Goal: Task Accomplishment & Management: Manage account settings

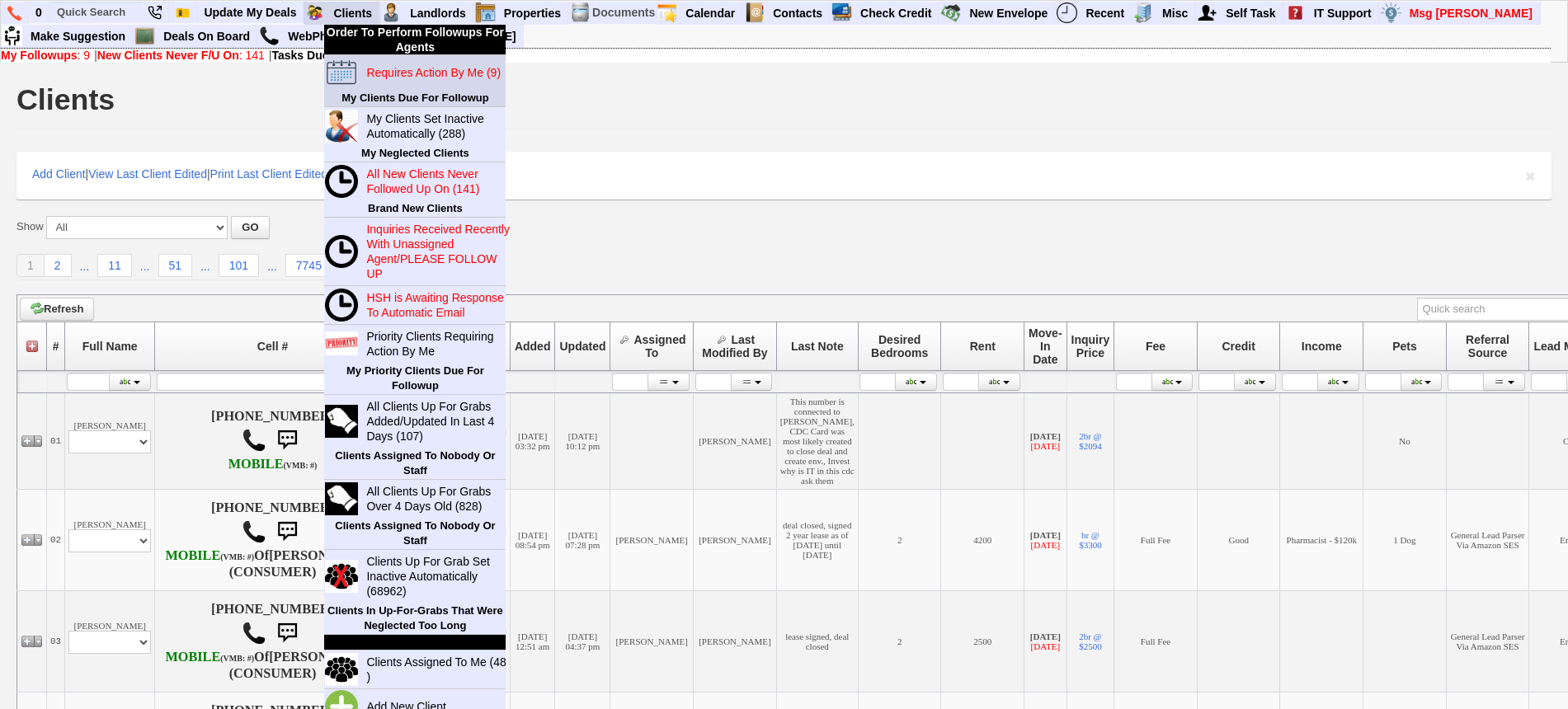
click at [372, 62] on link "Requires Action By Me (9)" at bounding box center [438, 72] width 159 height 22
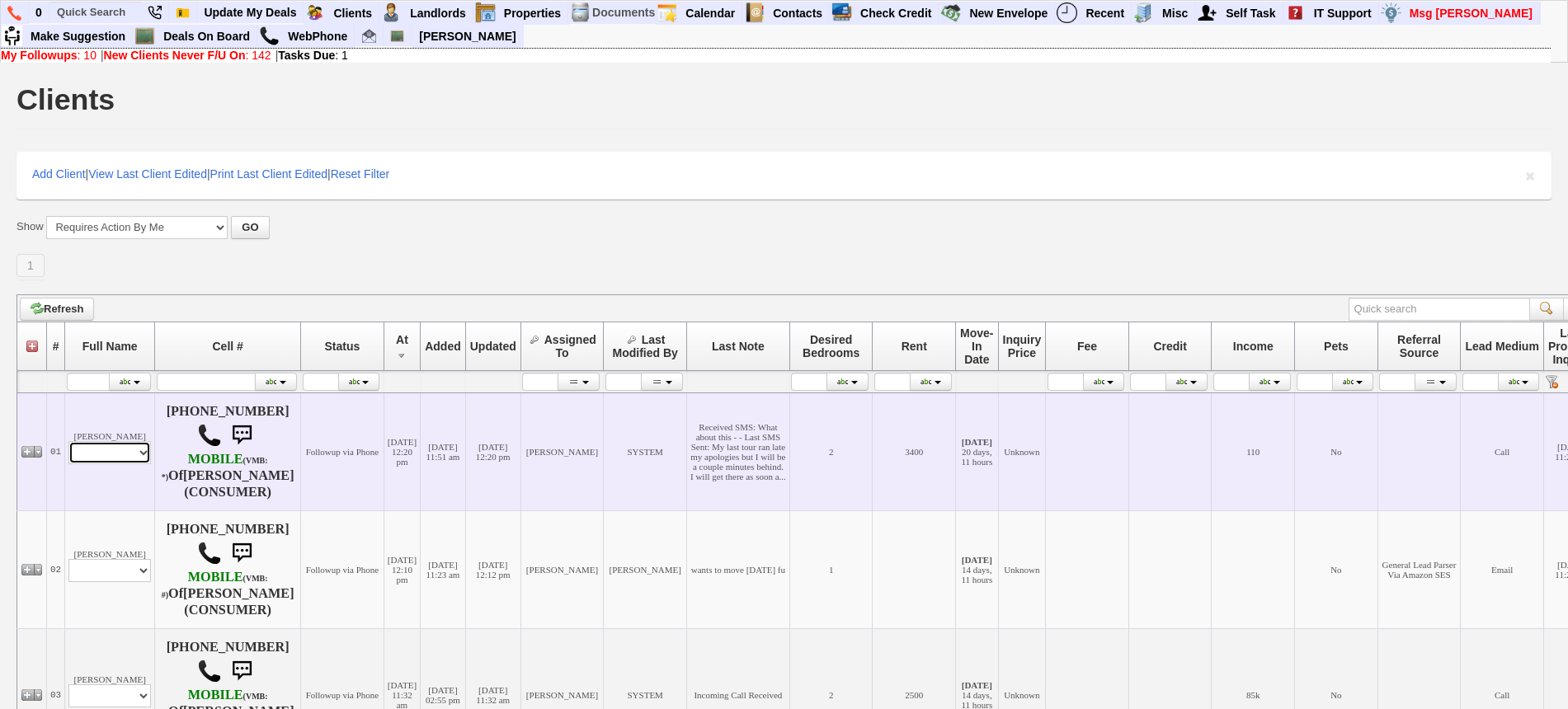
click at [122, 449] on select "Profile Edit Print Email Externally (Will Not Be Tracked In CRM) Closed Deals" at bounding box center [110, 452] width 83 height 23
select select "ChangeURL,/crm/custom/edit_client_form.php?redirect=%2Fcrm%2Fclients.php&id=165…"
click at [69, 441] on select "Profile Edit Print Email Externally (Will Not Be Tracked In CRM) Closed Deals" at bounding box center [110, 452] width 83 height 23
select select
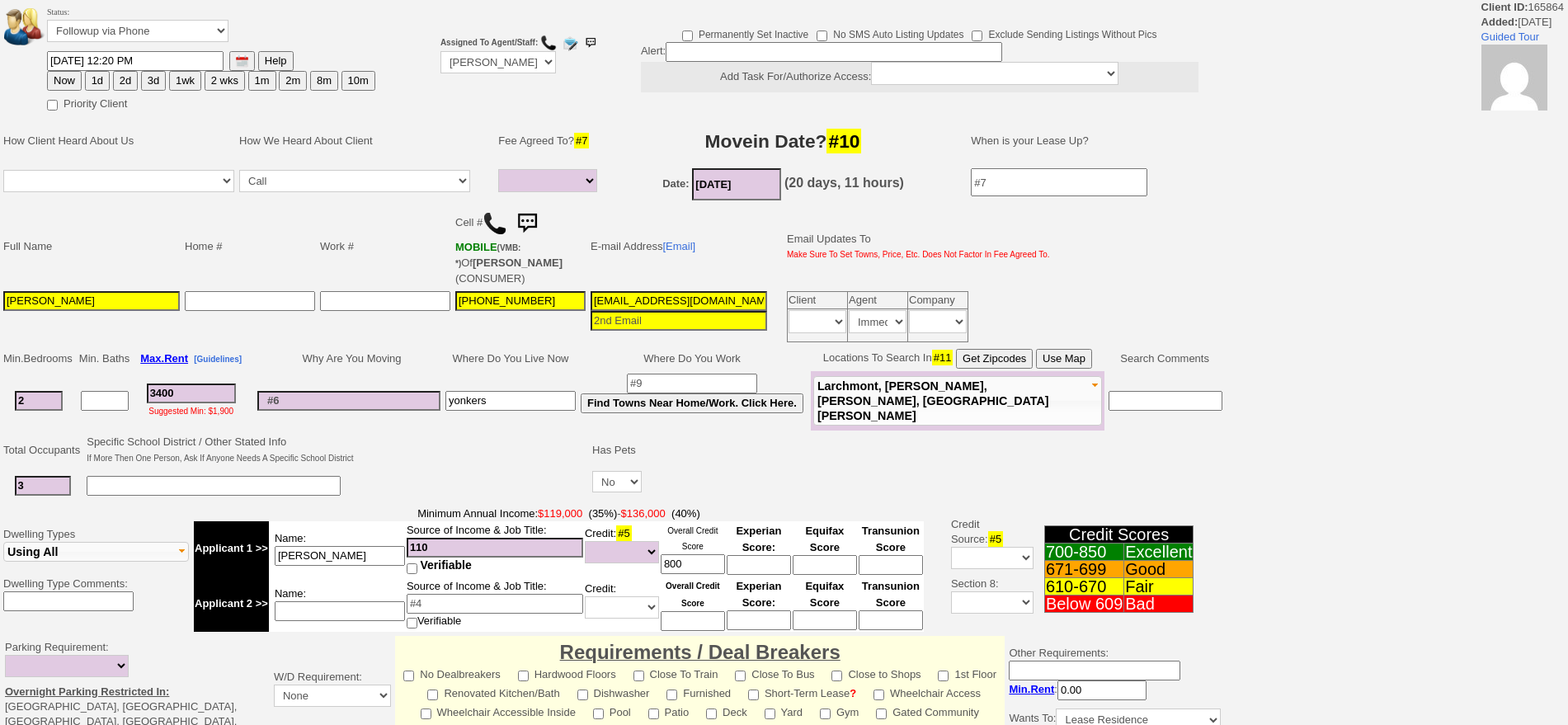
select select
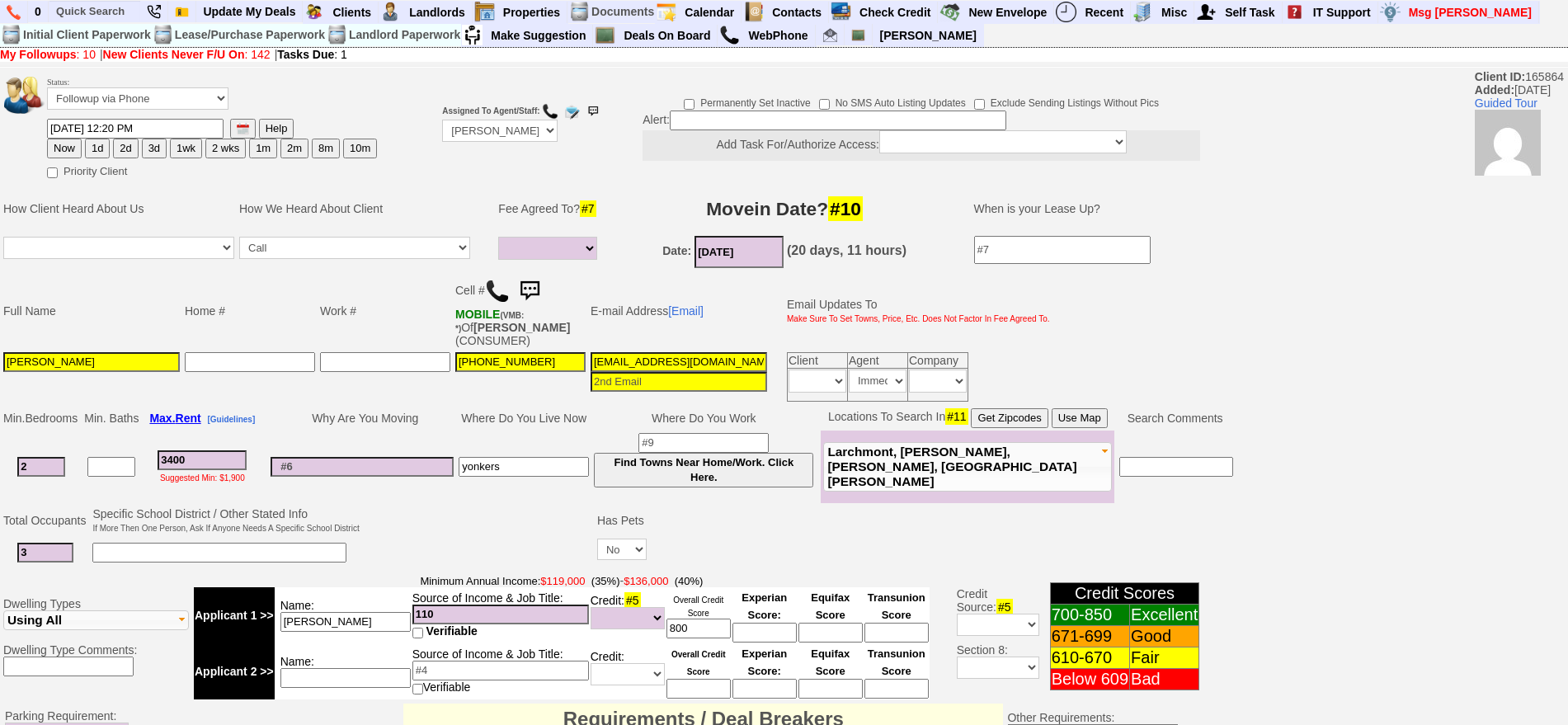
click at [527, 283] on img at bounding box center [529, 291] width 33 height 33
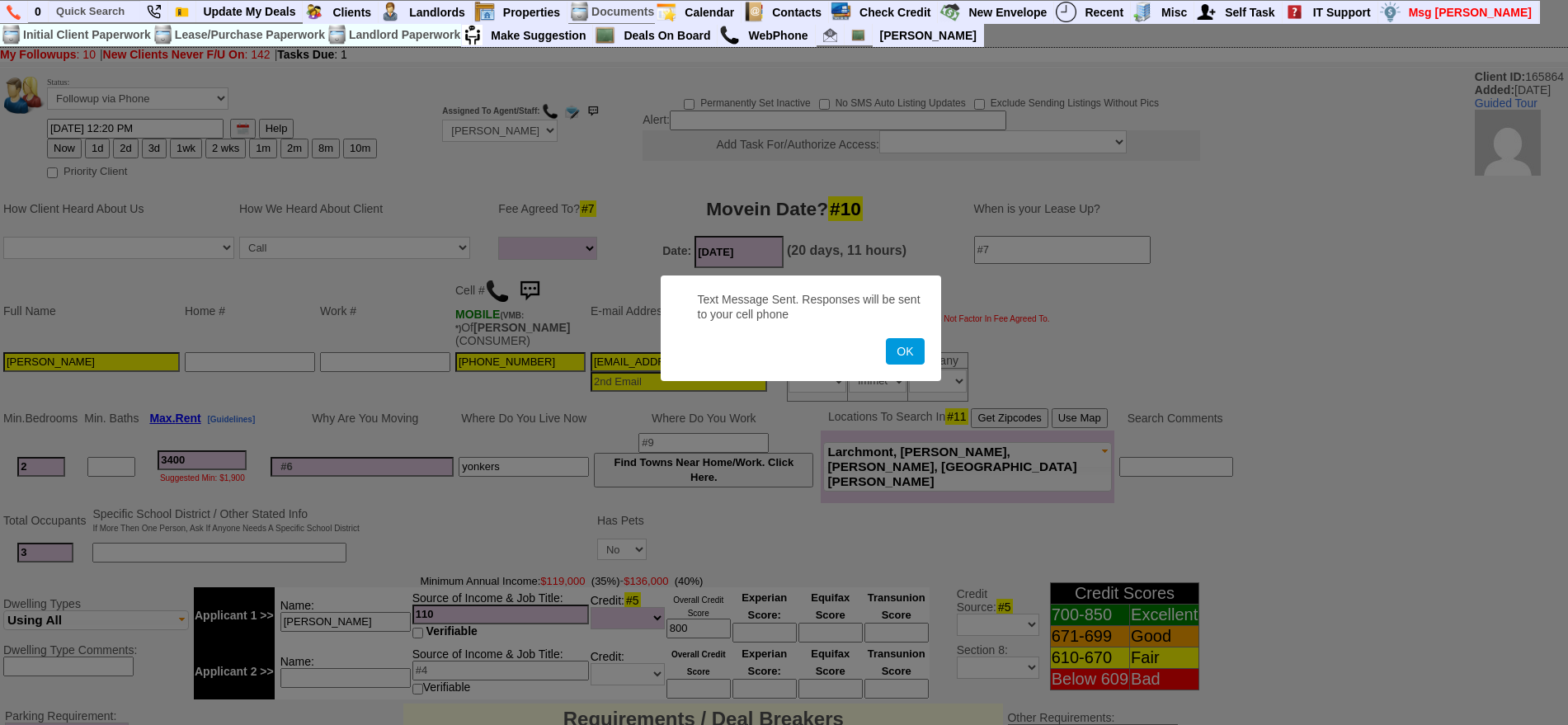
click at [886, 338] on button "OK" at bounding box center [905, 351] width 38 height 26
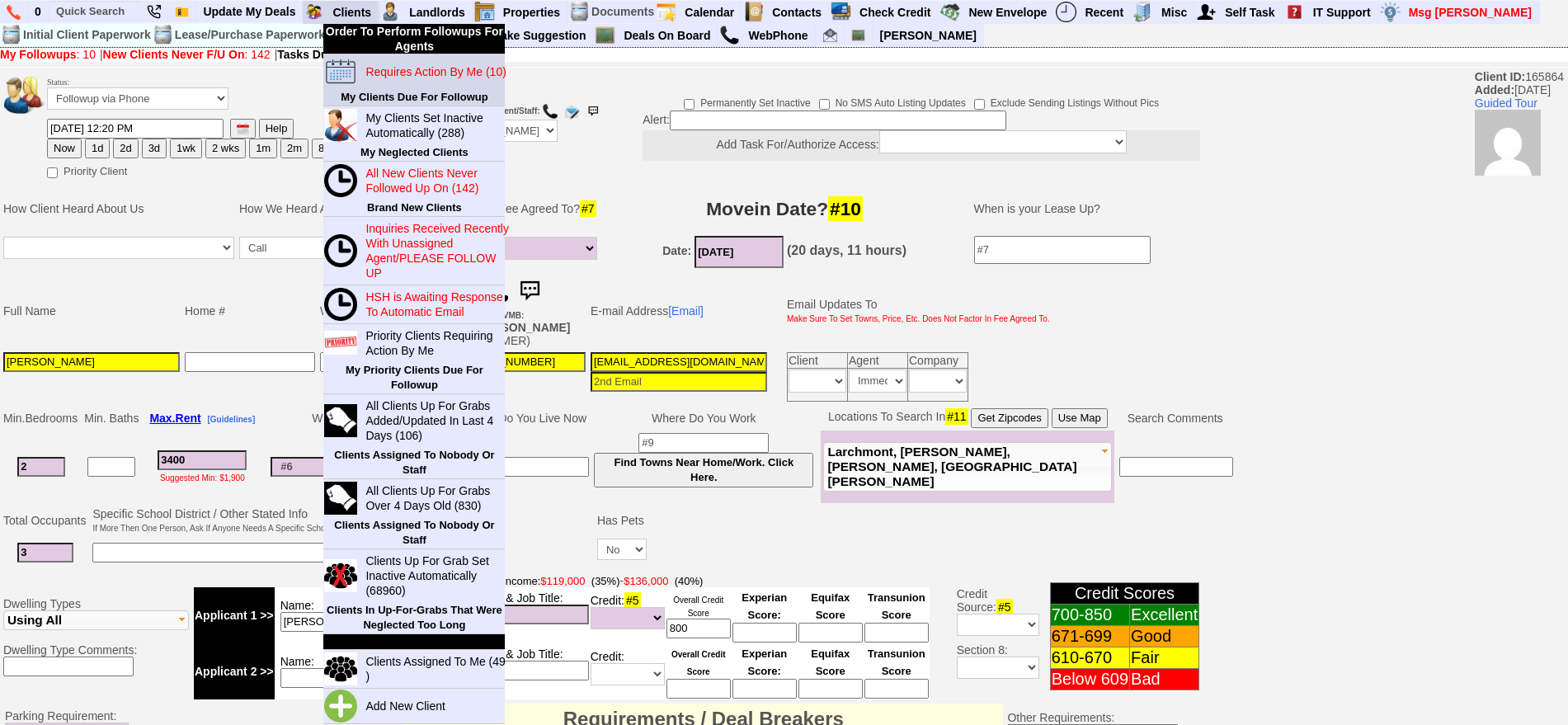
click at [390, 61] on link "Requires Action By Me (10)" at bounding box center [437, 71] width 159 height 22
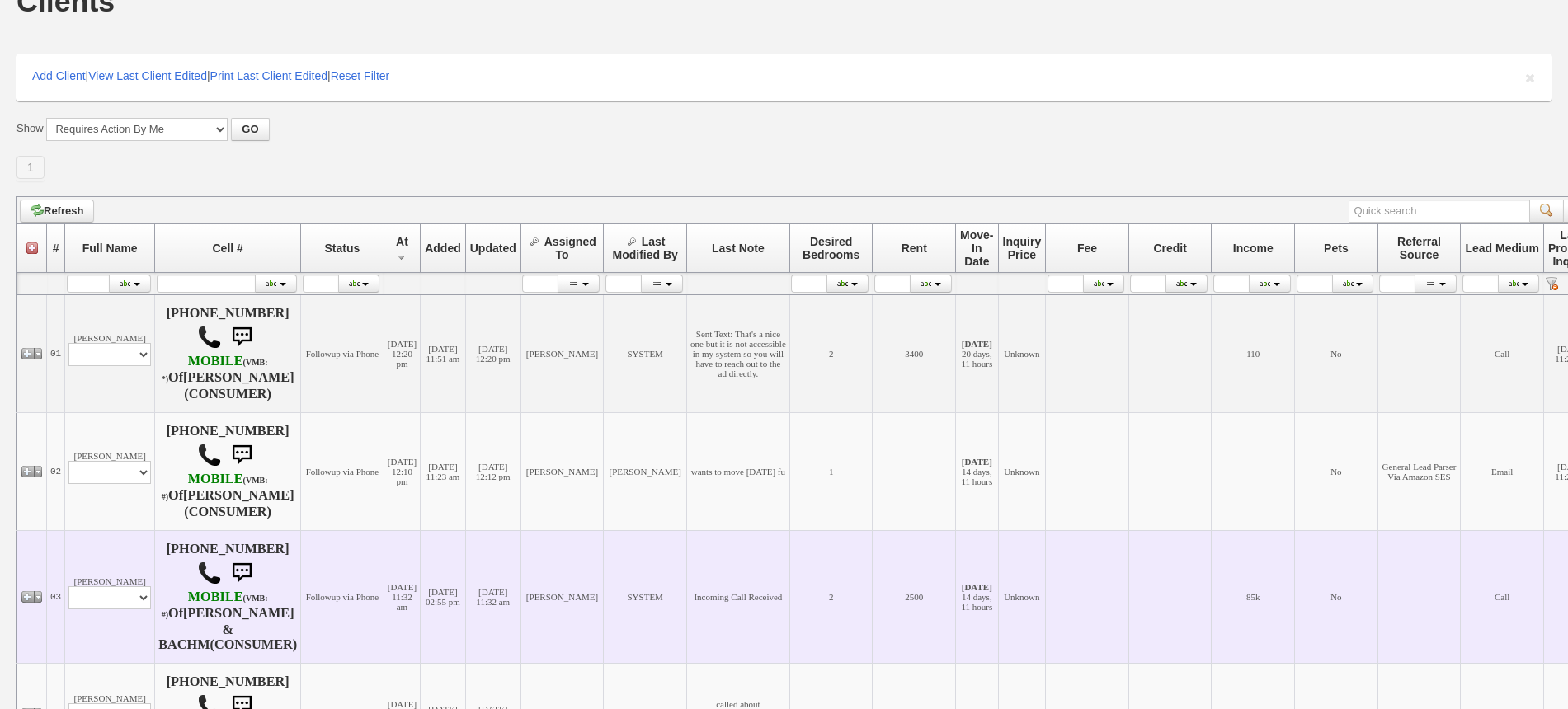
scroll to position [309, 0]
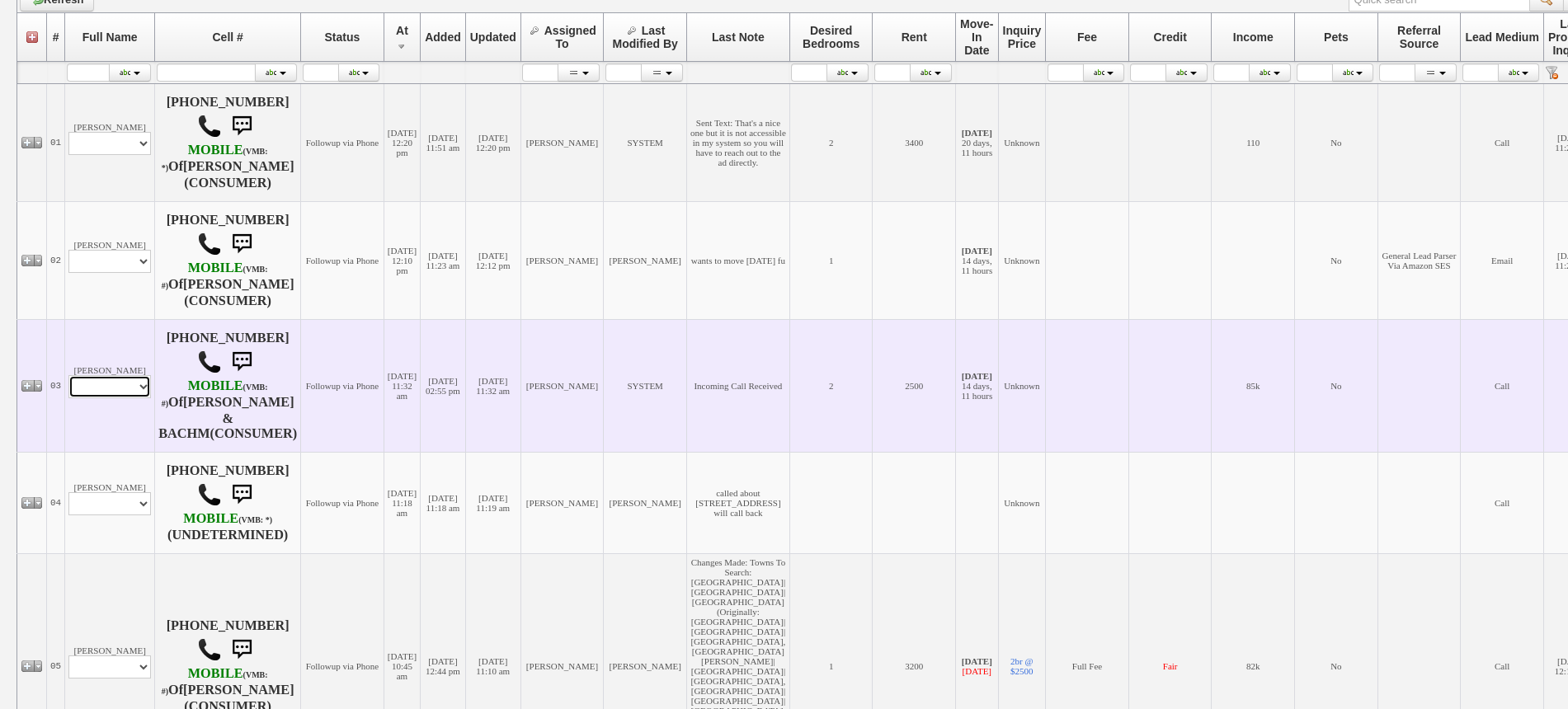
click at [107, 375] on select "Profile Edit Print Email Externally (Will Not Be Tracked In CRM) Closed Deals" at bounding box center [110, 386] width 83 height 23
select select "ChangeURL,/crm/custom/edit_client_form.php?redirect=%2Fcrm%2Fclients.php&id=167…"
click at [69, 375] on select "Profile Edit Print Email Externally (Will Not Be Tracked In CRM) Closed Deals" at bounding box center [110, 386] width 83 height 23
select select
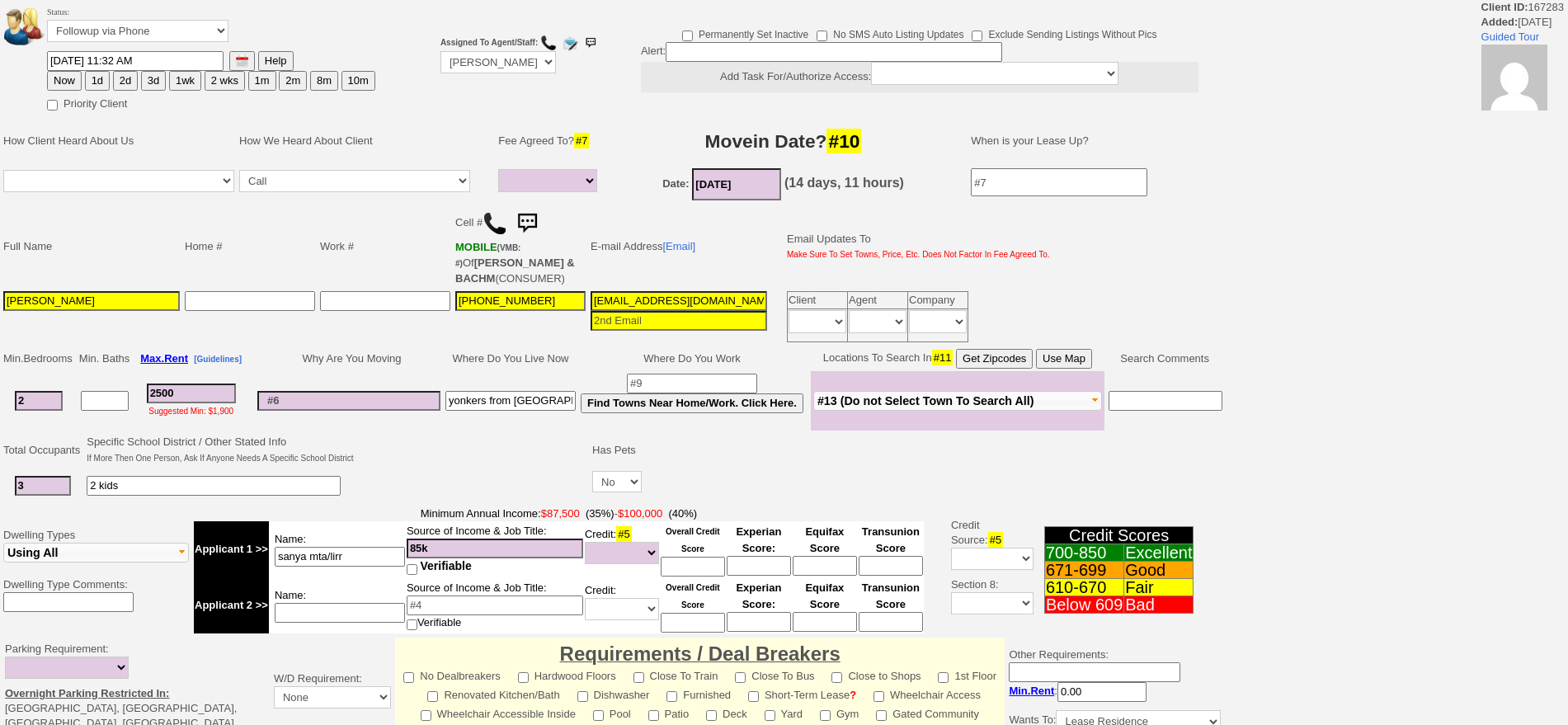
select select
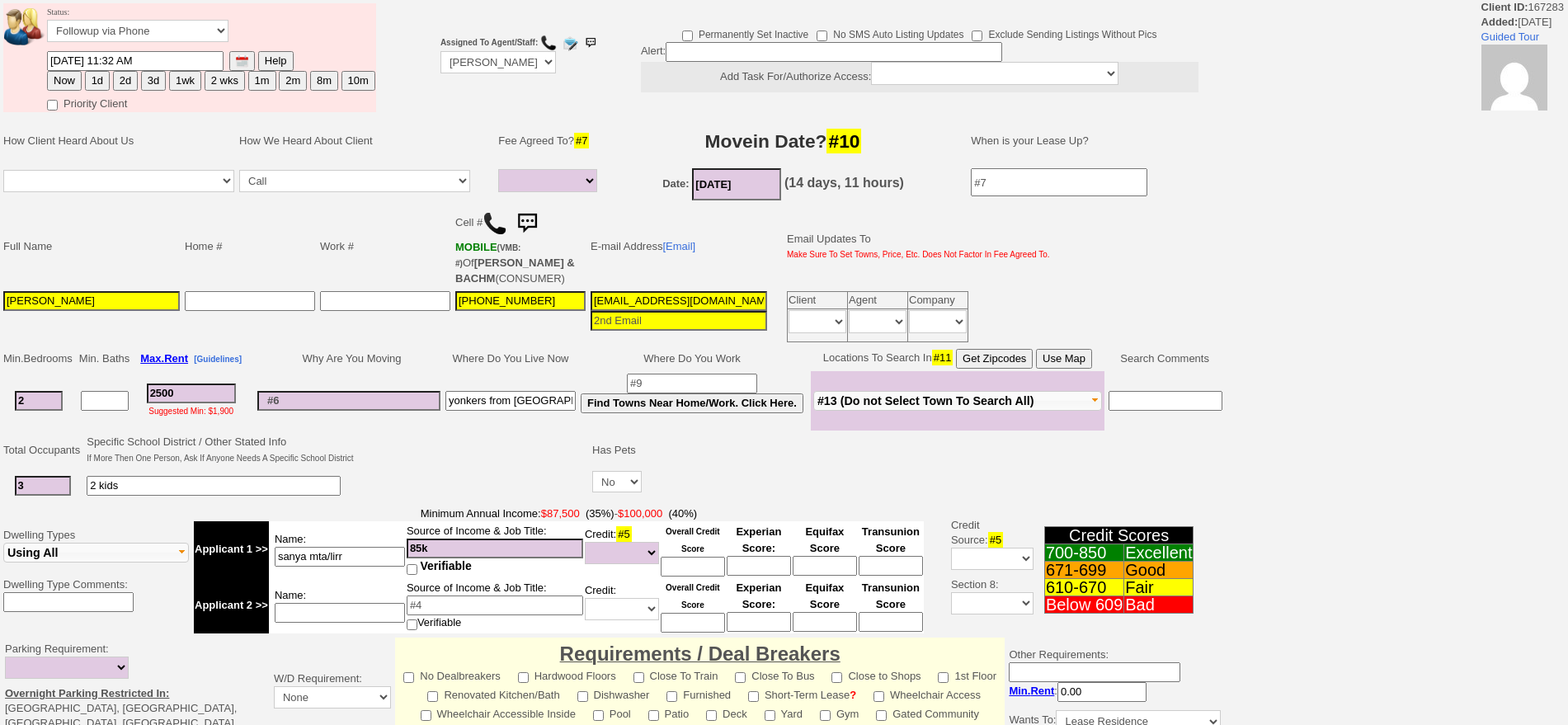
drag, startPoint x: 204, startPoint y: 397, endPoint x: 139, endPoint y: 385, distance: 66.1
click at [140, 385] on td "2500 Suggested Min: $1,900" at bounding box center [191, 400] width 118 height 59
type input "28"
select select
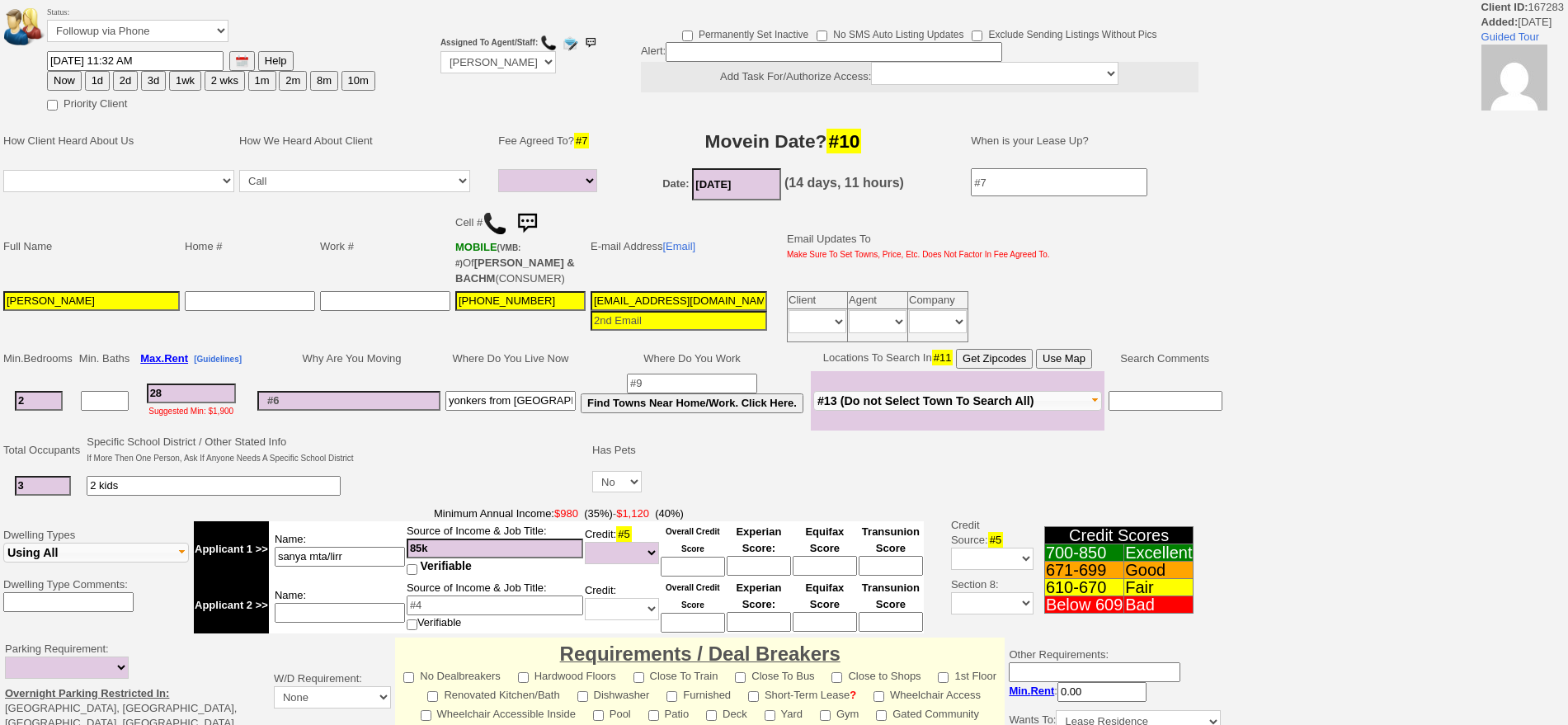
type input "280"
select select
type input "2800"
select select
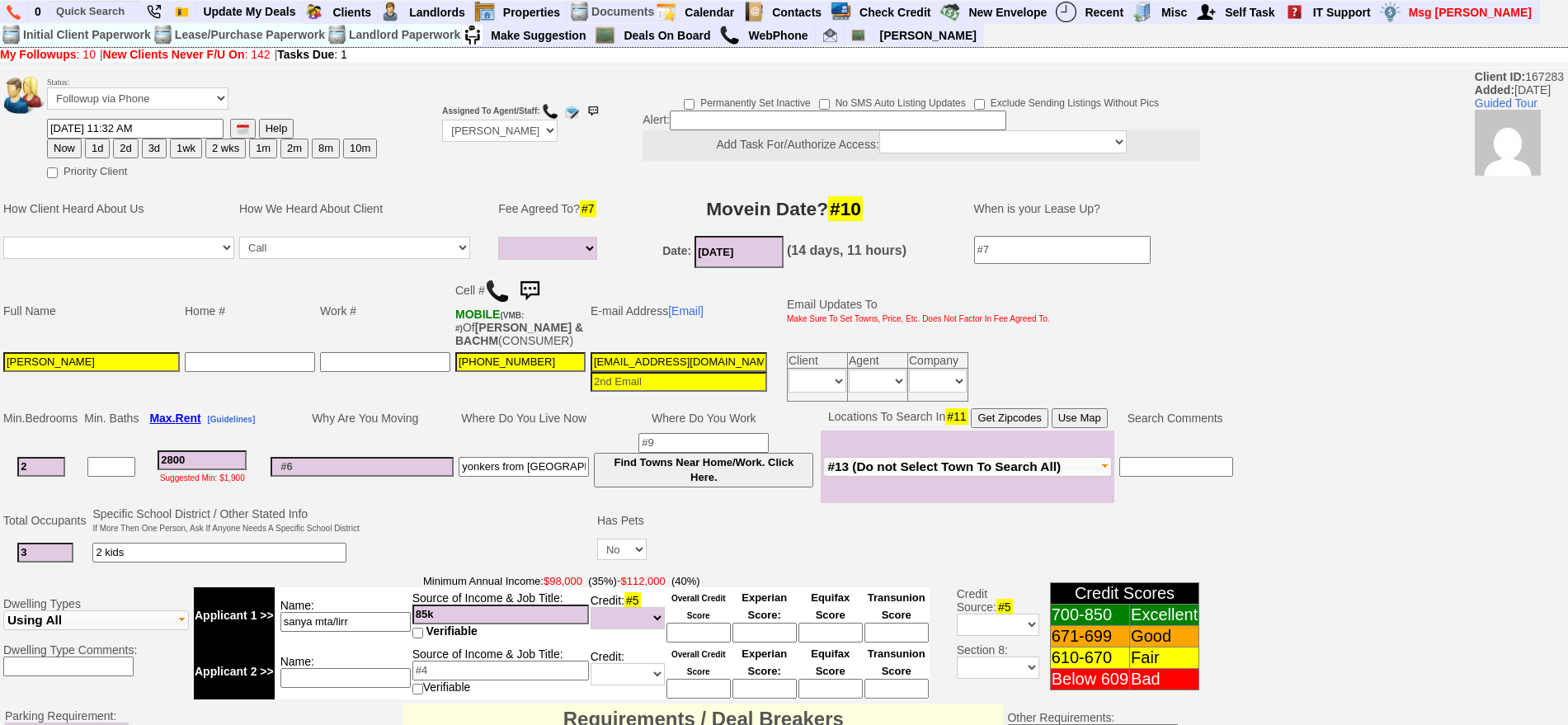
type input "2800"
click at [1083, 417] on button "Use Map" at bounding box center [1080, 417] width 56 height 20
select select
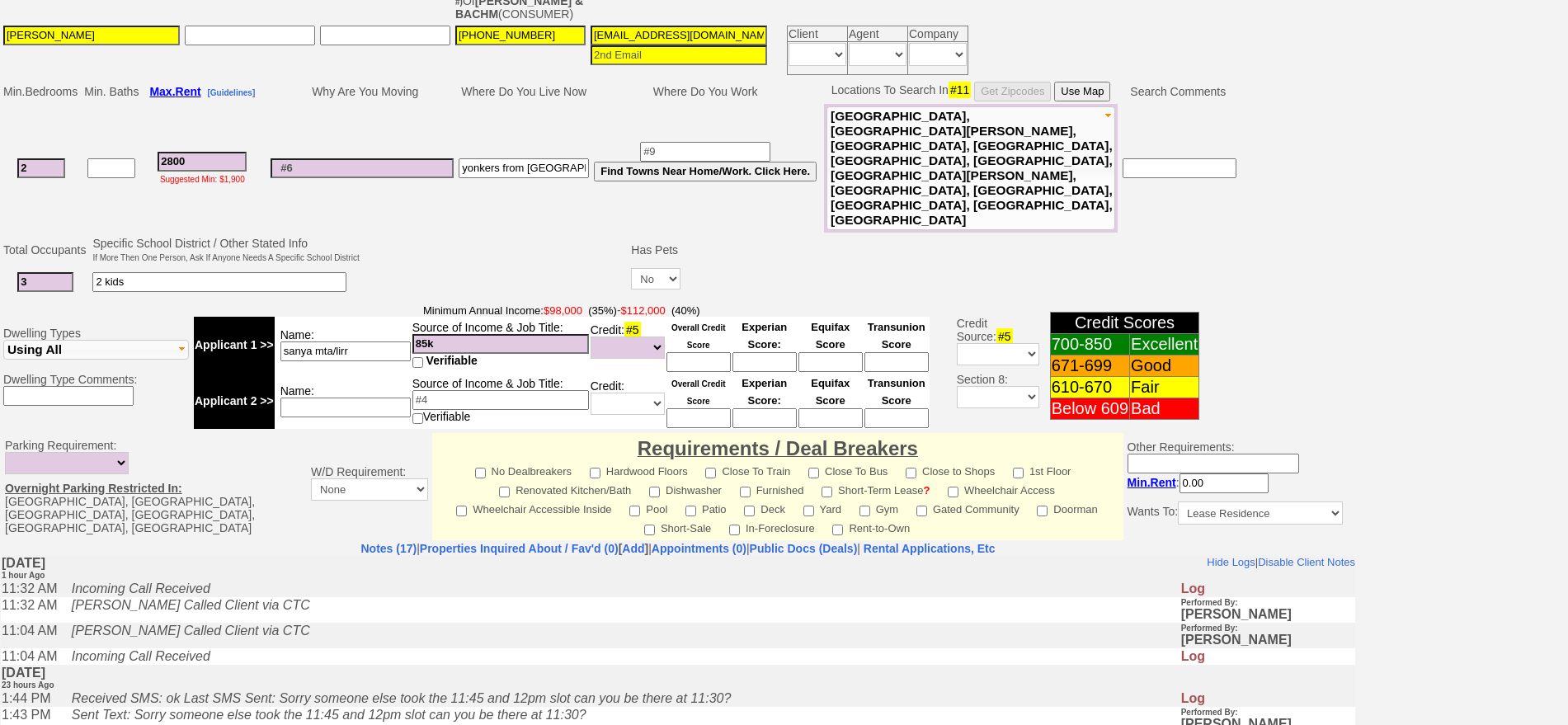
scroll to position [488, 0]
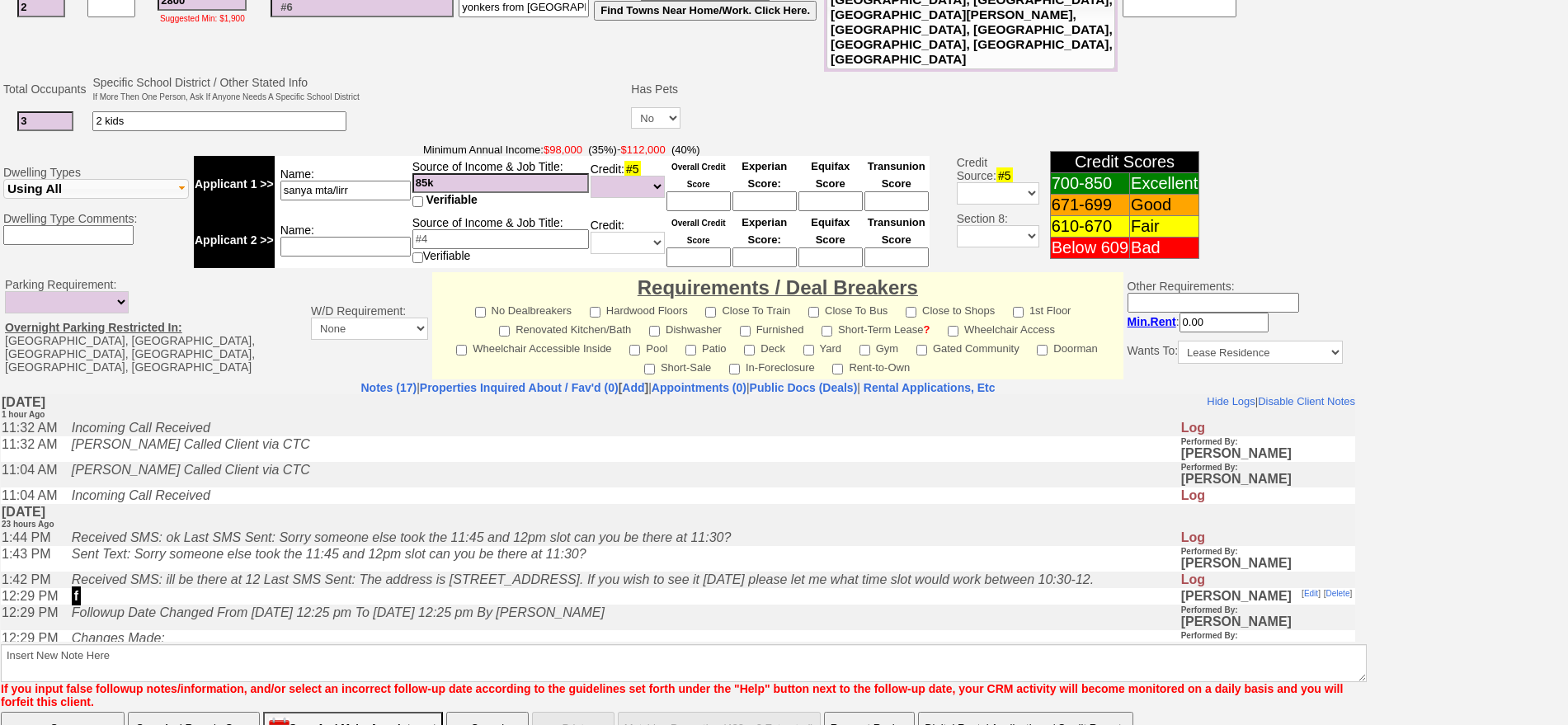
click at [240, 712] on input "Save And Remain Open" at bounding box center [193, 728] width 132 height 33
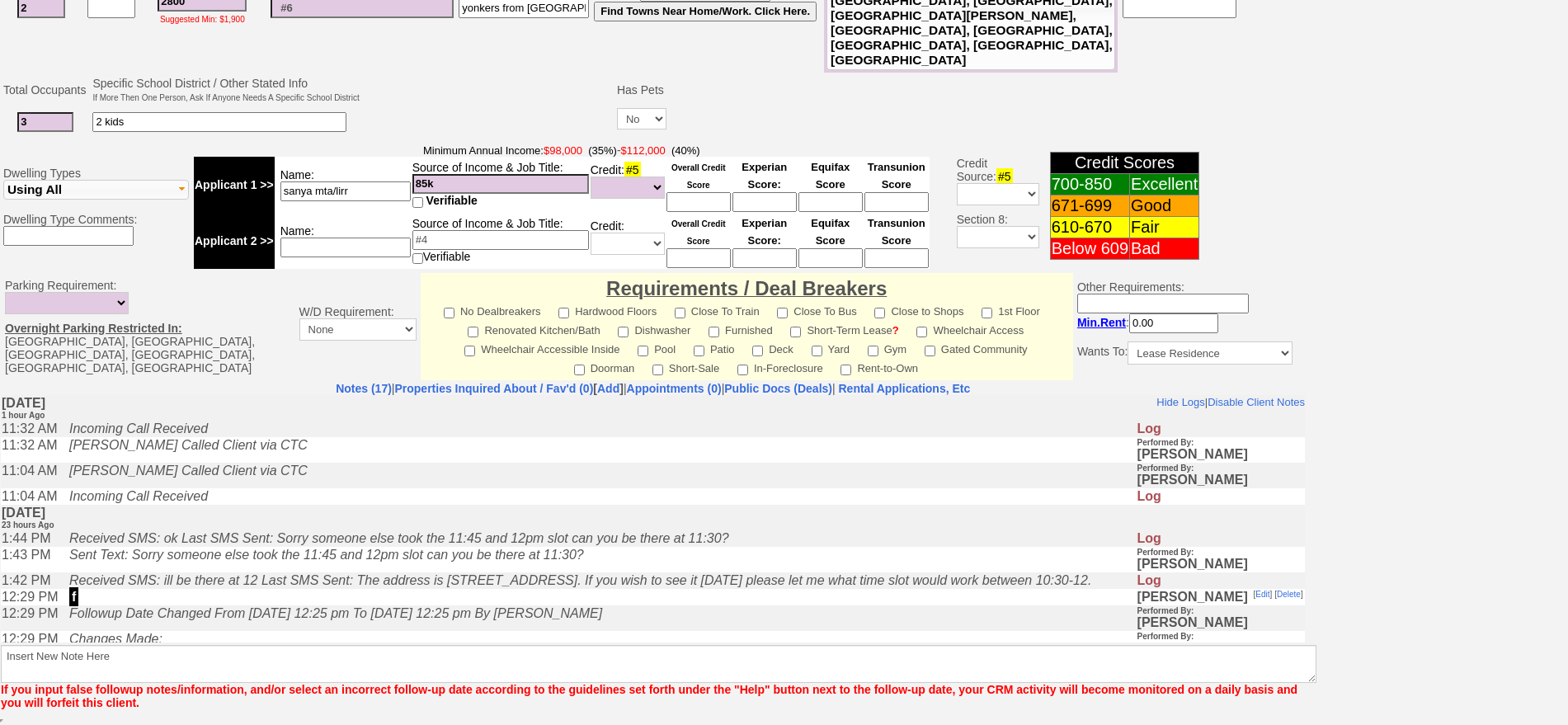
scroll to position [427, 0]
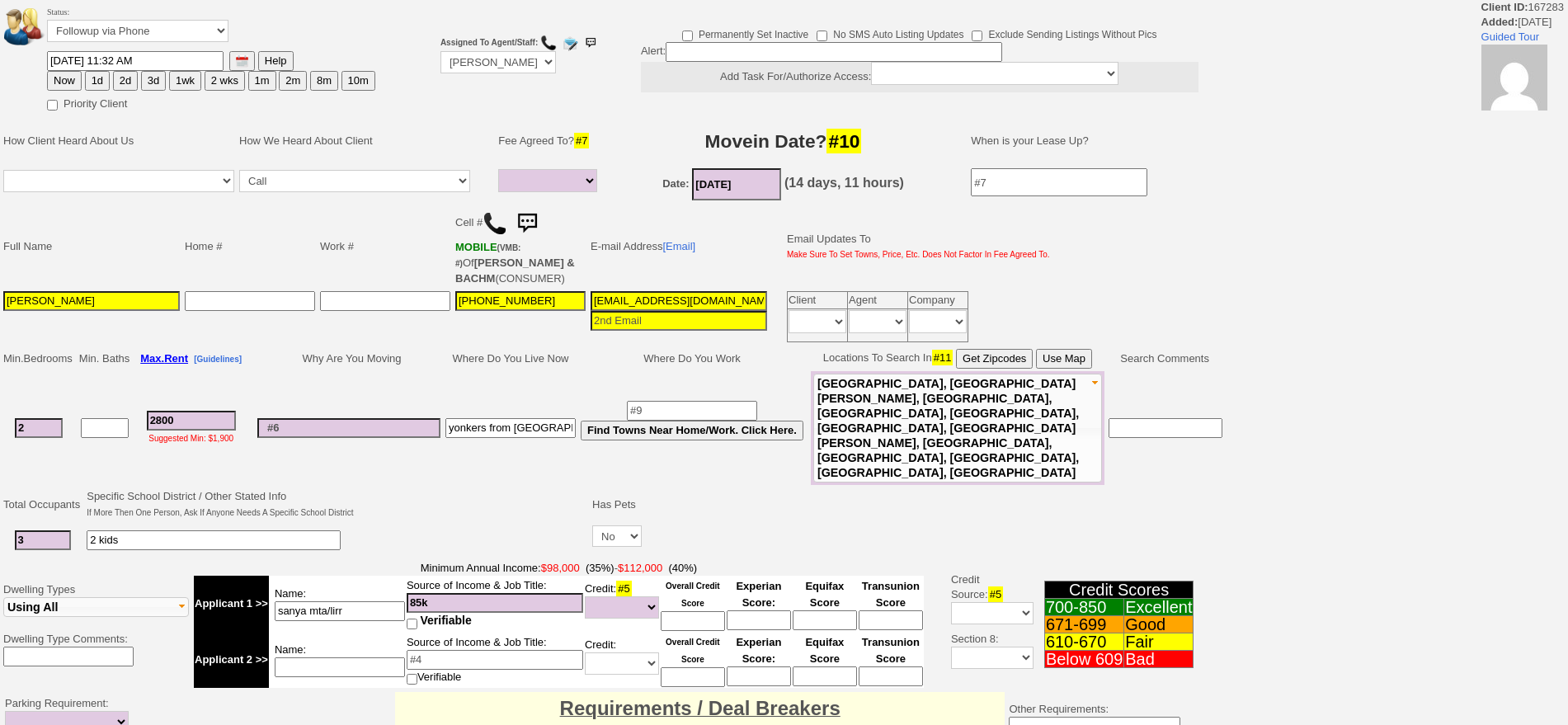
select select
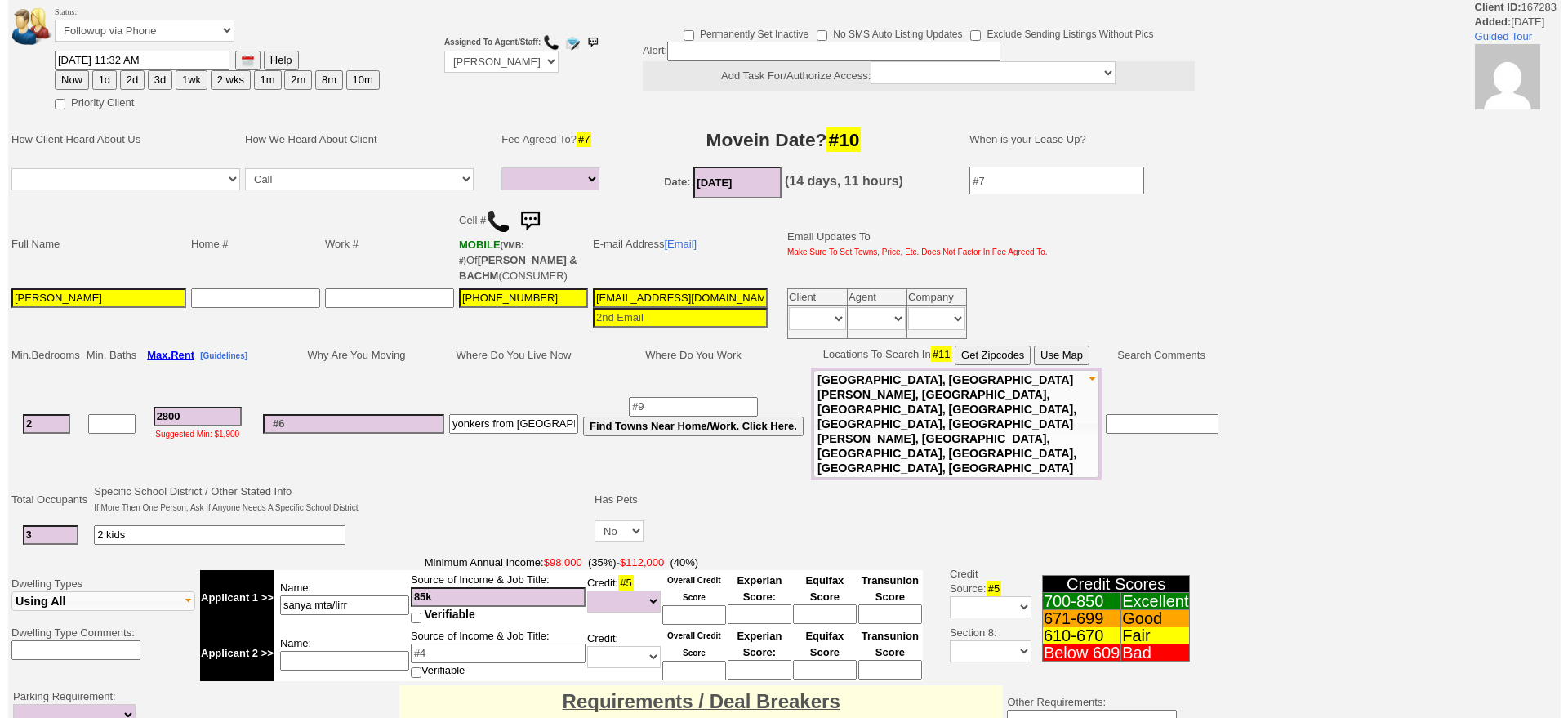
scroll to position [440, 0]
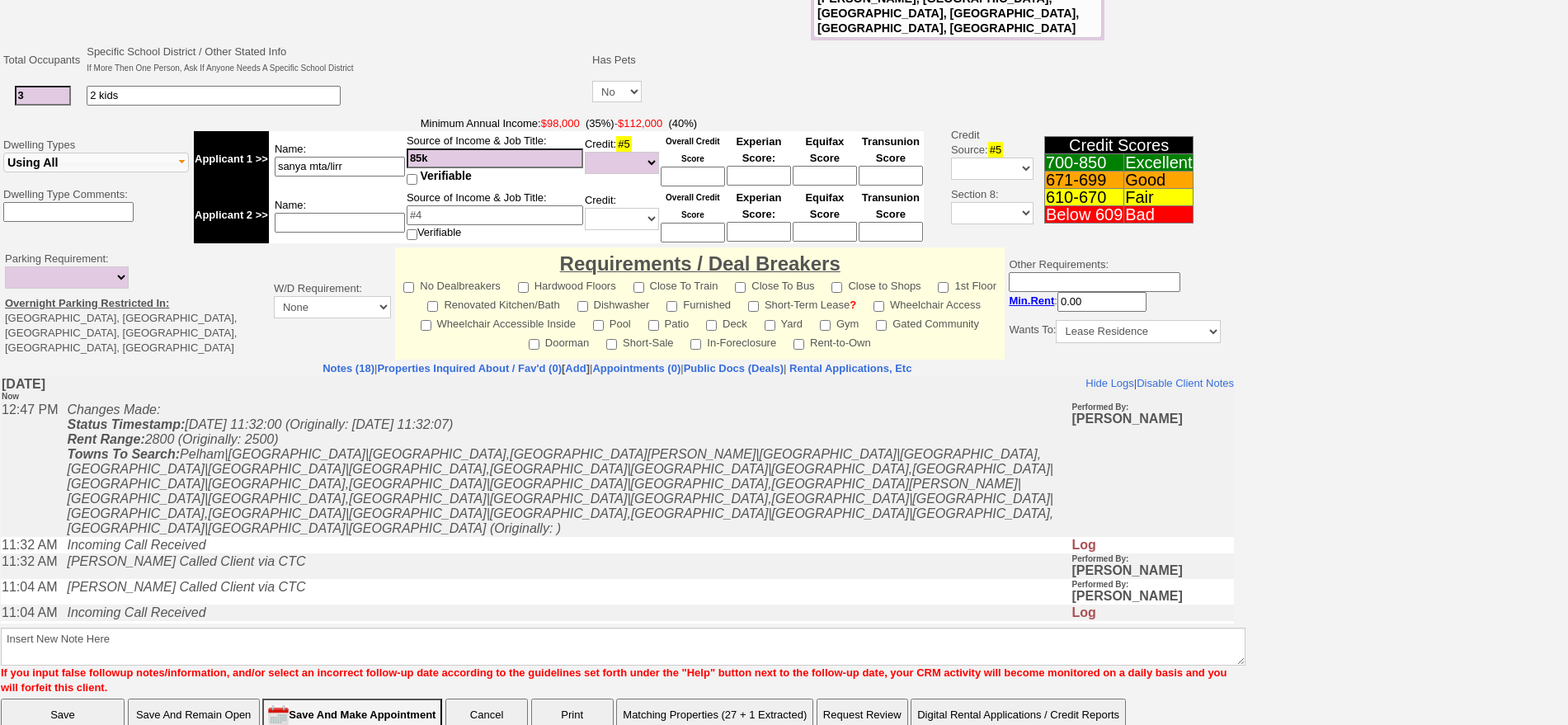
click at [740, 699] on button "Matching Properties (27 + 1 Extracted)" at bounding box center [715, 715] width 197 height 33
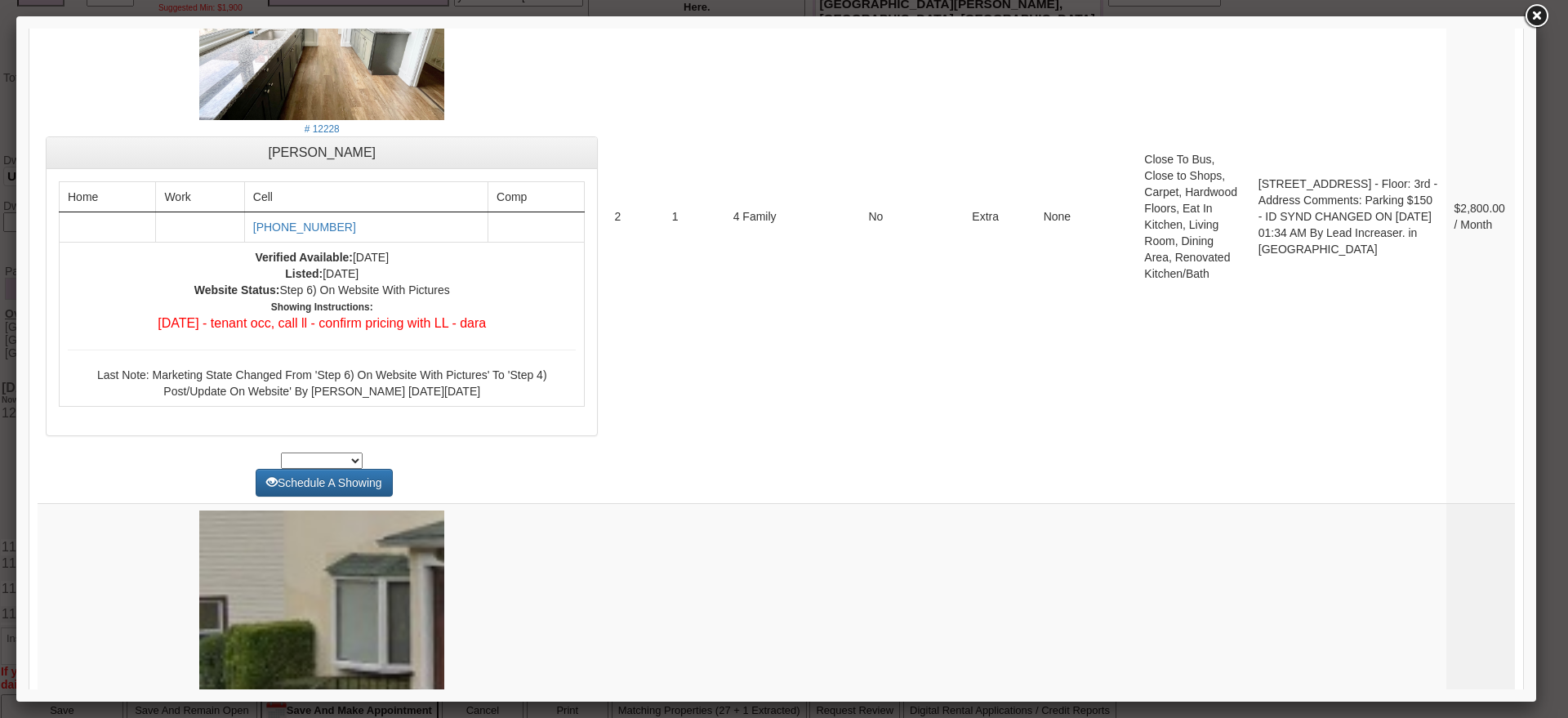
scroll to position [2551, 0]
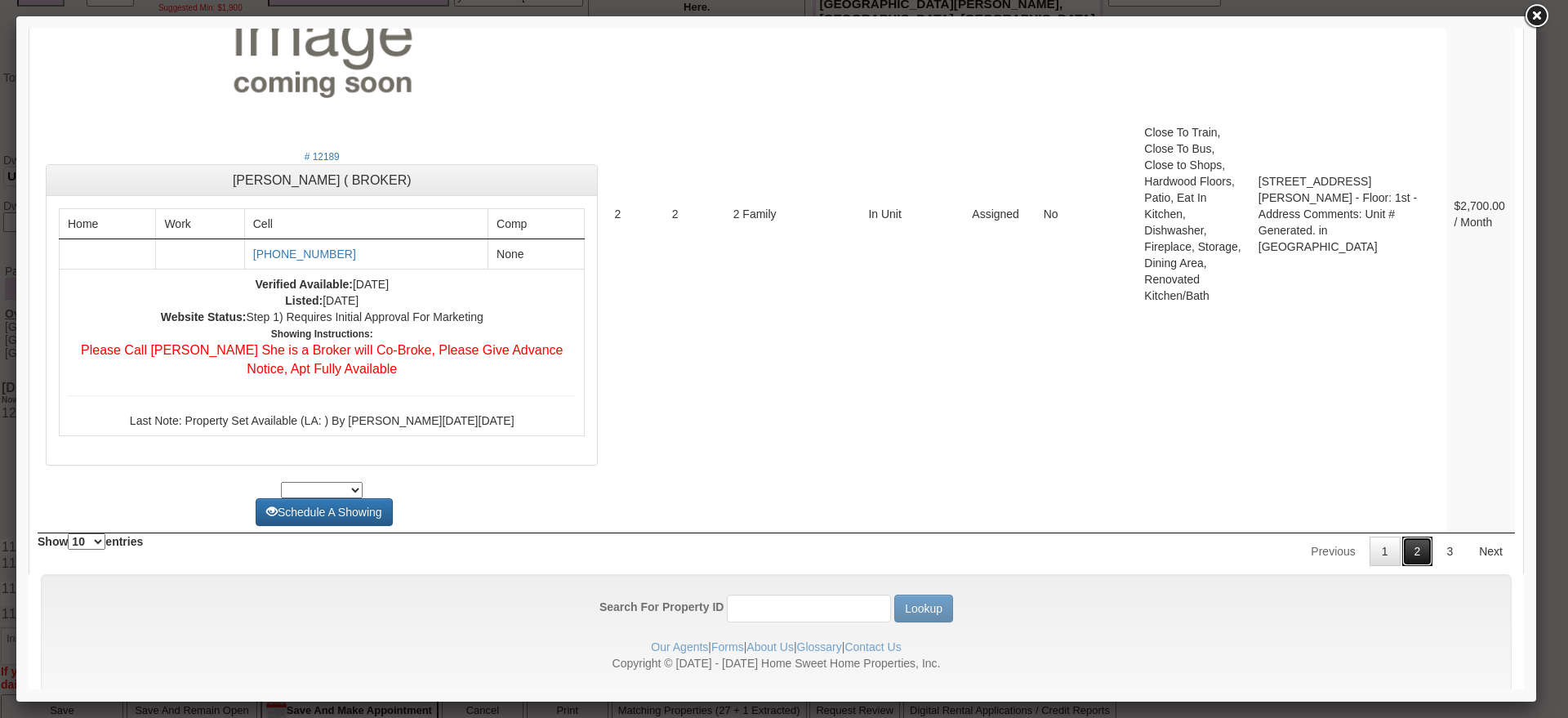
click at [1402, 537] on link "2" at bounding box center [1417, 552] width 31 height 30
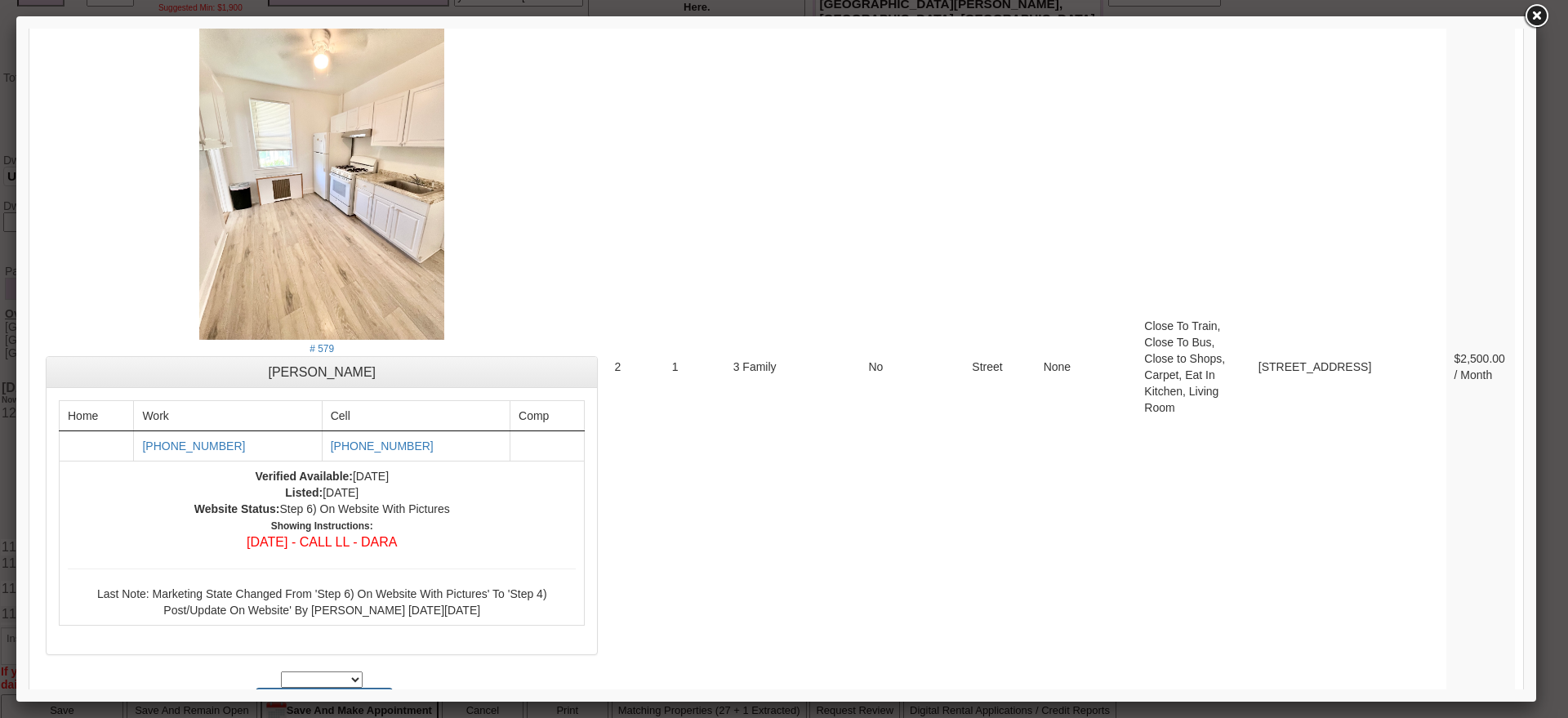
scroll to position [6435, 0]
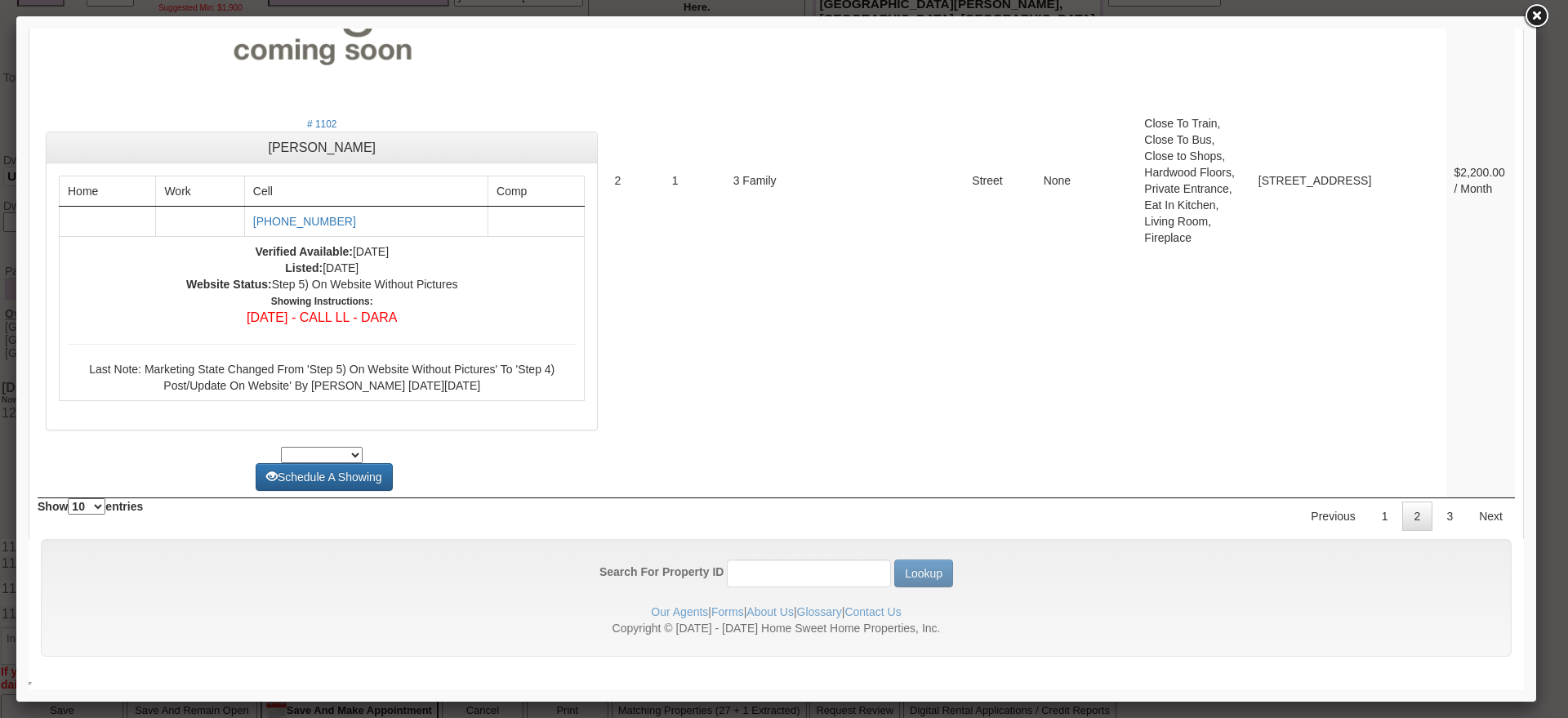
drag, startPoint x: 1513, startPoint y: 633, endPoint x: 1522, endPoint y: 721, distance: 88.5
click at [1434, 520] on link "3" at bounding box center [1449, 516] width 31 height 30
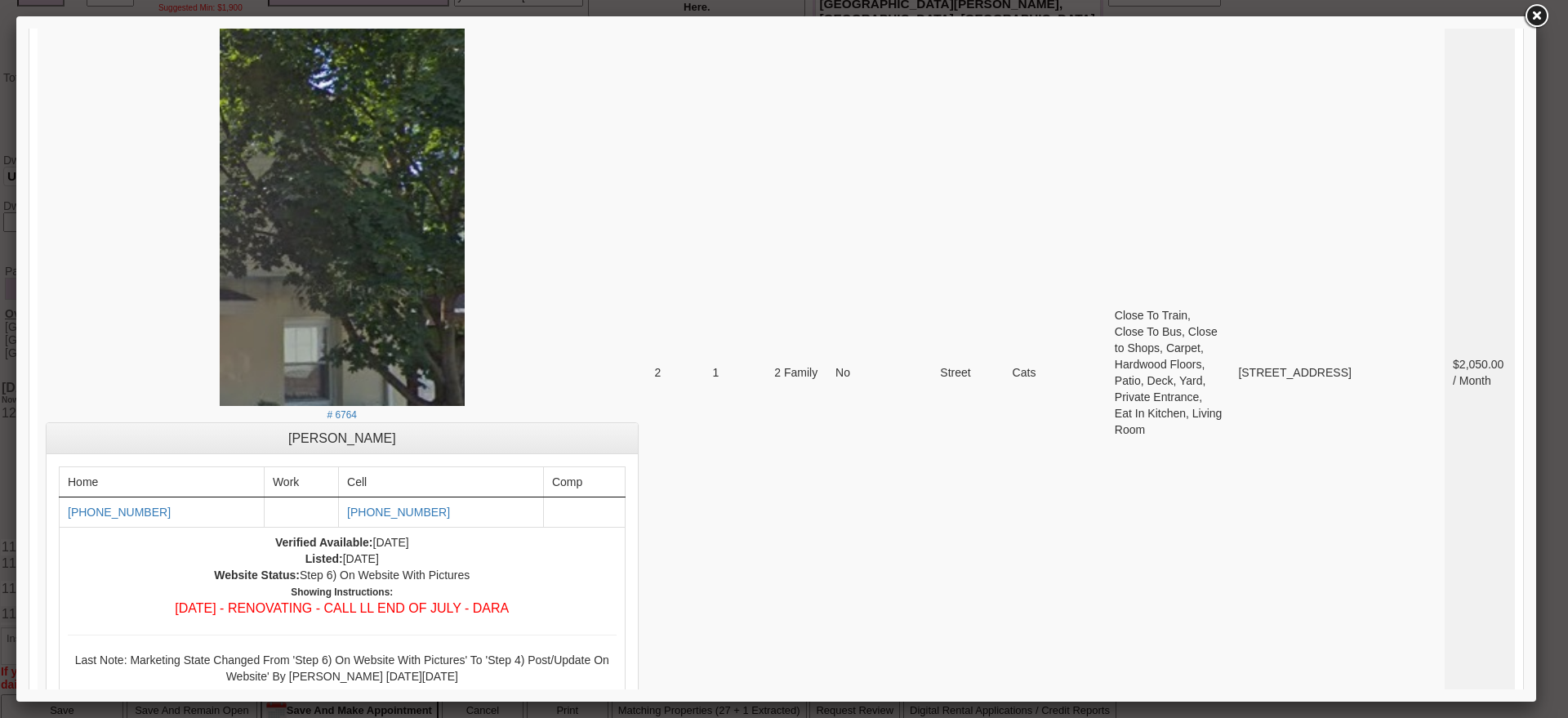
scroll to position [0, 0]
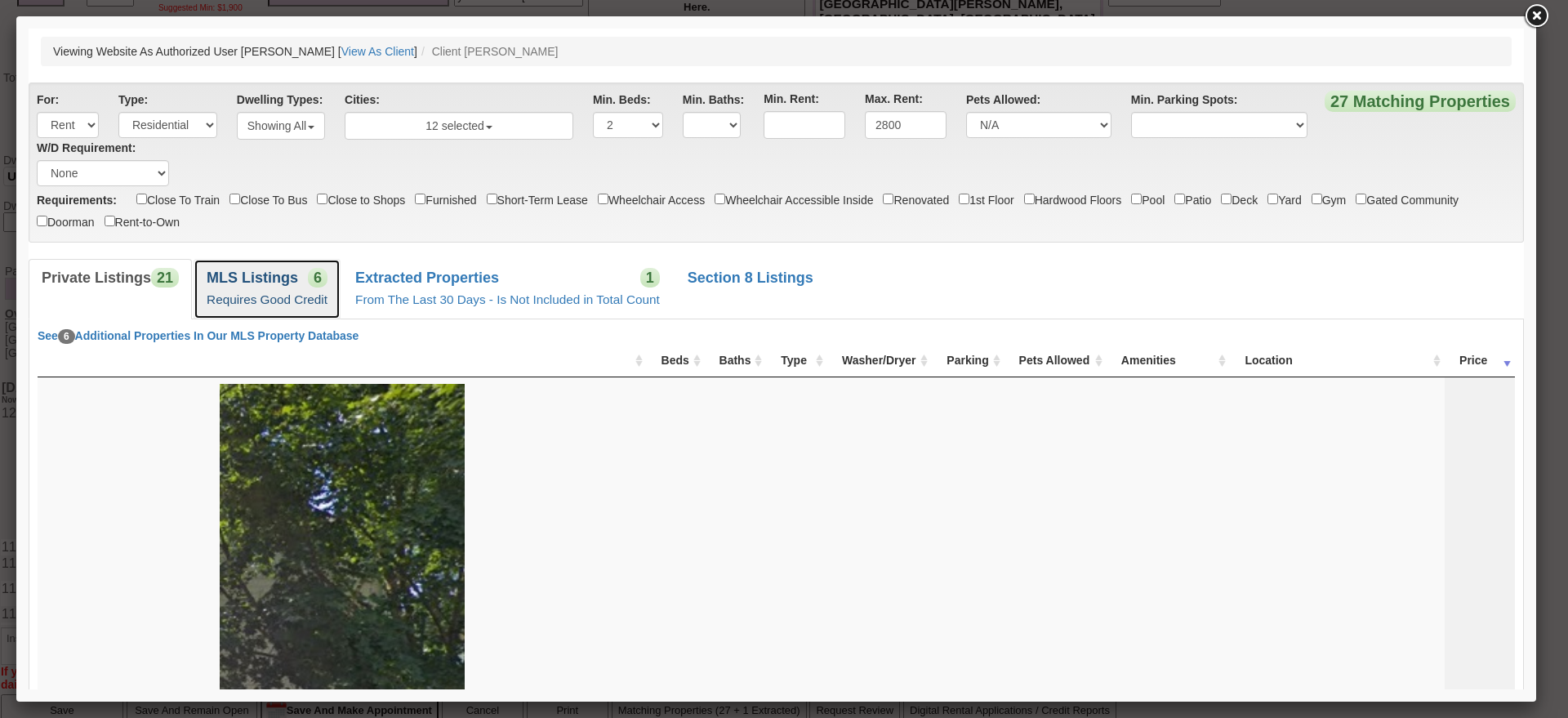
click at [257, 281] on b "MLS Listings" at bounding box center [252, 278] width 91 height 17
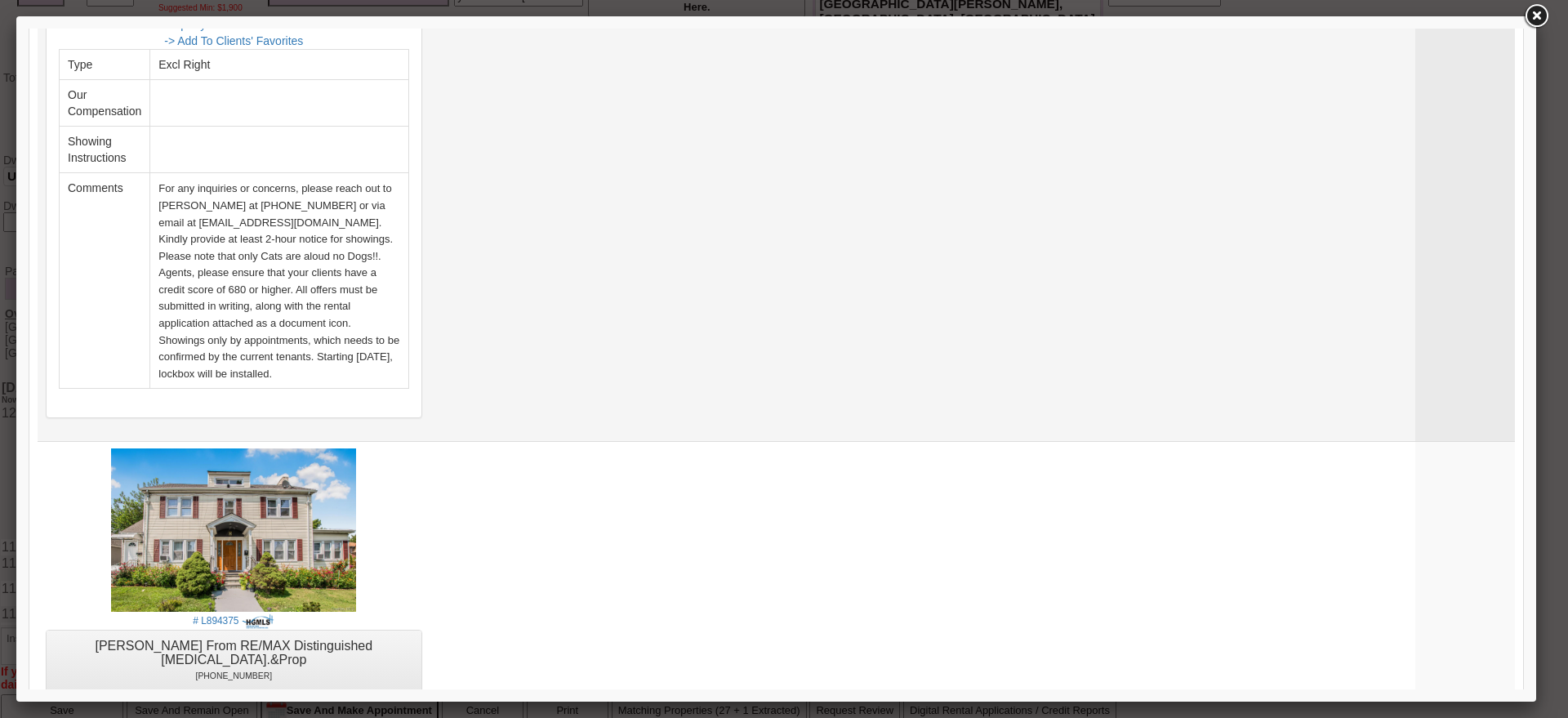
scroll to position [1123, 0]
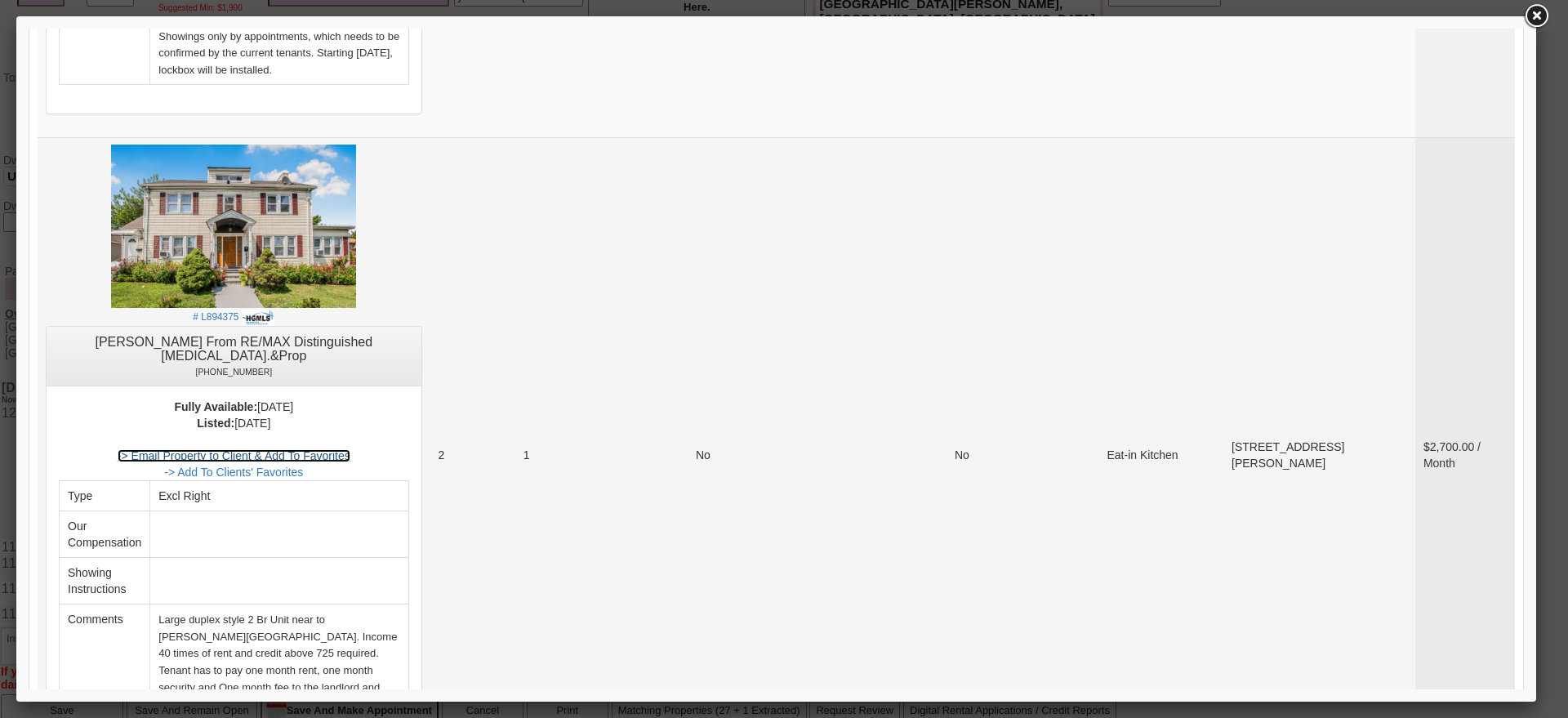
click at [350, 450] on link "-> Email Property to Client & Add To Favorites" at bounding box center [234, 456] width 233 height 13
click at [276, 207] on img at bounding box center [234, 227] width 245 height 163
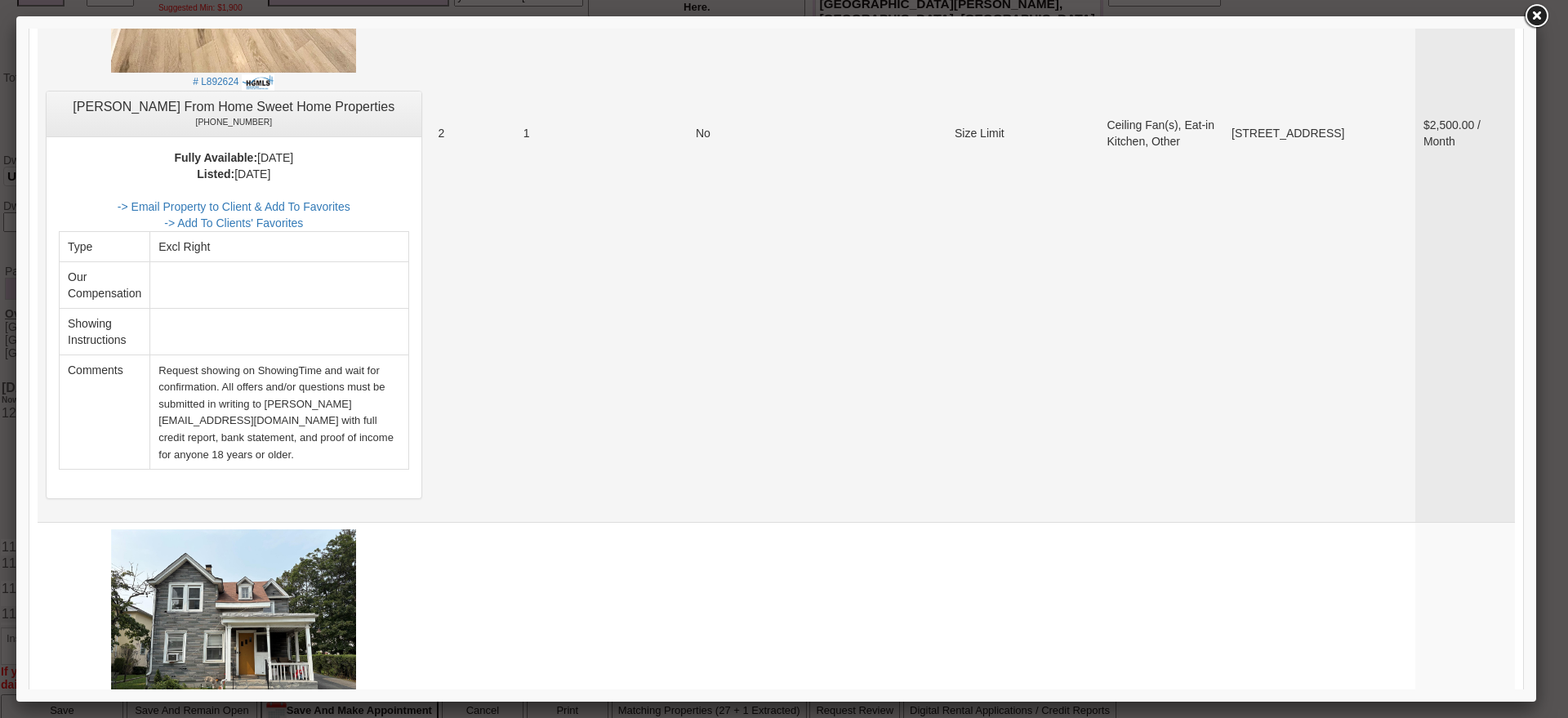
scroll to position [2144, 0]
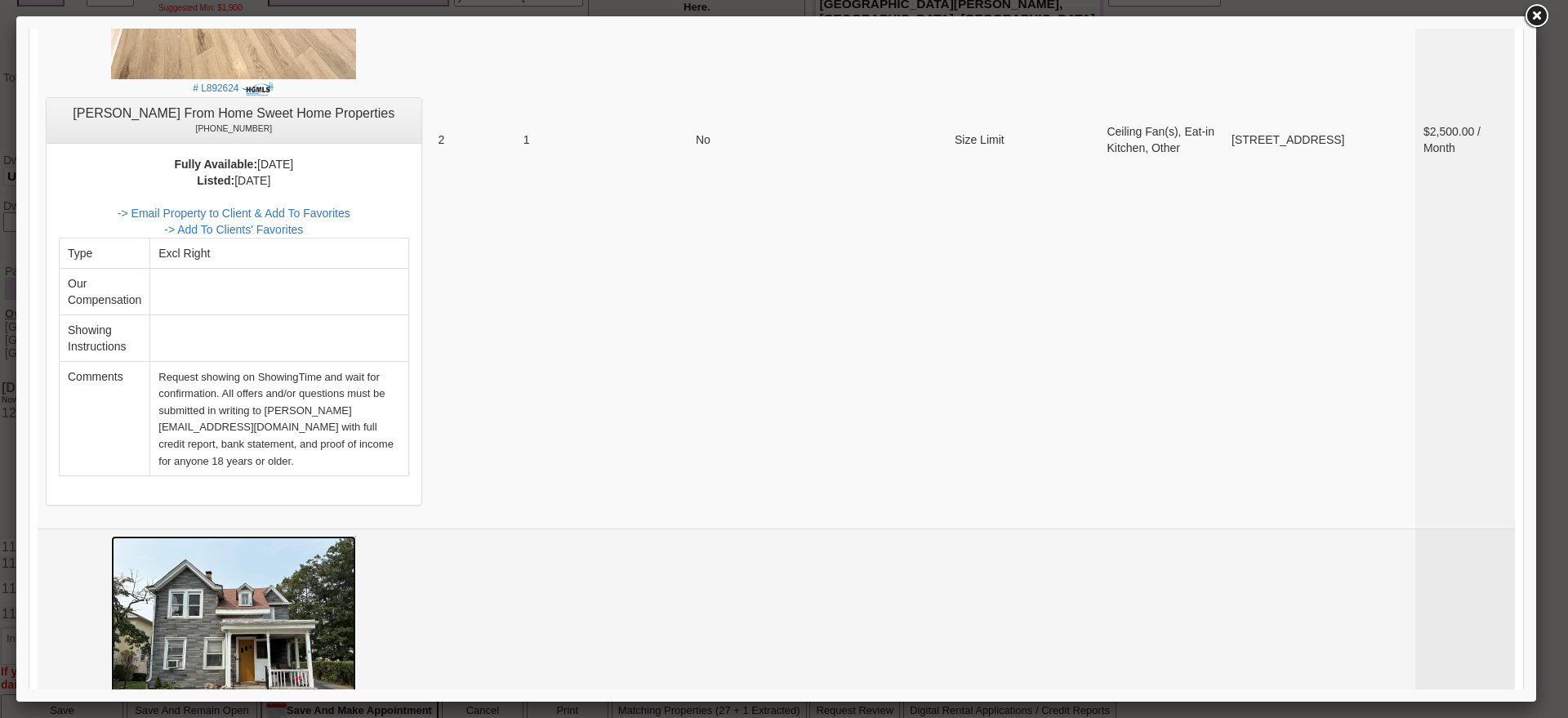
click at [330, 536] on img at bounding box center [234, 628] width 245 height 184
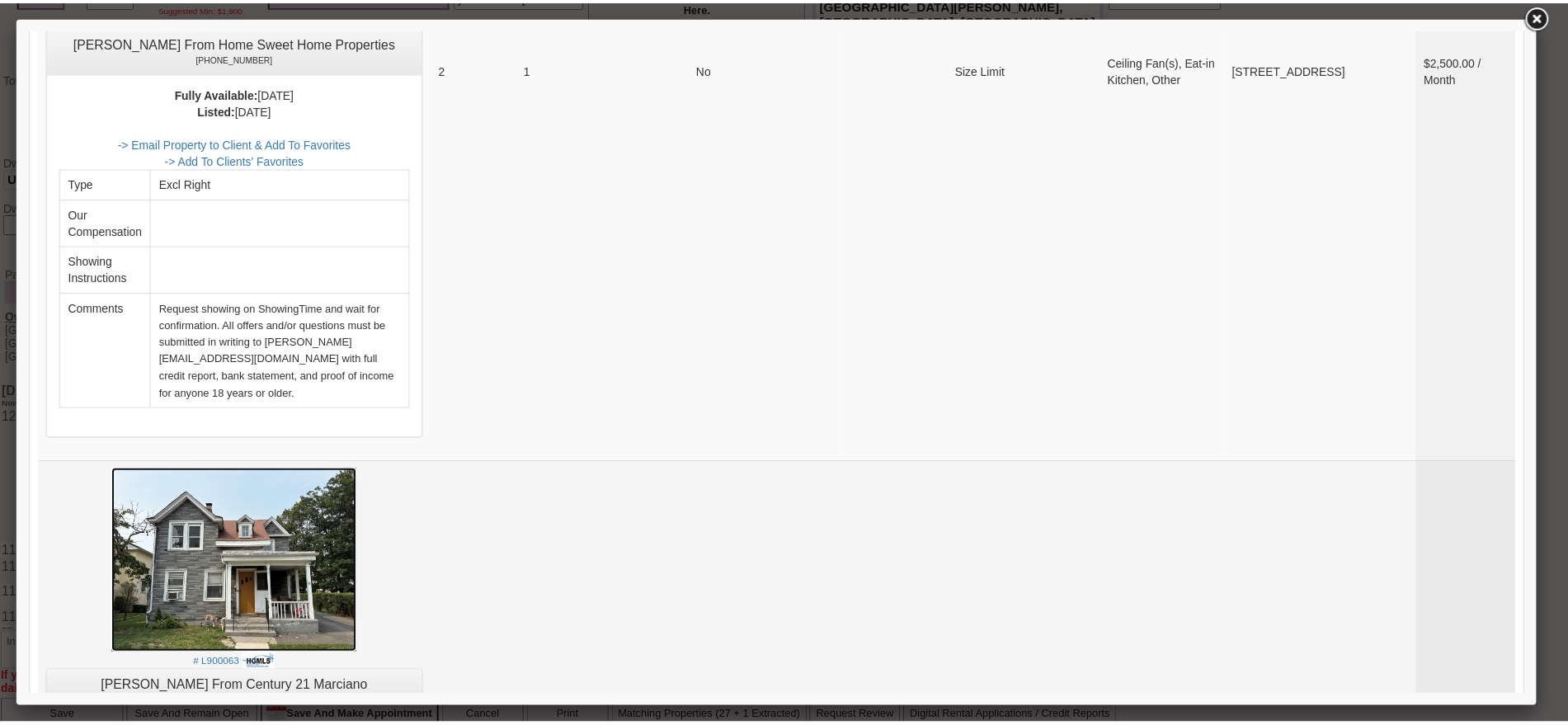
scroll to position [2268, 0]
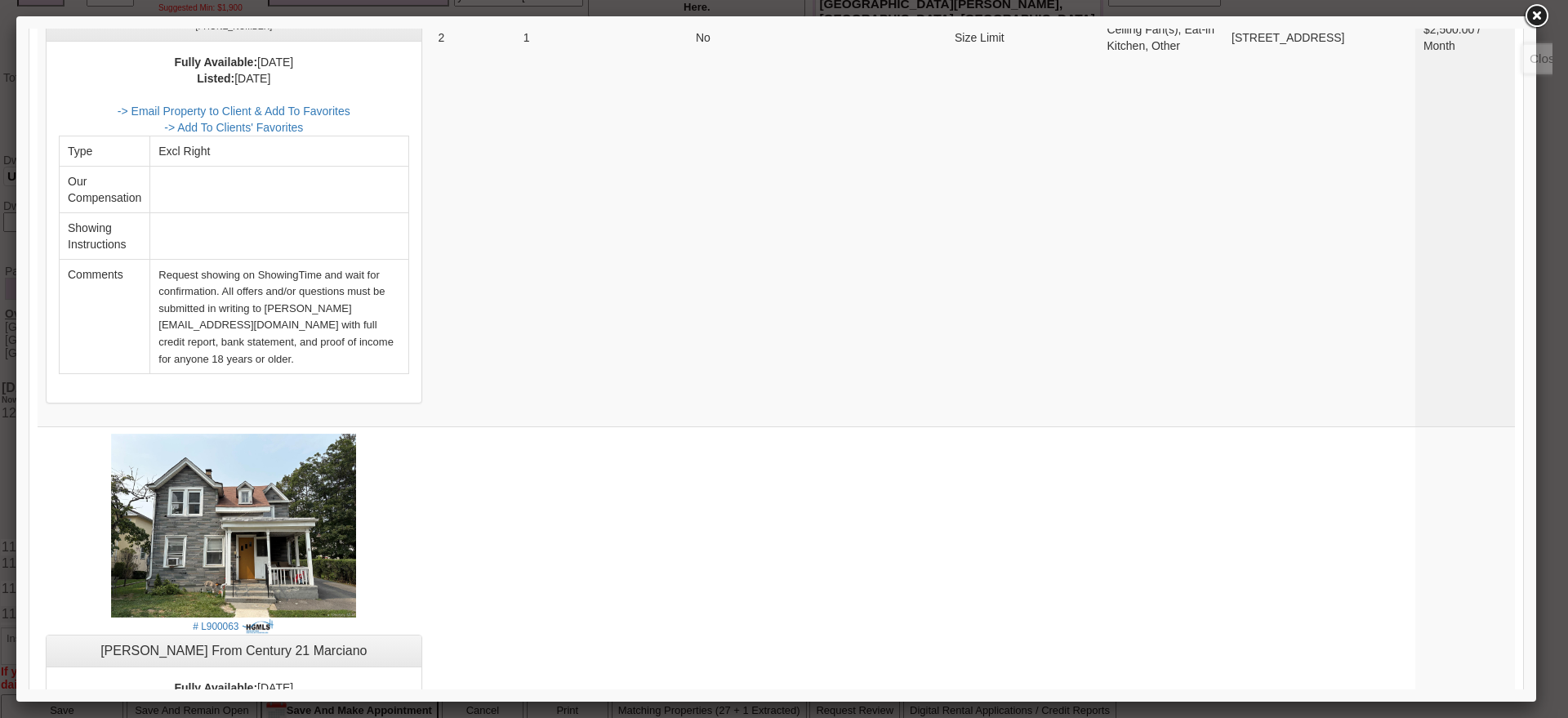
click at [1530, 10] on link at bounding box center [1536, 17] width 30 height 30
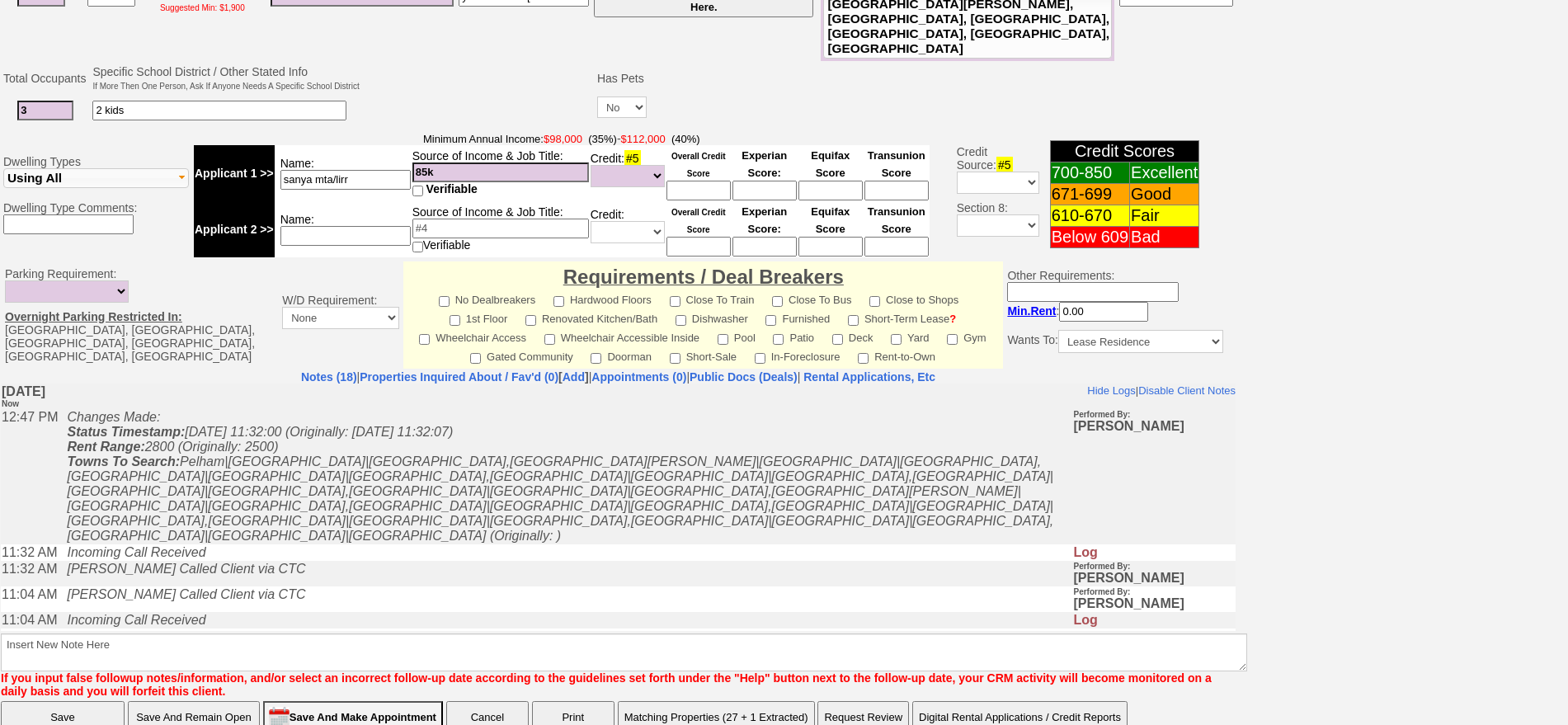
scroll to position [28, 0]
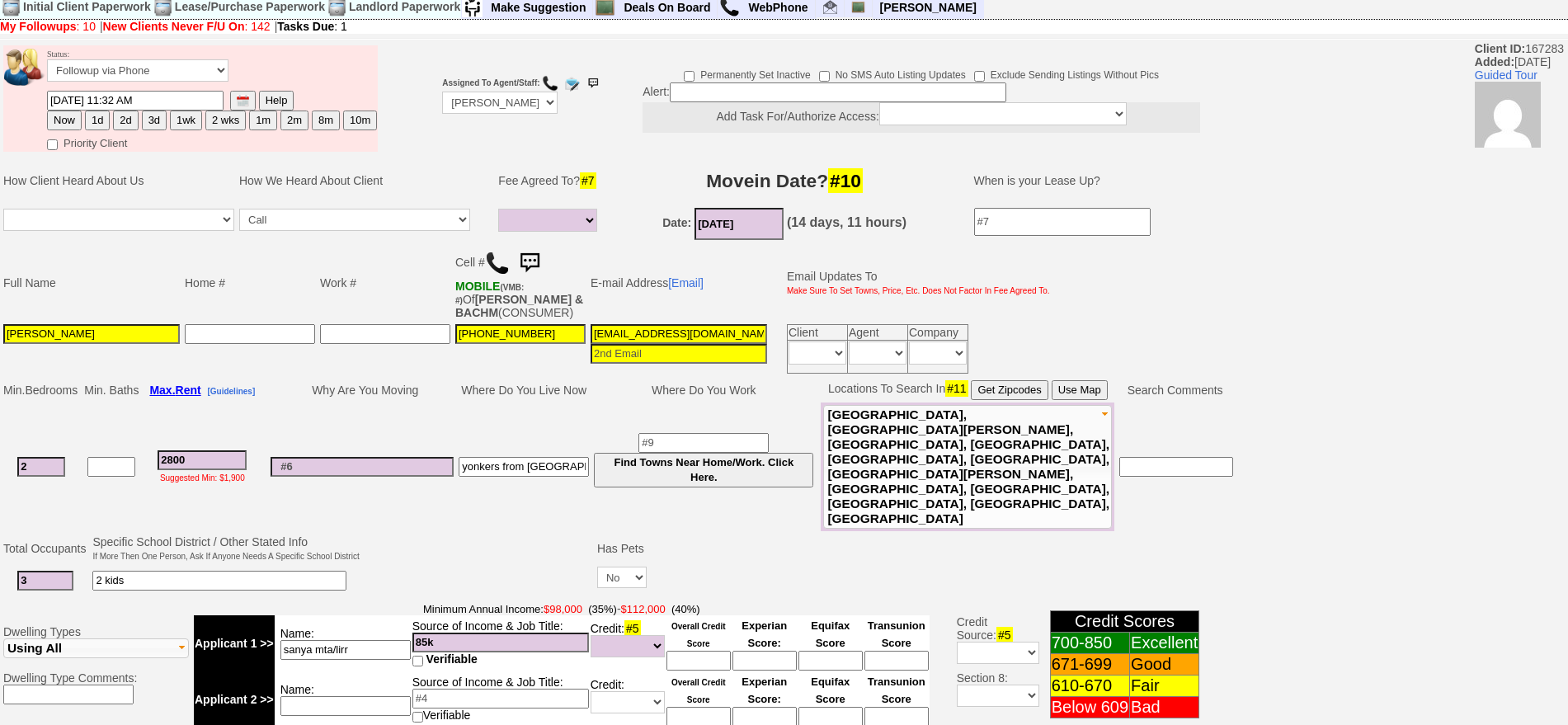
click at [95, 121] on button "1d" at bounding box center [98, 120] width 24 height 20
type input "08/18/2025 12:47 PM"
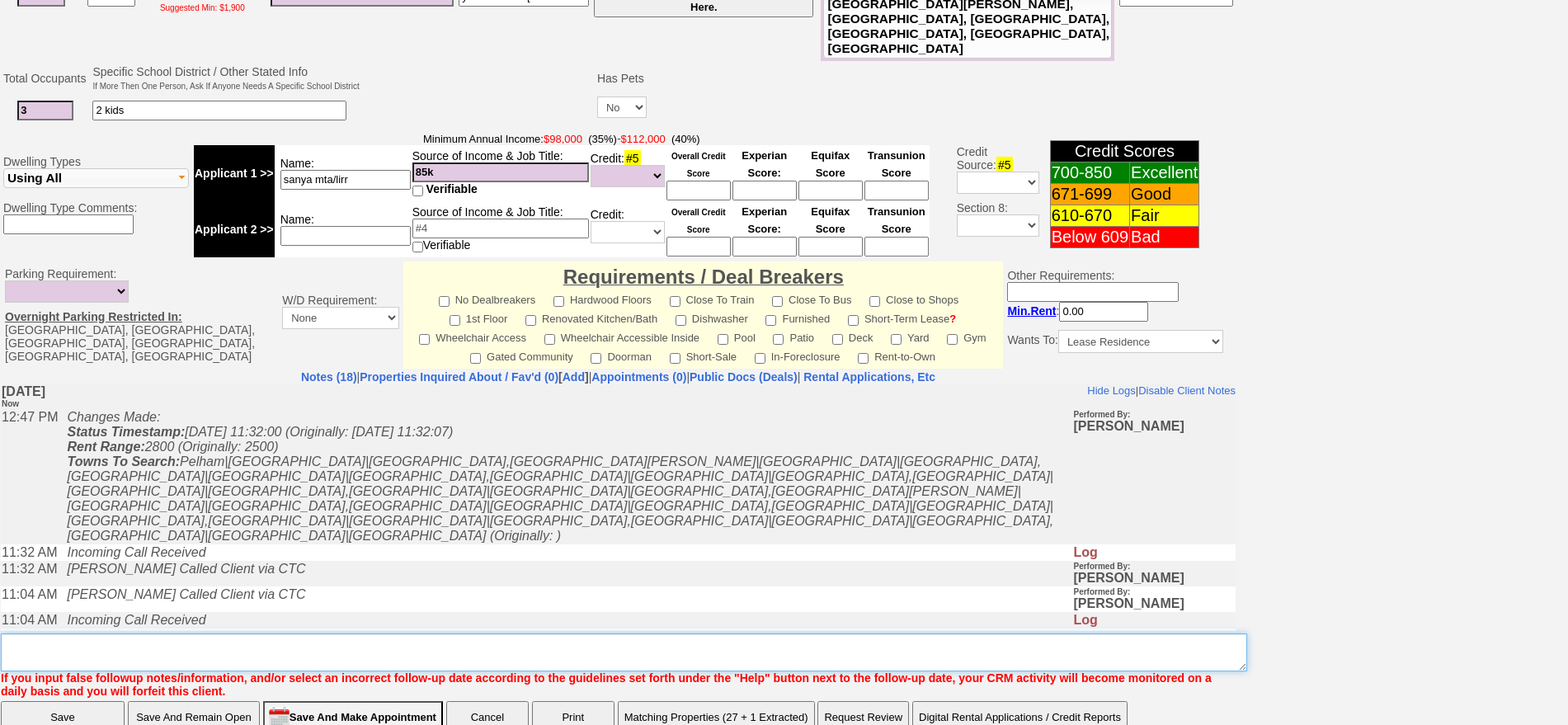
click at [983, 633] on textarea "Insert New Note Here" at bounding box center [624, 652] width 1246 height 38
type textarea "fu on matches"
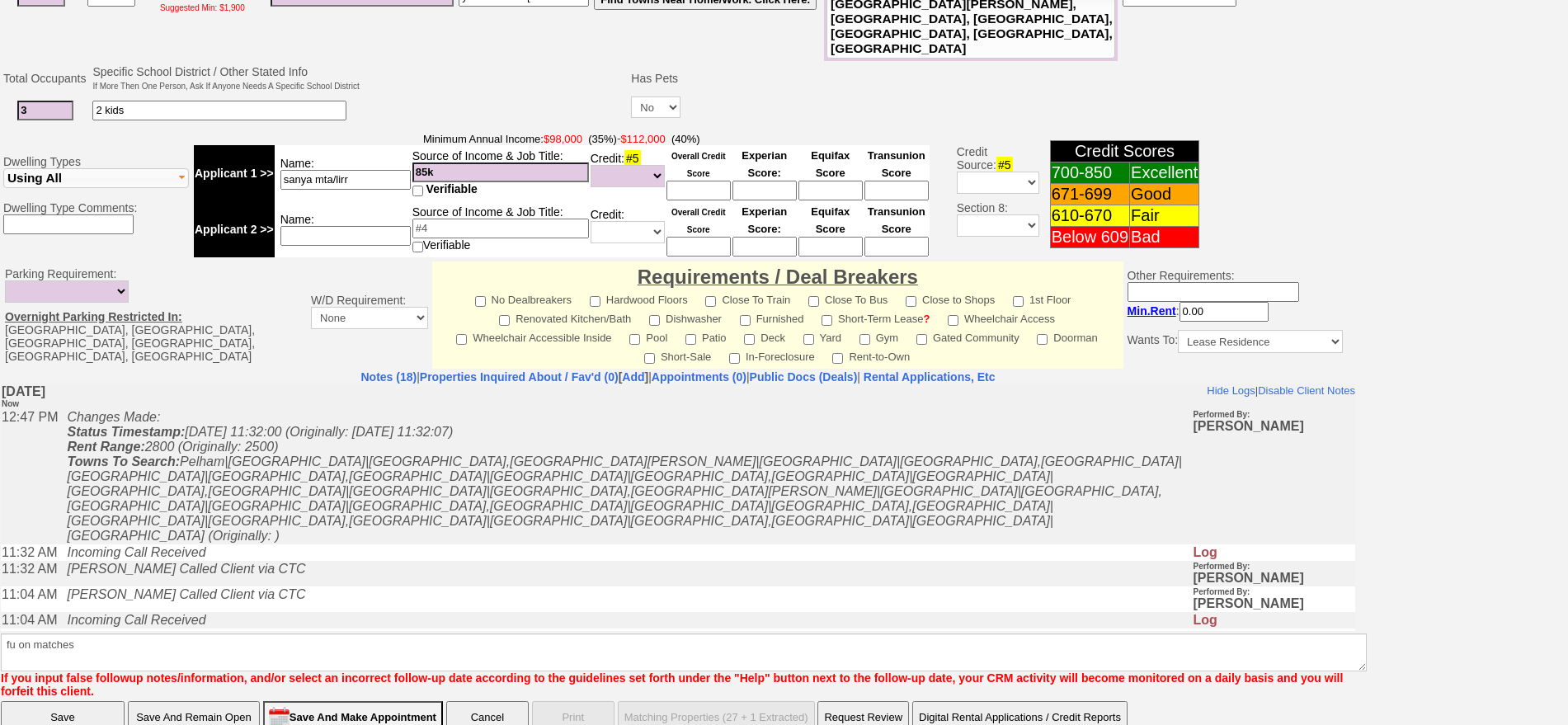
click input "Save" at bounding box center [63, 717] width 124 height 33
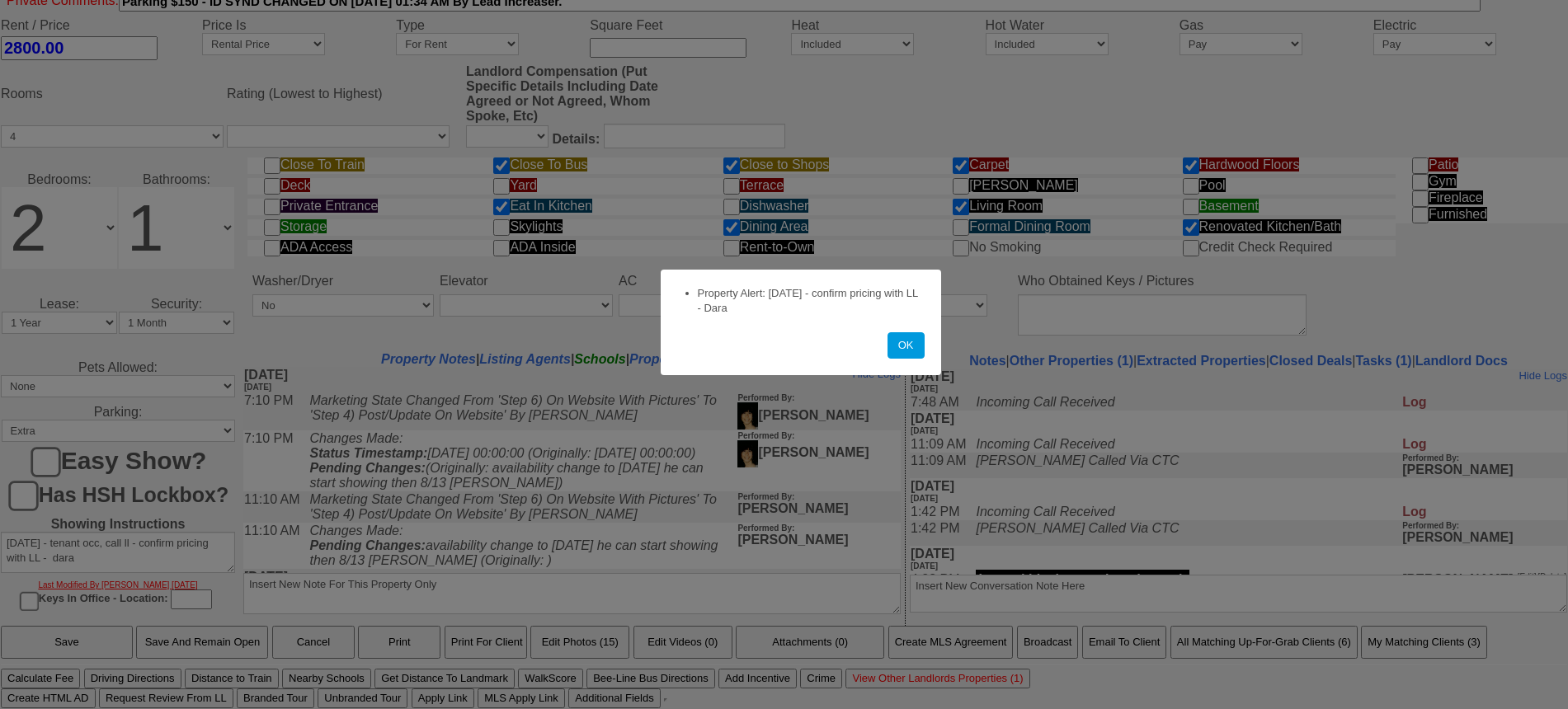
click at [924, 357] on form "Property Alert: [DATE] - confirm pricing with LL - Dara OK" at bounding box center [800, 322] width 281 height 106
drag, startPoint x: 915, startPoint y: 351, endPoint x: 68, endPoint y: 44, distance: 900.9
click at [915, 351] on button "OK" at bounding box center [906, 345] width 38 height 26
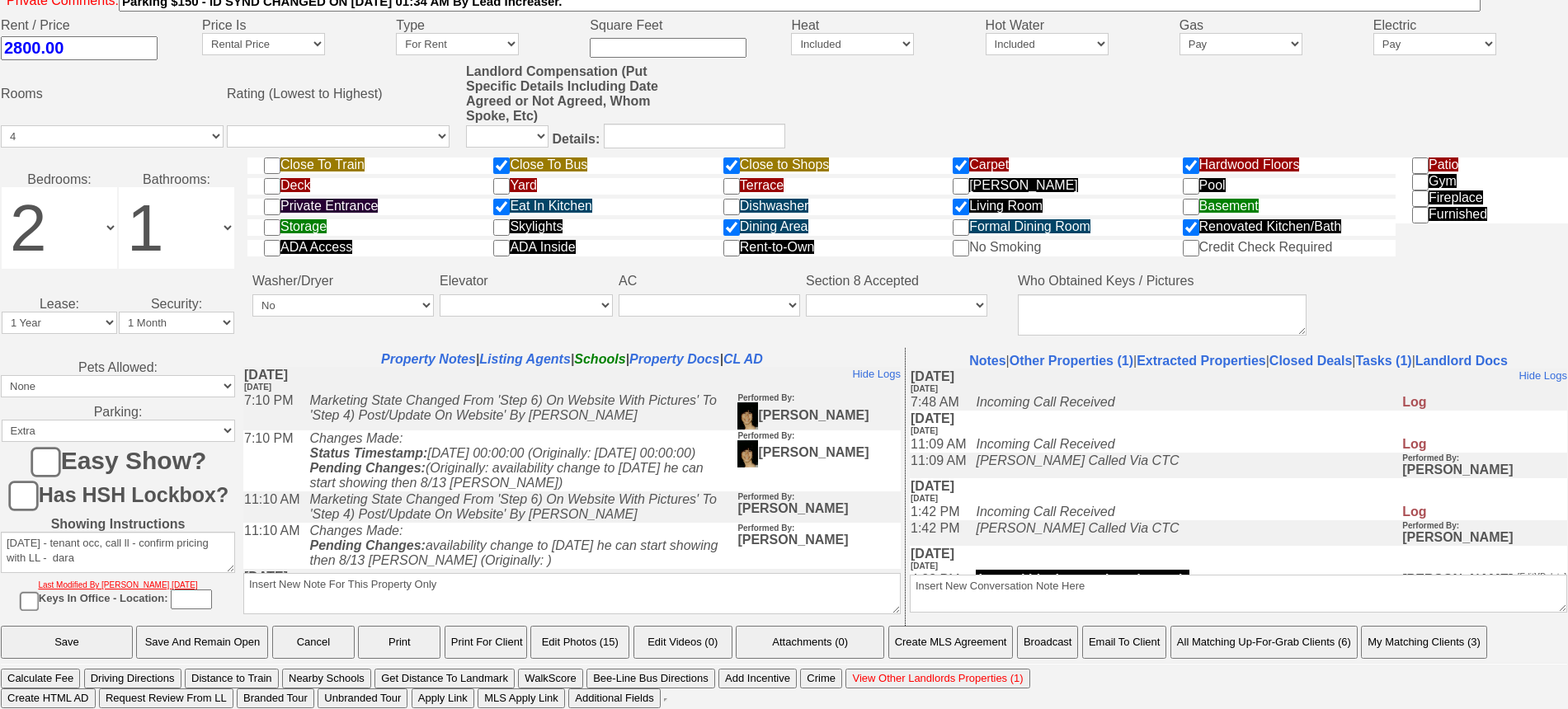
click at [1120, 650] on button "Email To Client" at bounding box center [1124, 641] width 84 height 33
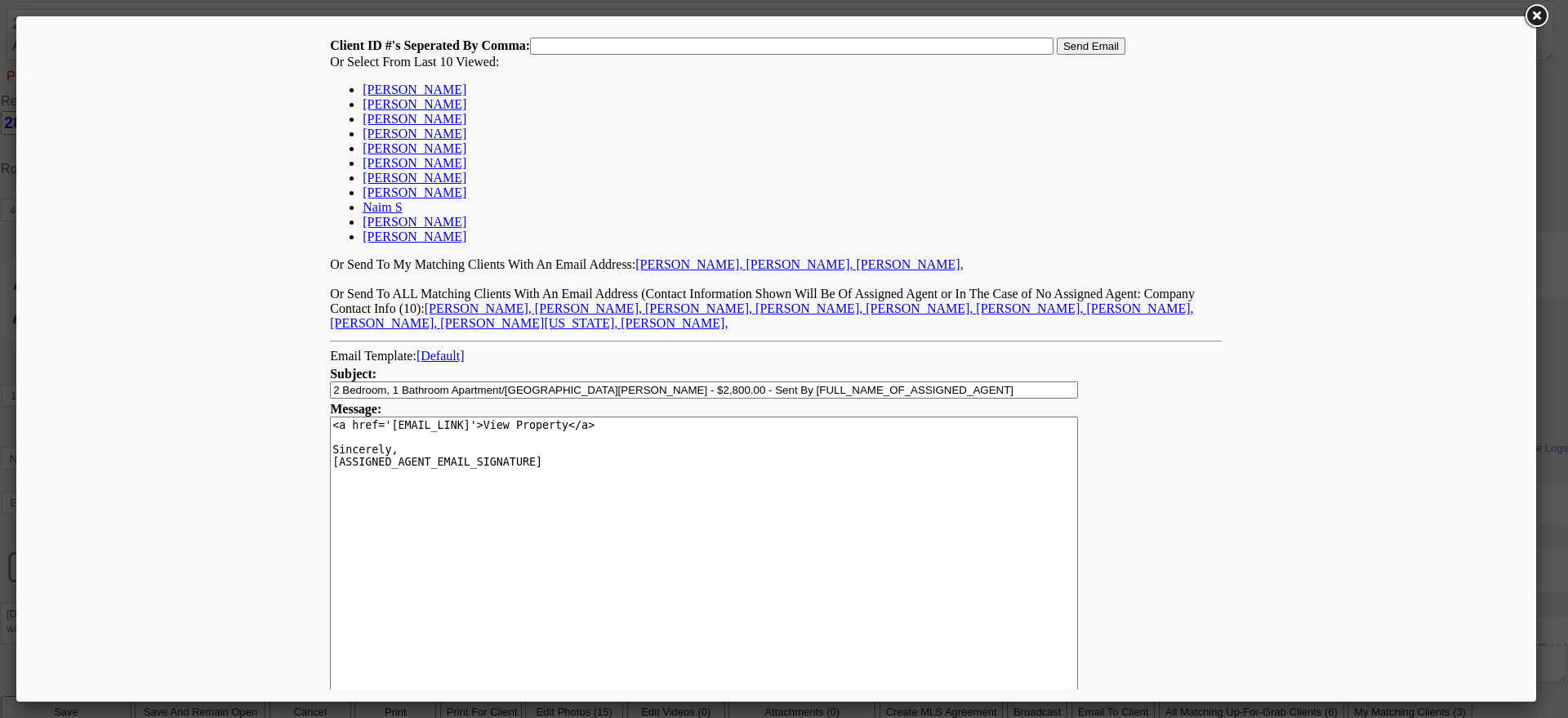
click at [399, 90] on link "[PERSON_NAME]" at bounding box center [414, 89] width 104 height 14
type input "167283,"
click at [1066, 50] on input "Send Email" at bounding box center [1091, 46] width 69 height 17
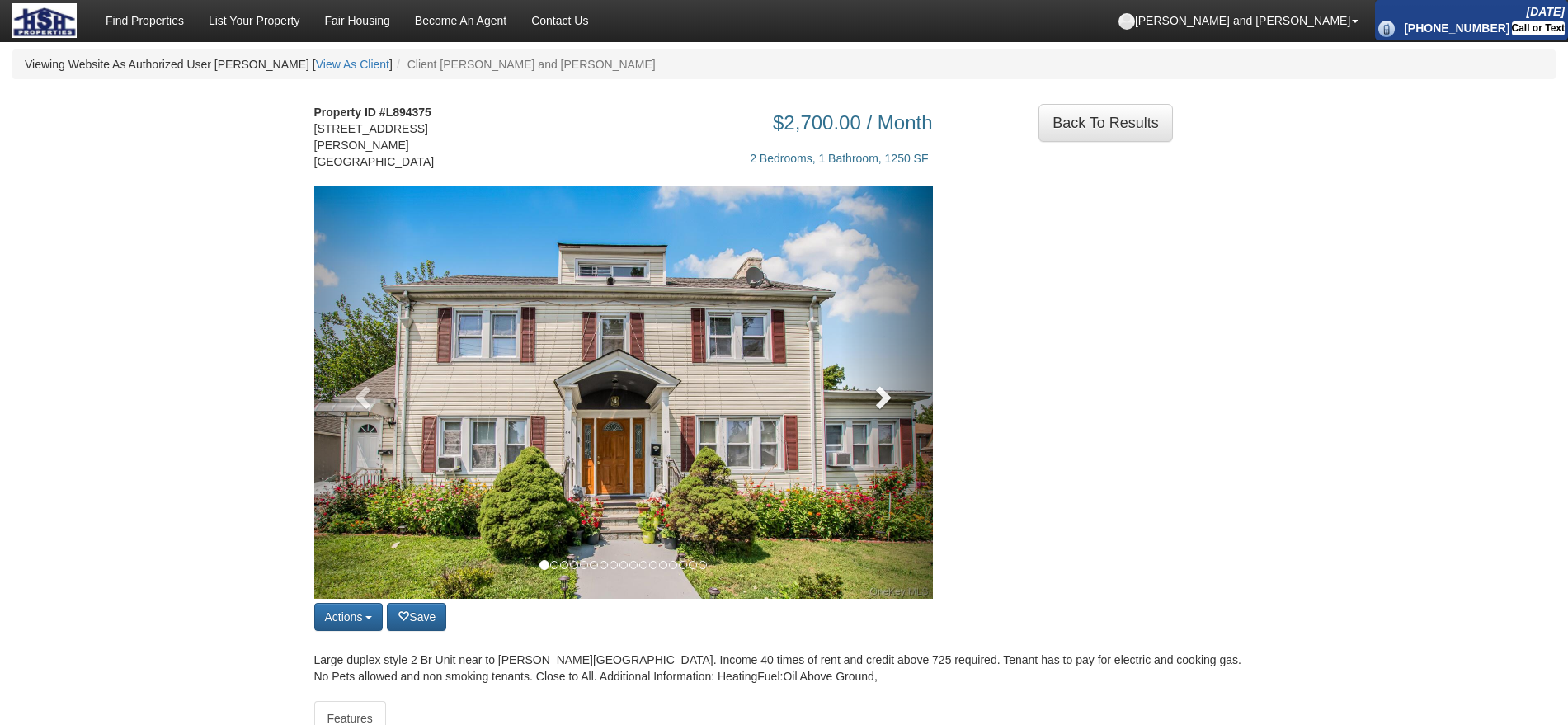
click at [919, 383] on link at bounding box center [886, 393] width 93 height 413
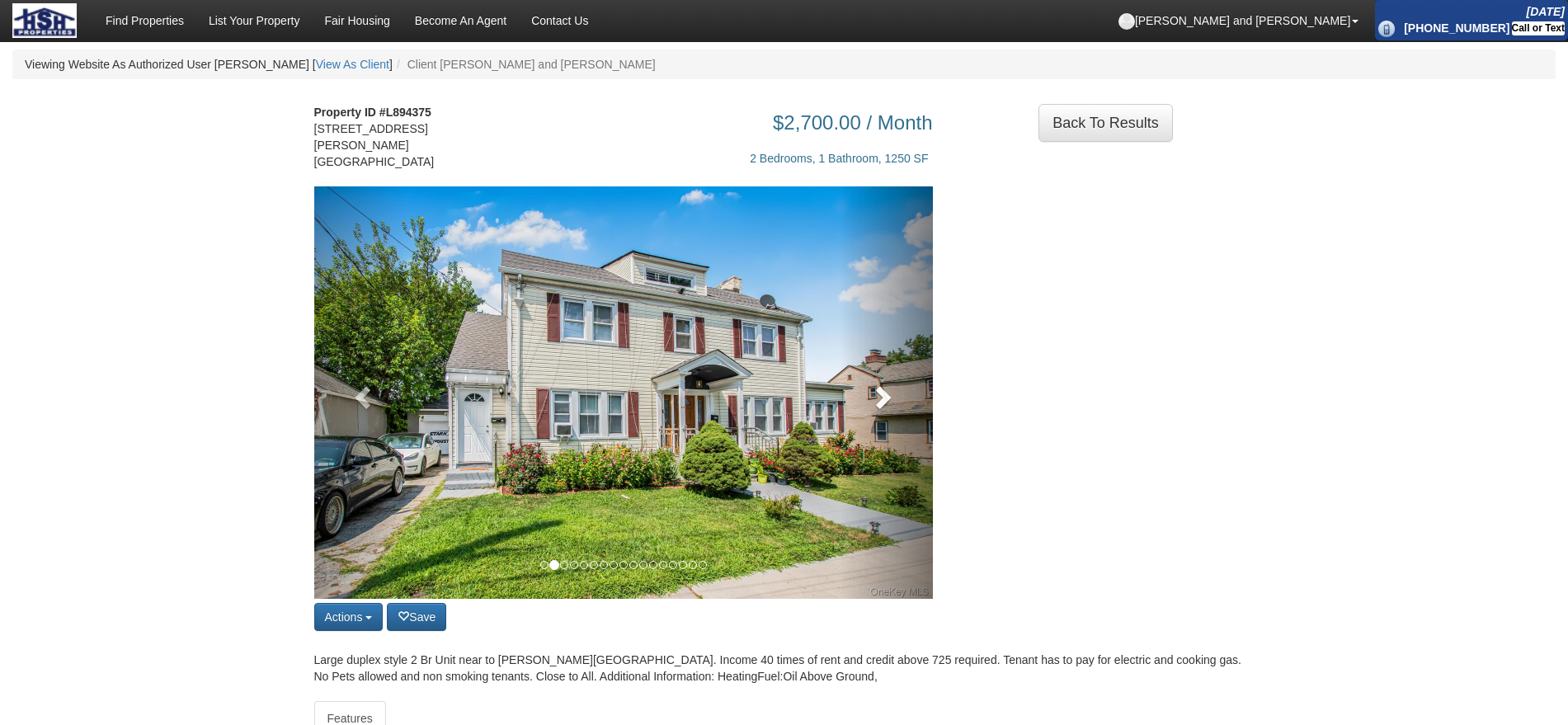
click at [919, 383] on link at bounding box center [886, 393] width 93 height 413
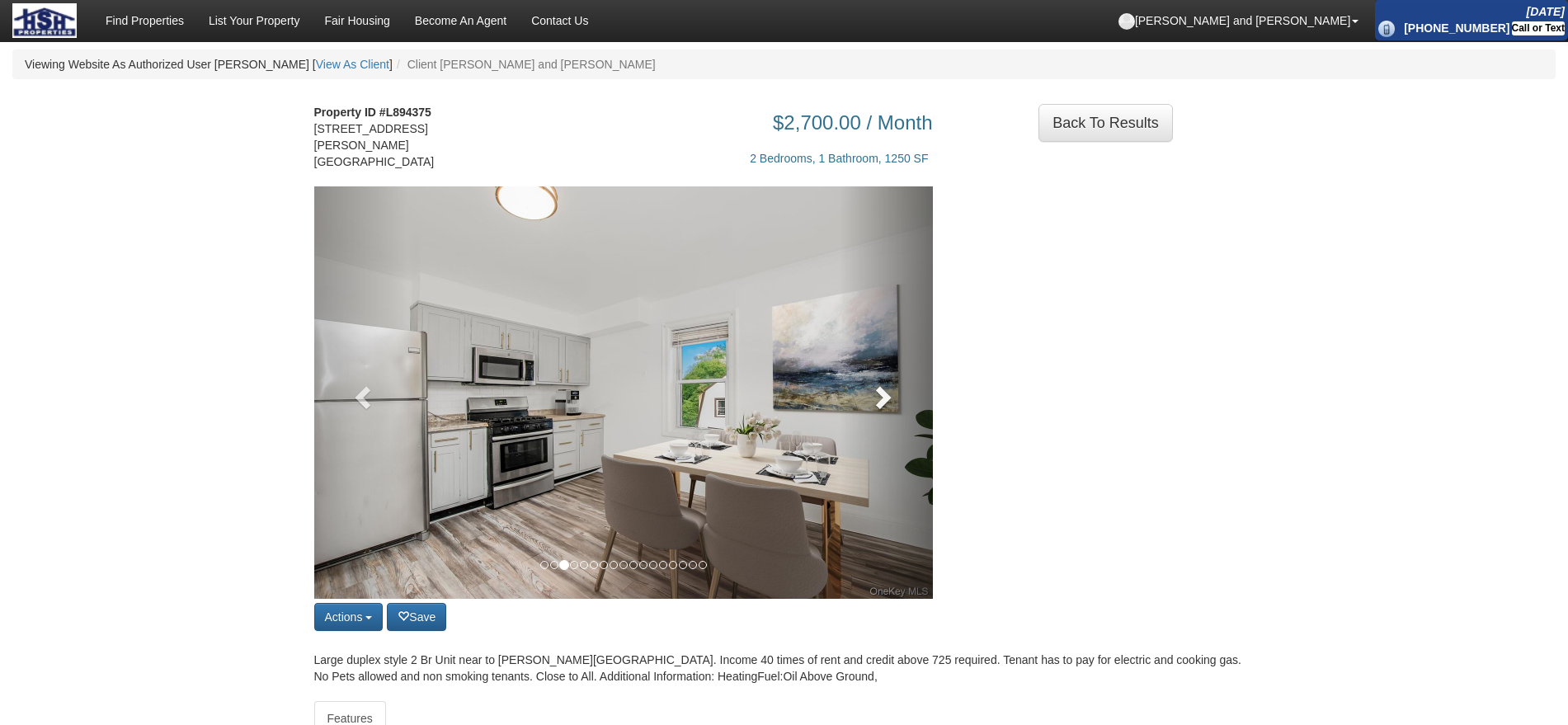
click at [919, 383] on link at bounding box center [886, 393] width 93 height 413
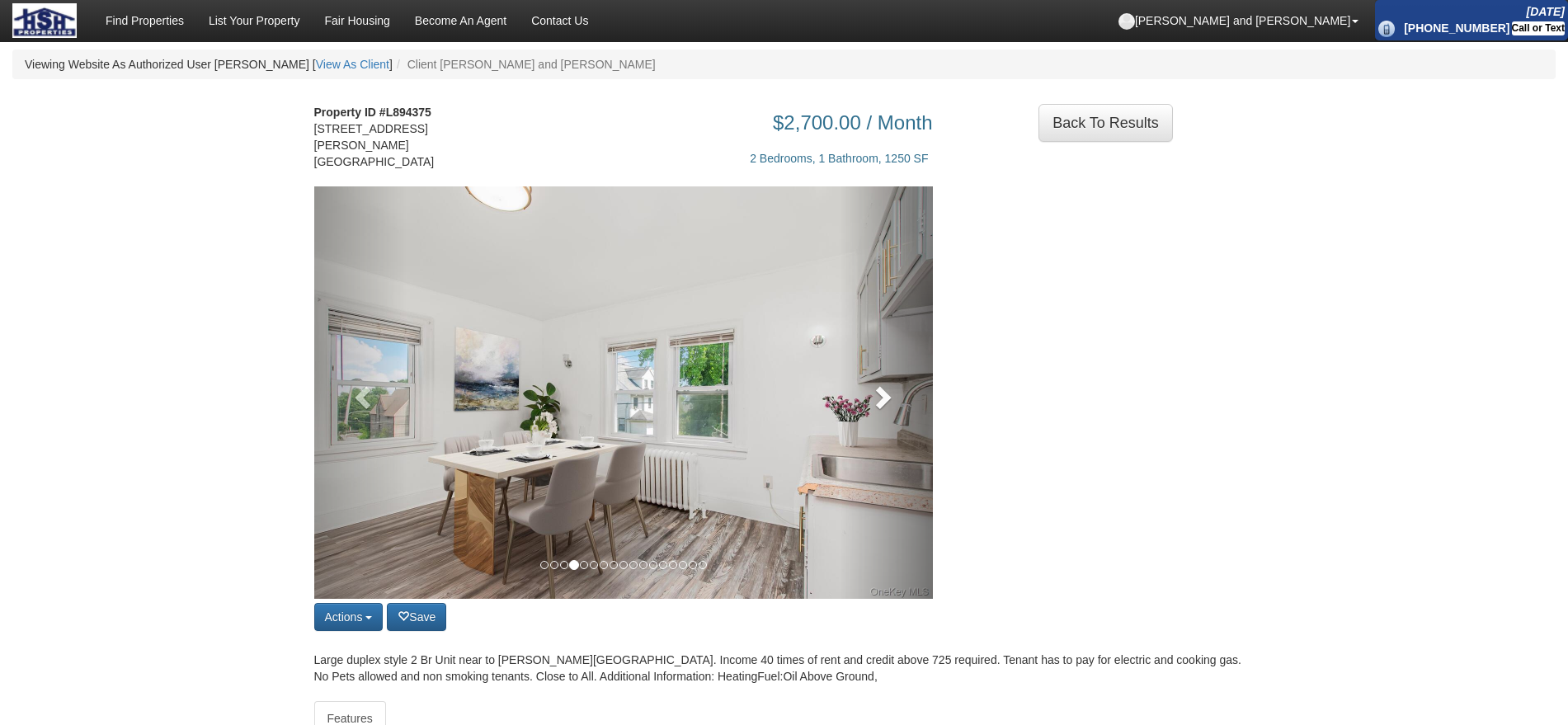
click at [919, 383] on link at bounding box center [886, 393] width 93 height 413
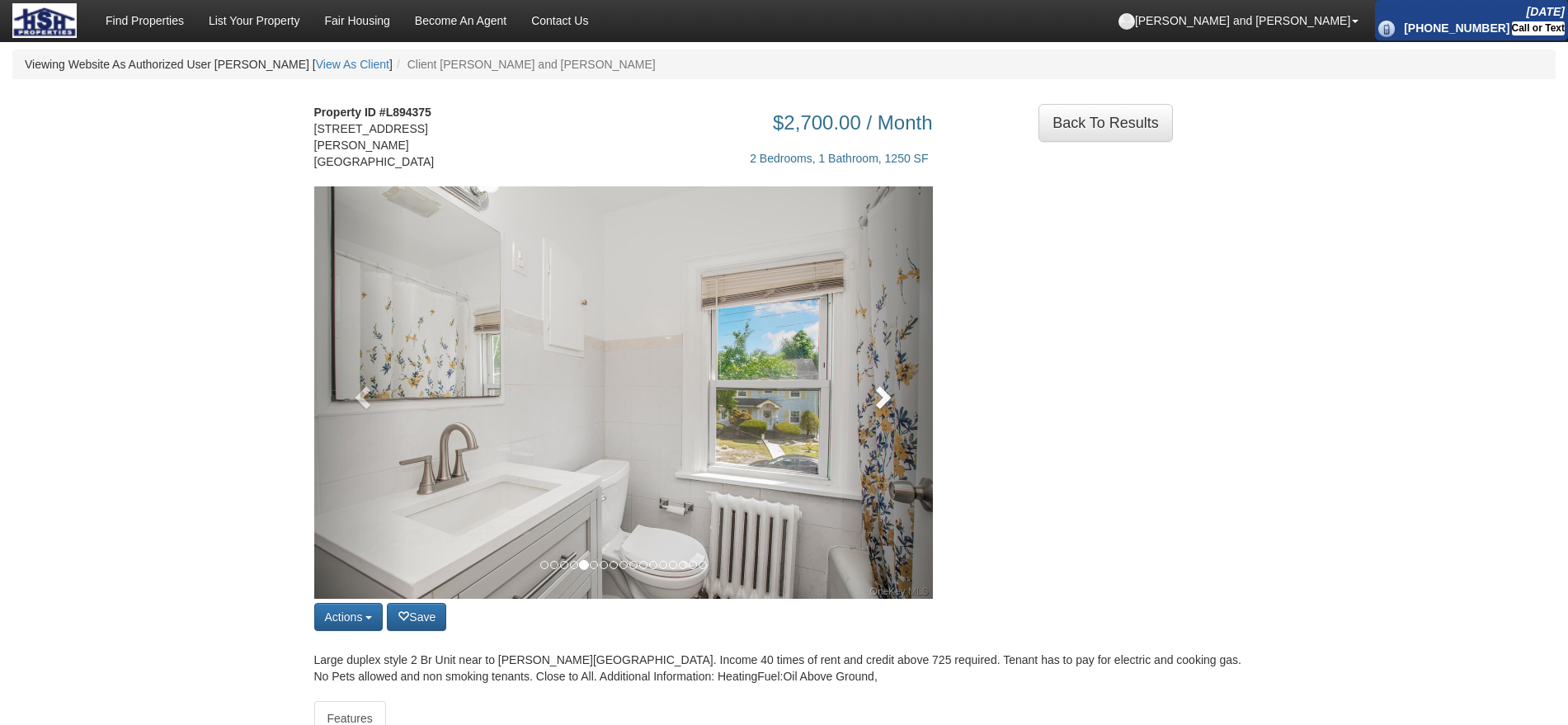
click at [919, 383] on link at bounding box center [886, 393] width 93 height 413
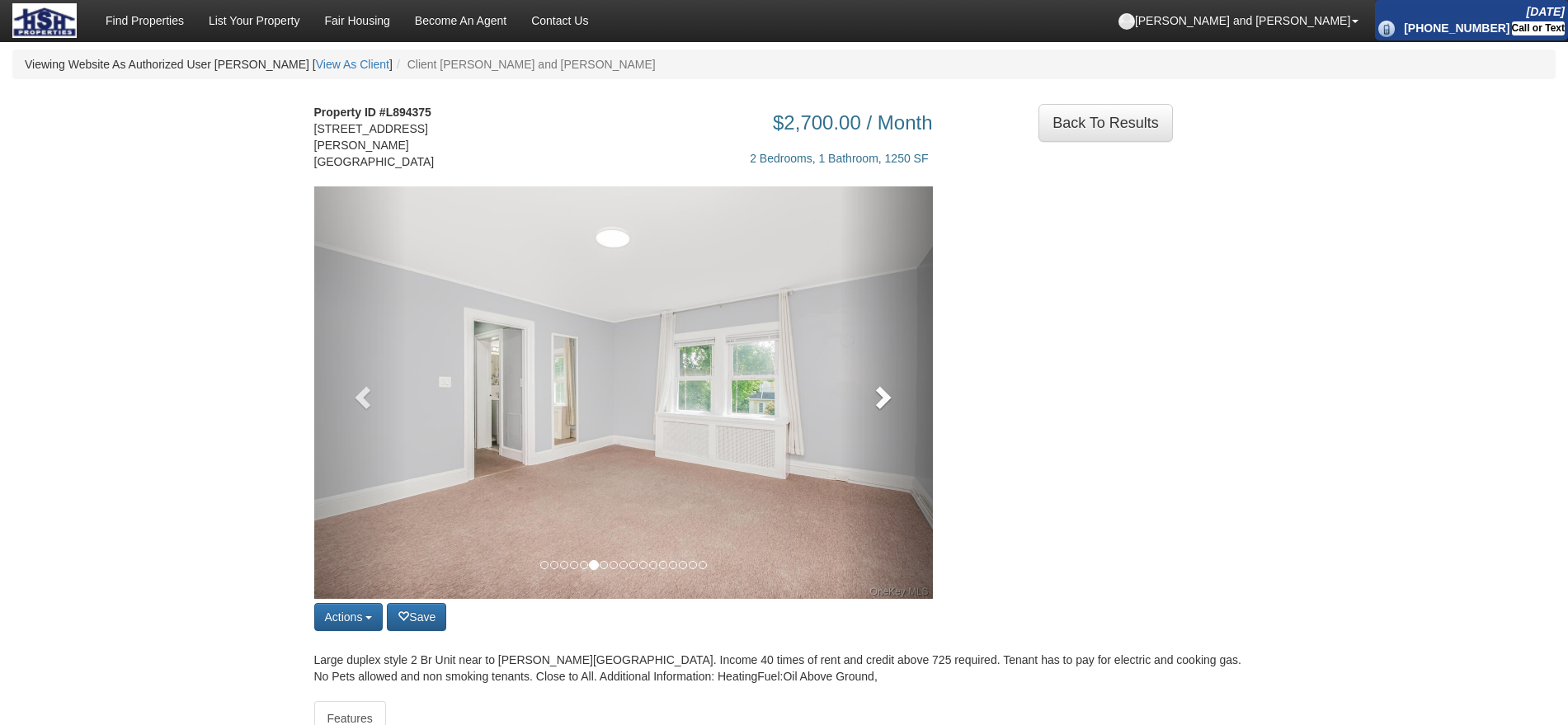
click at [896, 389] on link at bounding box center [886, 393] width 93 height 413
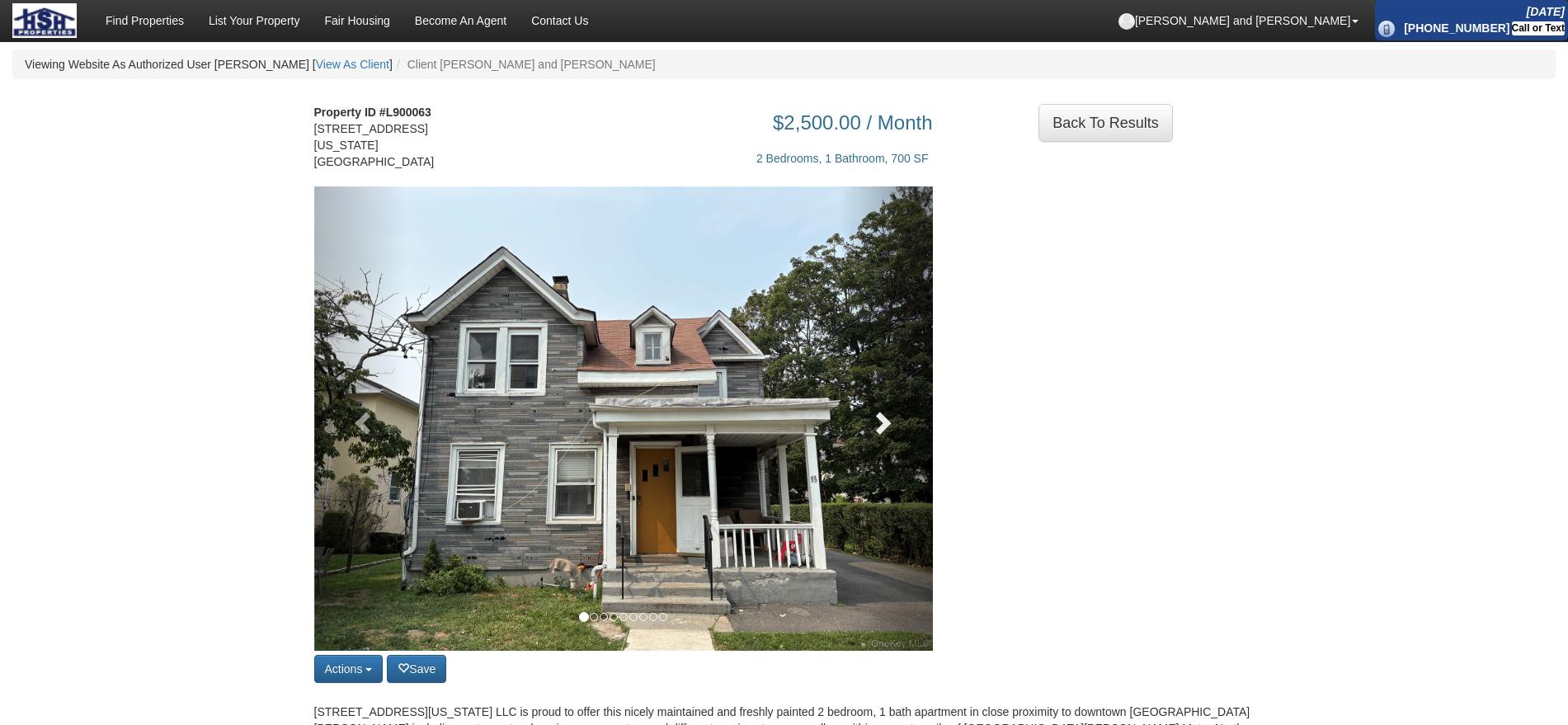
click at [902, 419] on link at bounding box center [886, 418] width 93 height 464
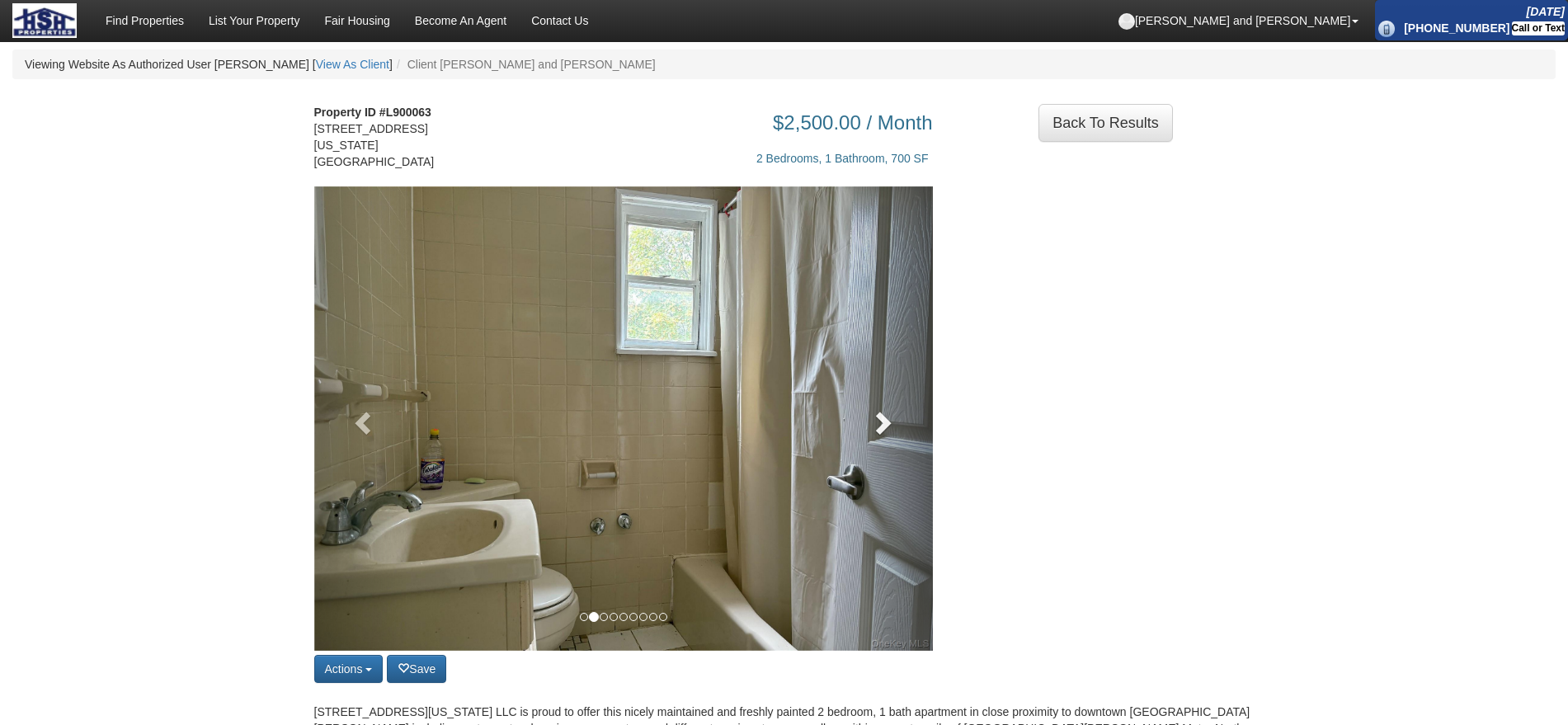
click at [902, 419] on link at bounding box center [886, 418] width 93 height 464
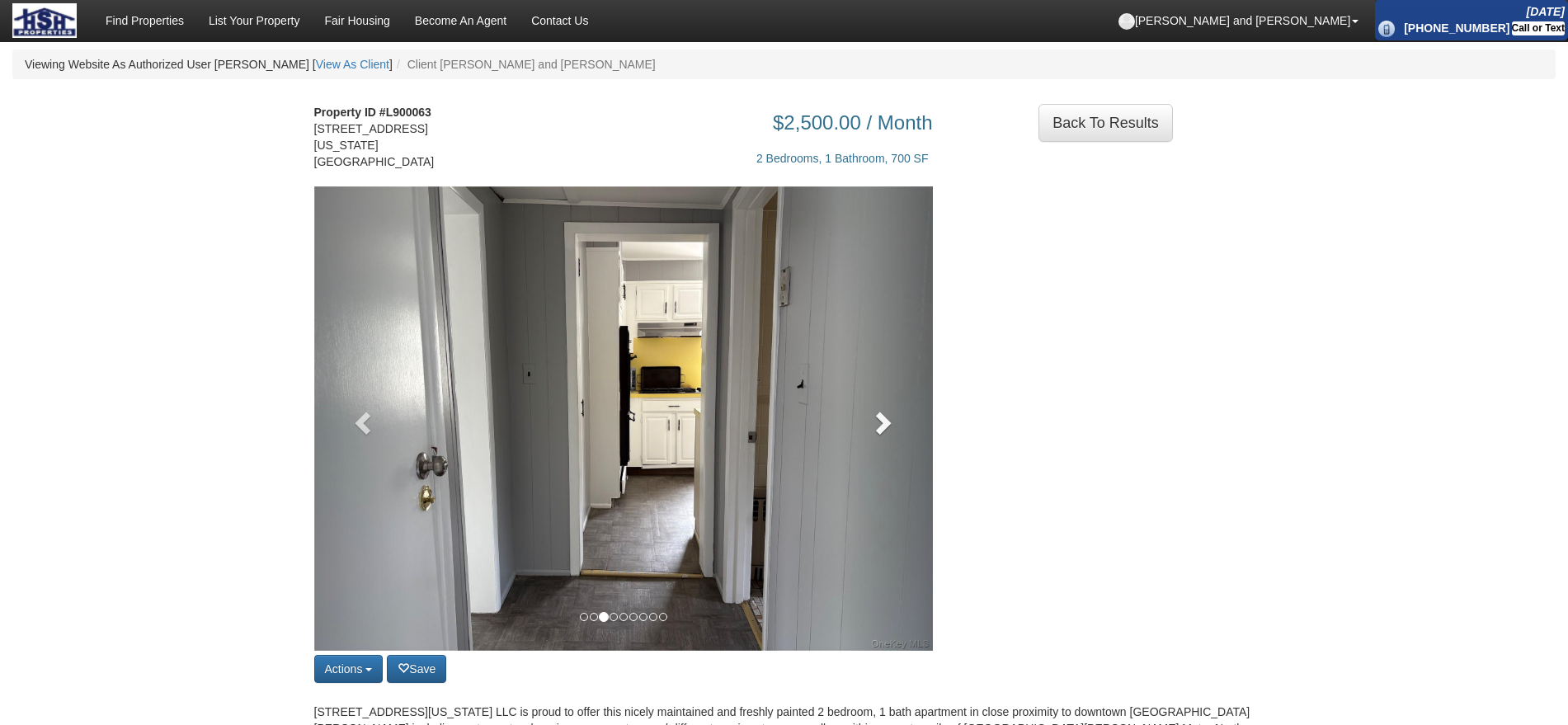
click at [902, 419] on link at bounding box center [886, 418] width 93 height 464
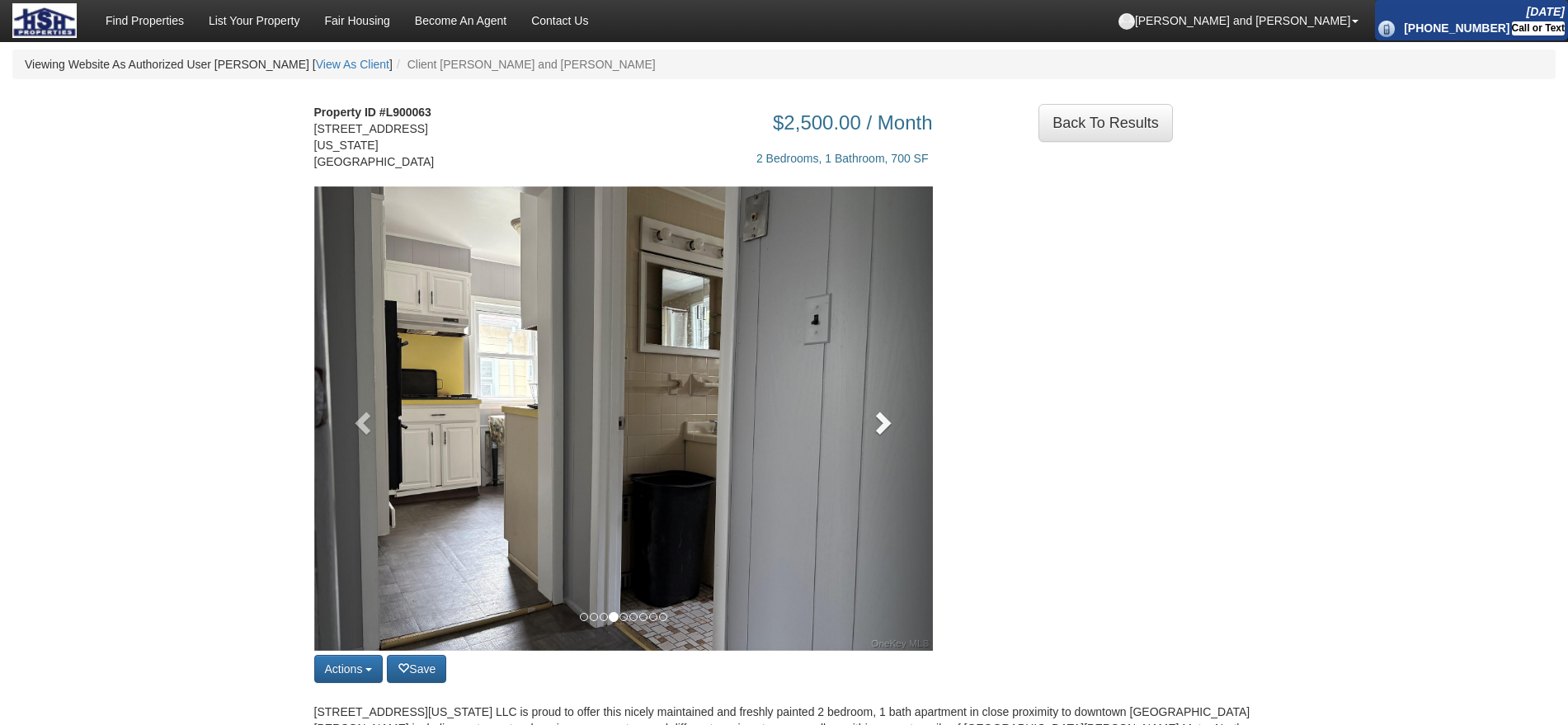
click at [902, 419] on link at bounding box center [886, 418] width 93 height 464
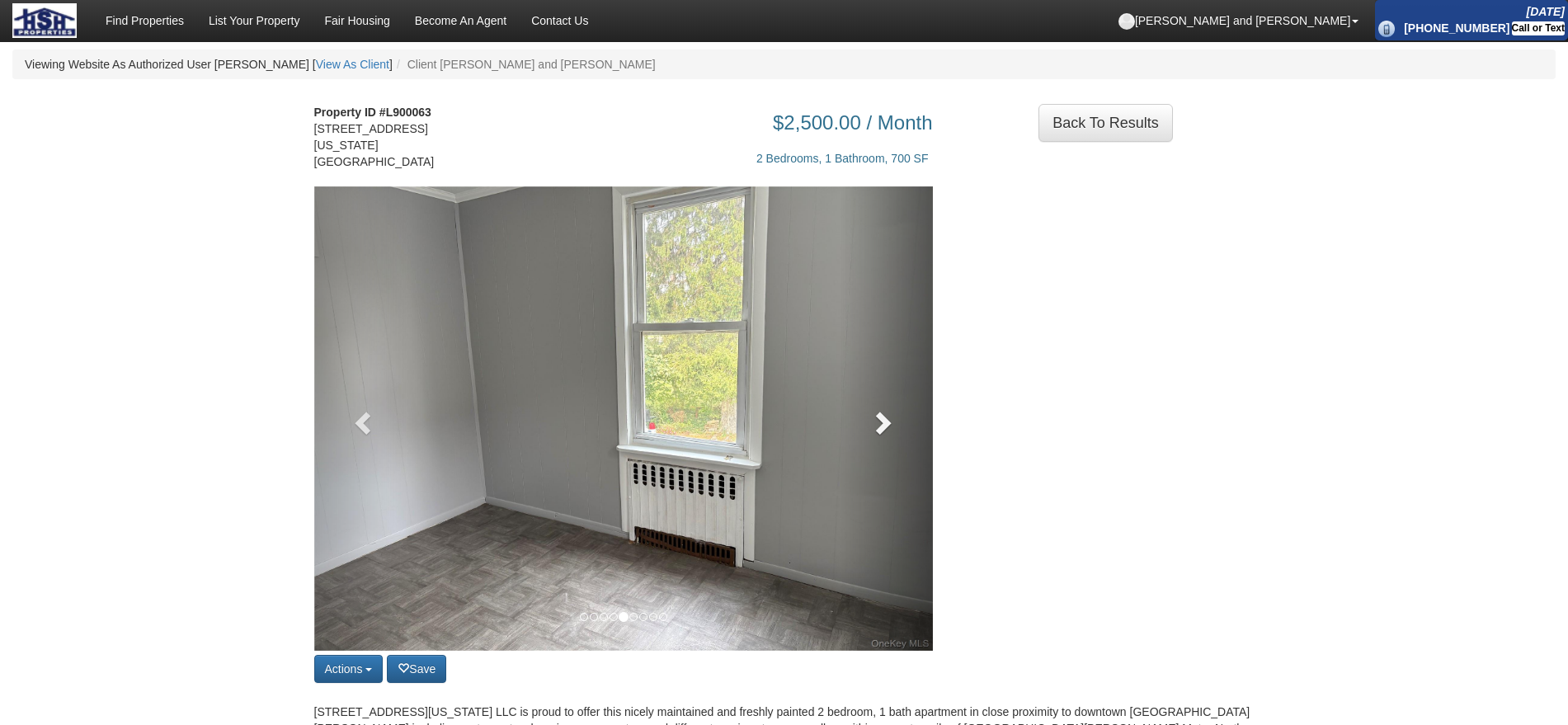
click at [885, 419] on span at bounding box center [882, 422] width 24 height 24
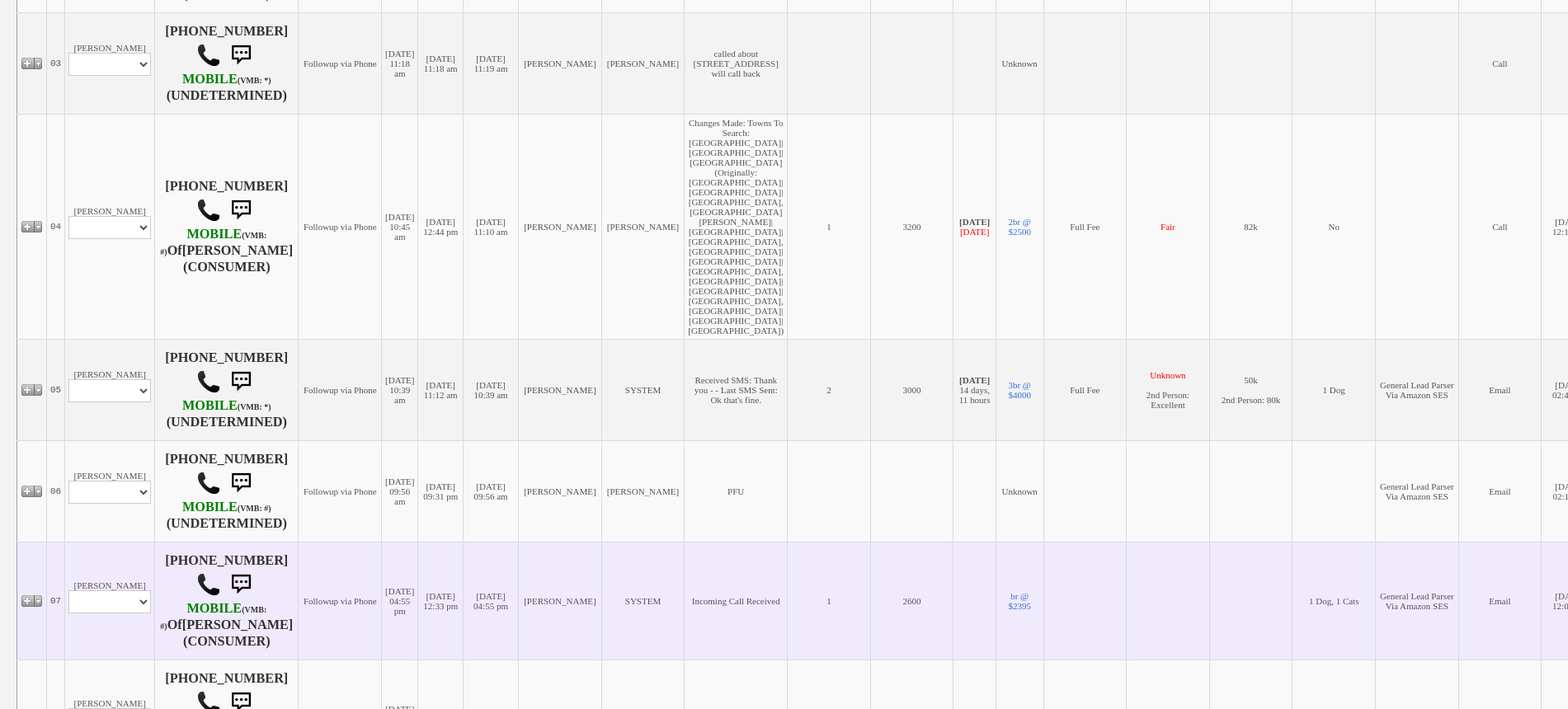
scroll to position [618, 0]
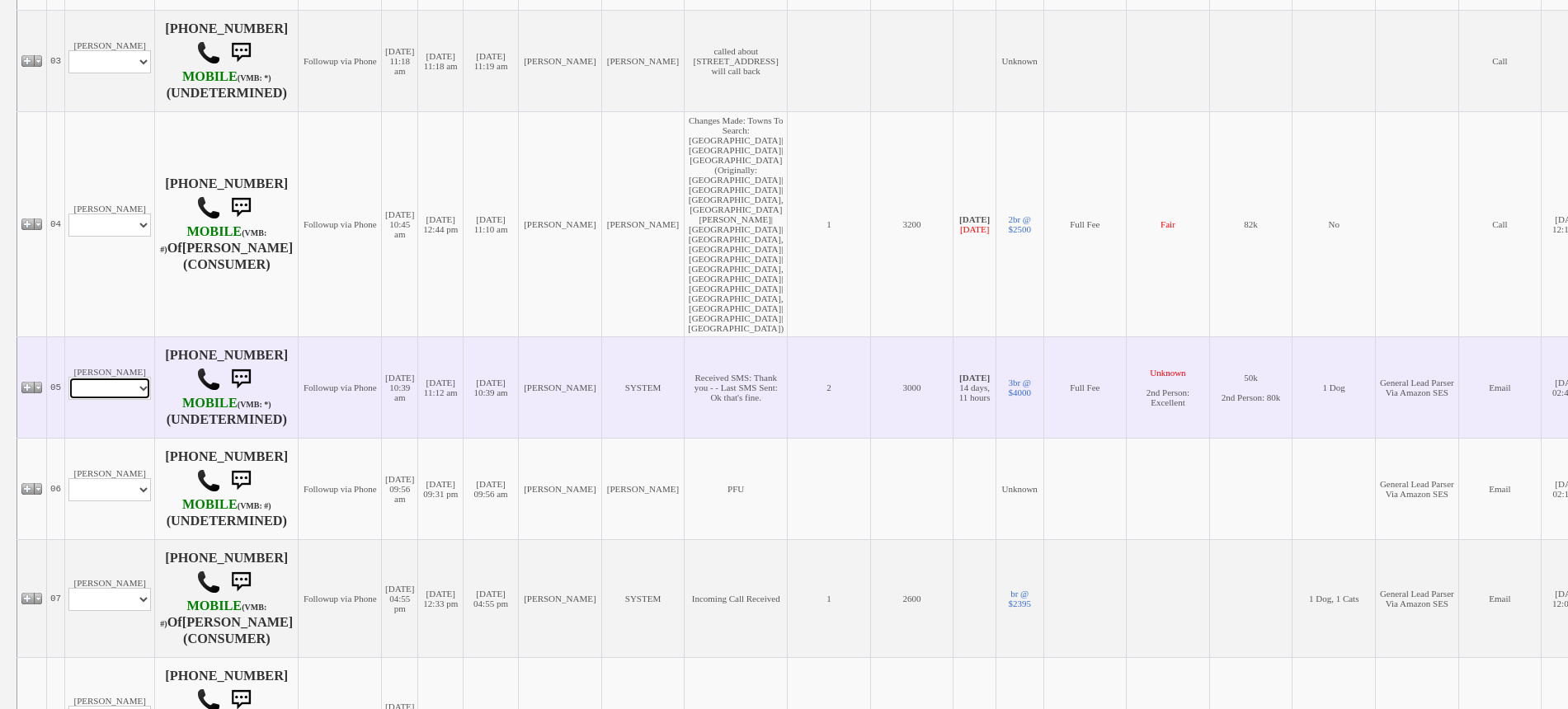
click at [119, 377] on select "Profile Edit Print Email Externally (Will Not Be Tracked In CRM) Closed Deals" at bounding box center [110, 388] width 83 height 23
select select "ChangeURL,/crm/custom/edit_client_form.php?redirect=%2Fcrm%2Fclients.php&id=828…"
click at [69, 377] on select "Profile Edit Print Email Externally (Will Not Be Tracked In CRM) Closed Deals" at bounding box center [110, 388] width 83 height 23
select select
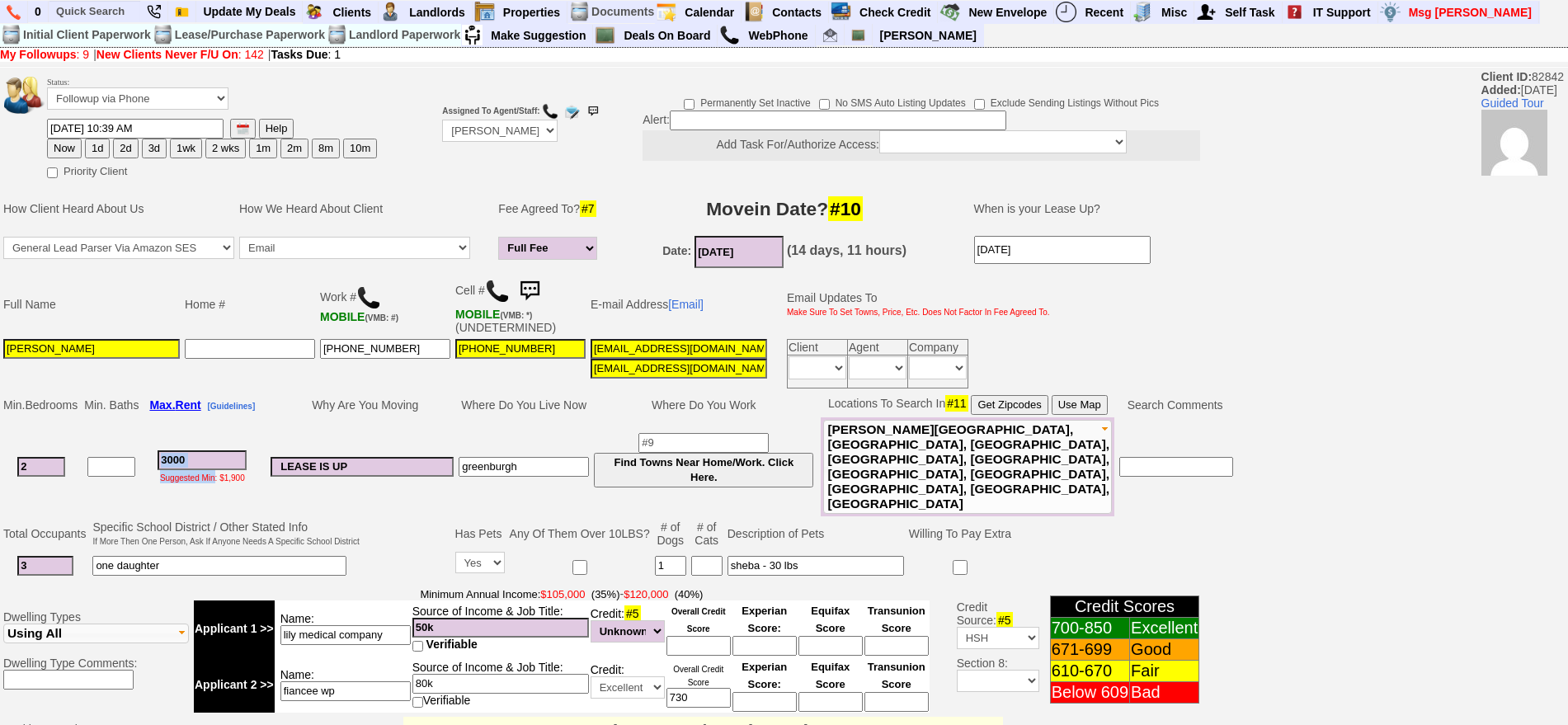
drag, startPoint x: 220, startPoint y: 459, endPoint x: 23, endPoint y: 457, distance: 197.0
click at [23, 457] on tr "2 3000 Suggested Min: $1,900 LEASE IS UP [GEOGRAPHIC_DATA] Find Towns Near Home…" at bounding box center [618, 466] width 1235 height 98
click at [202, 434] on td "3000 Suggested Min: $1,900" at bounding box center [202, 466] width 122 height 98
drag, startPoint x: 215, startPoint y: 444, endPoint x: 111, endPoint y: 448, distance: 104.1
click at [111, 448] on tr "2 3000 Suggested Min: $1,900 LEASE IS UP [GEOGRAPHIC_DATA] Find Towns Near Home…" at bounding box center [618, 466] width 1235 height 98
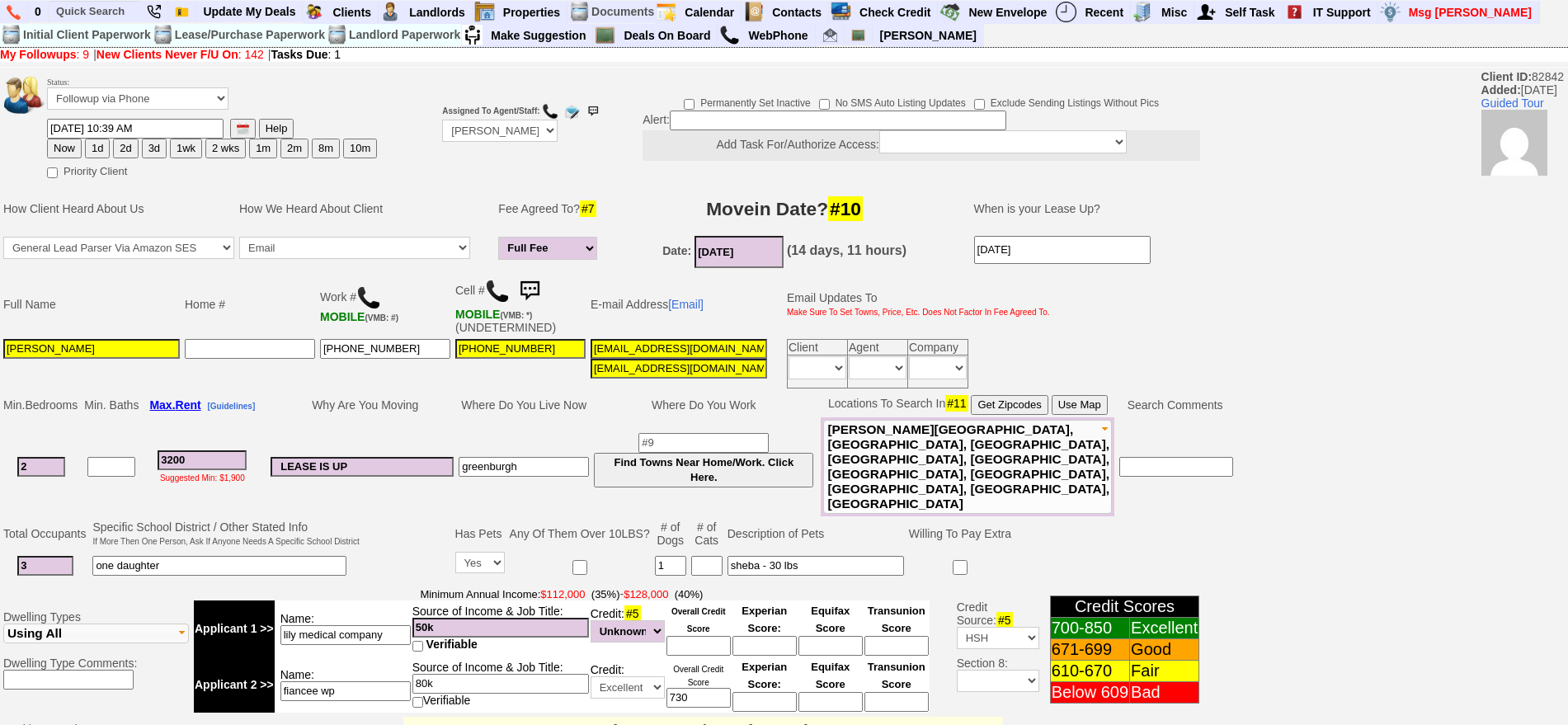
type input "3200"
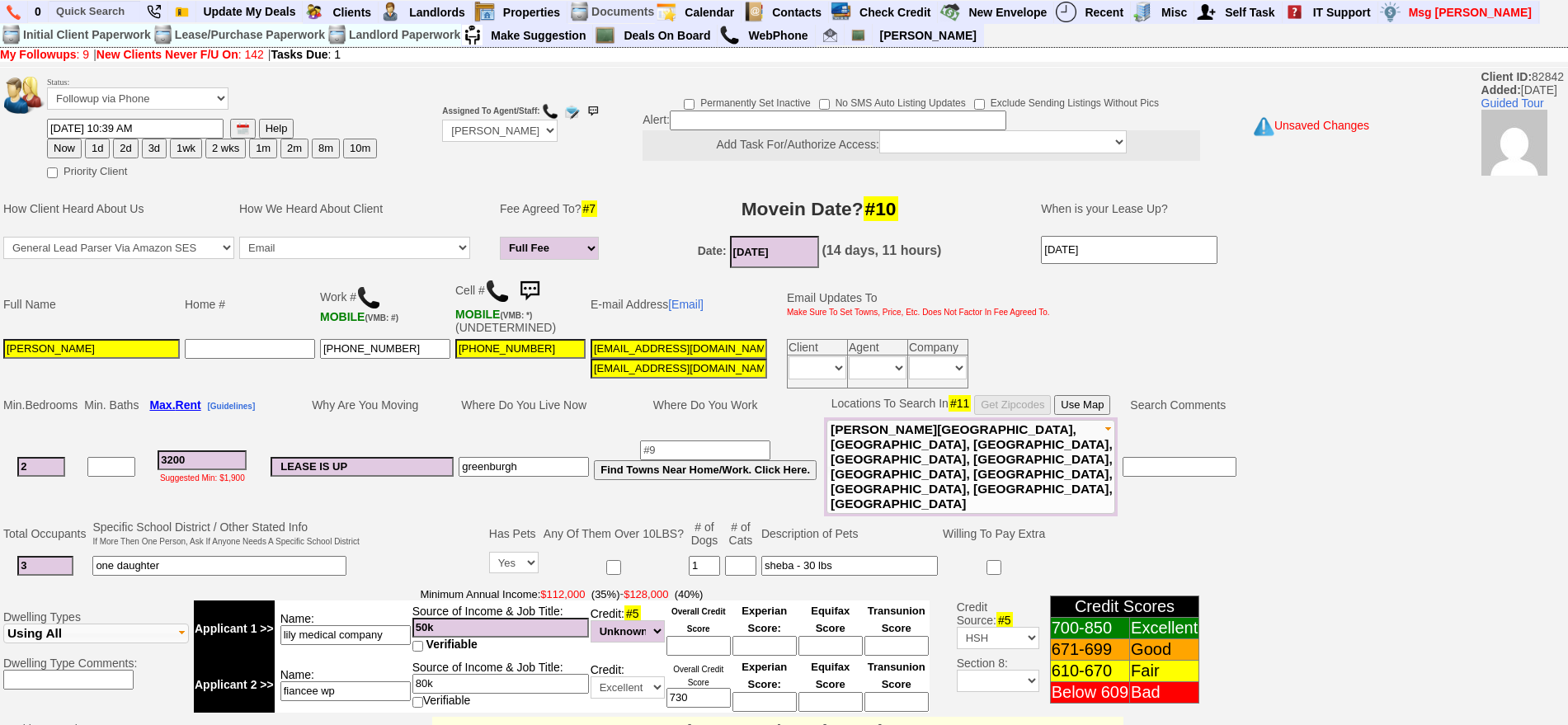
click at [1100, 403] on button "Use Map" at bounding box center [1082, 404] width 56 height 20
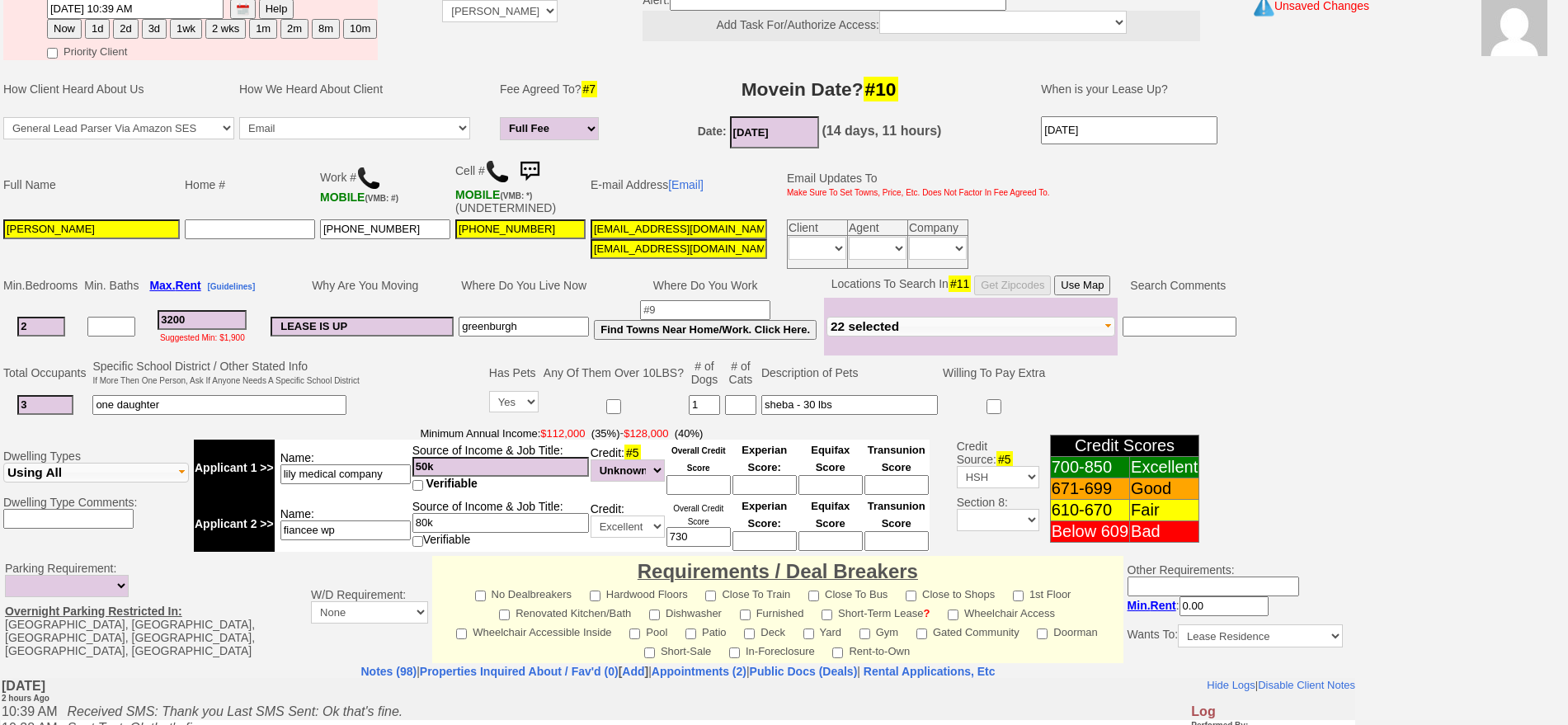
scroll to position [462, 0]
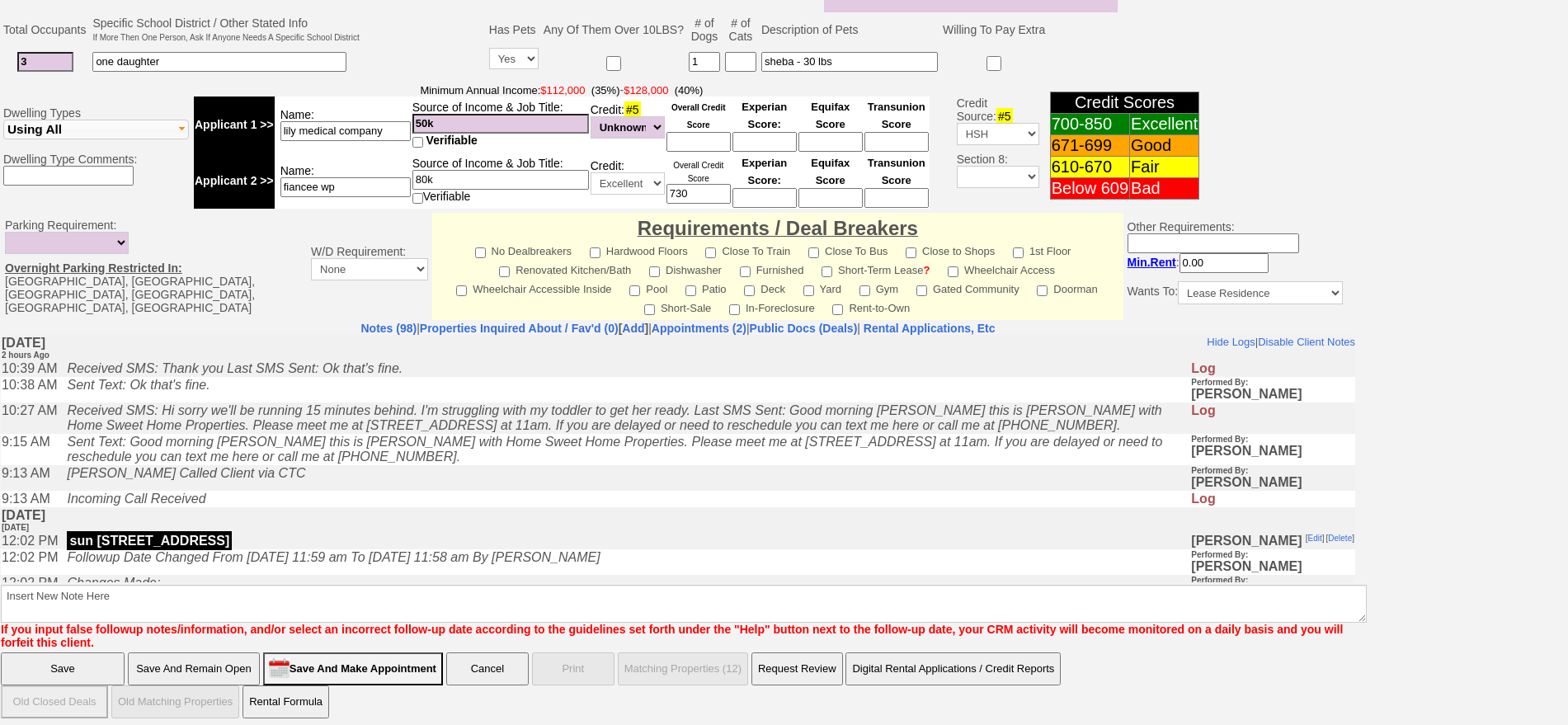
click at [209, 658] on input "Save And Remain Open" at bounding box center [193, 668] width 132 height 33
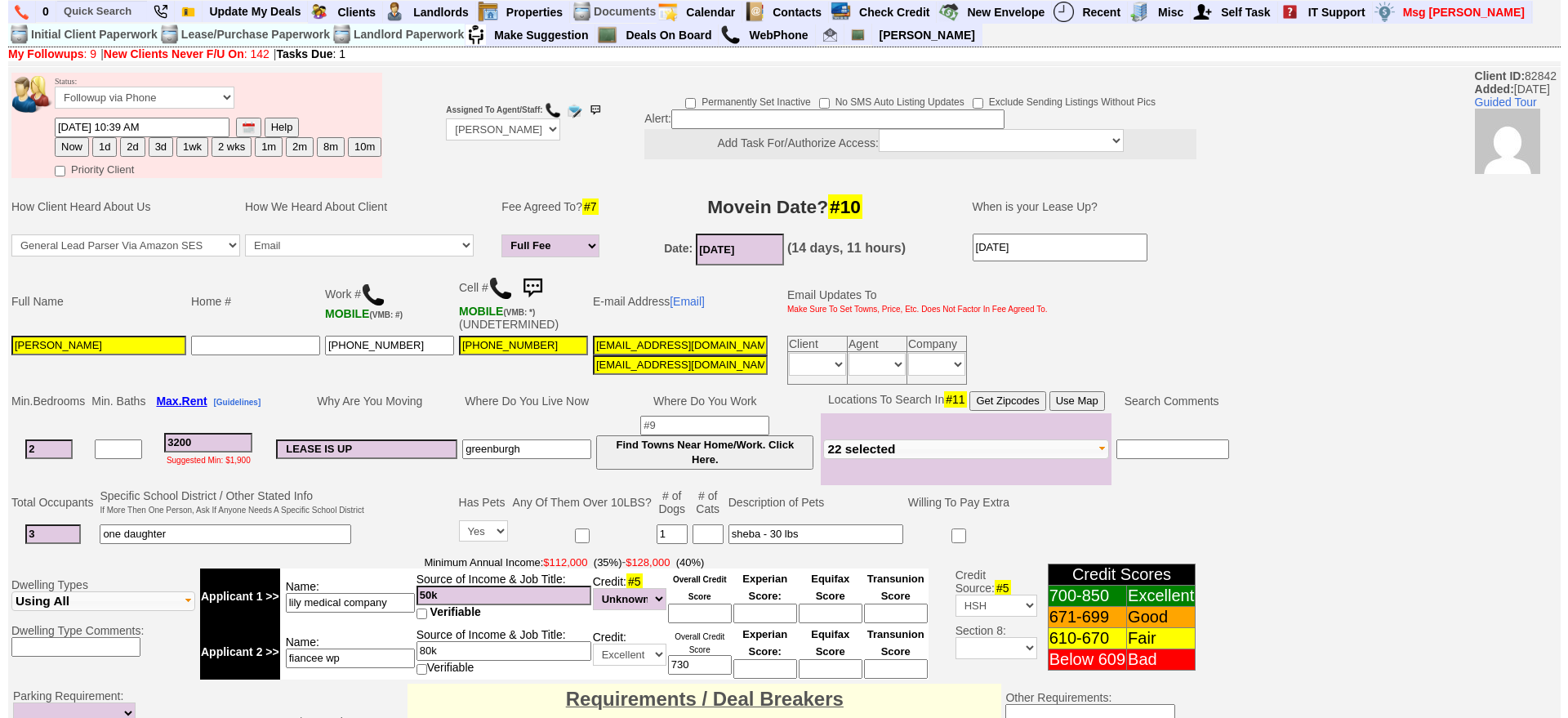
scroll to position [480, 0]
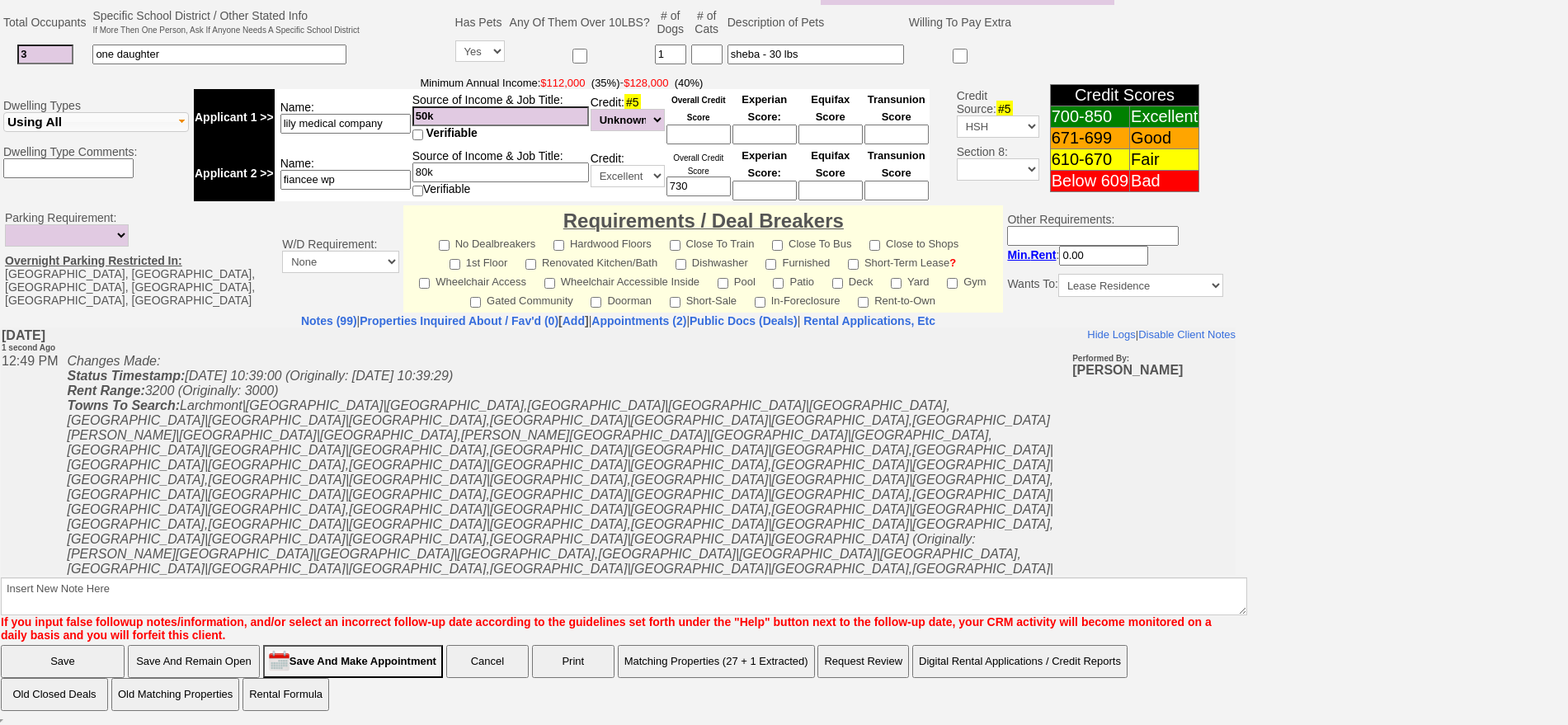
click at [454, 638] on td "Sent Text: Ok that's fine." at bounding box center [565, 650] width 1013 height 25
click at [410, 467] on icon "Changes Made: Status Timestamp: 2025-08-17 10:39:00 (Originally: 2025-08-17 10:…" at bounding box center [559, 486] width 986 height 266
click at [727, 660] on button "Matching Properties (27 + 1 Extracted)" at bounding box center [716, 660] width 197 height 33
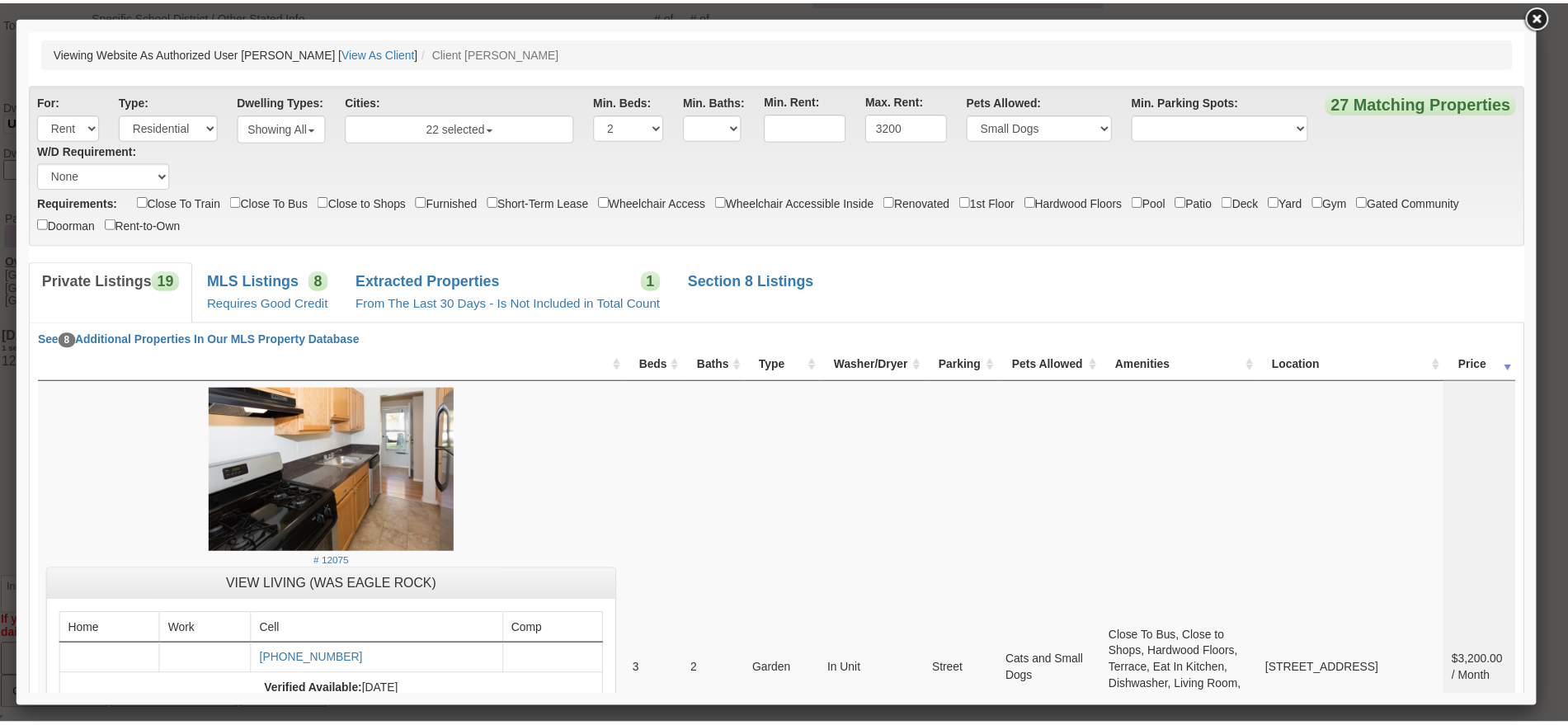
scroll to position [0, 0]
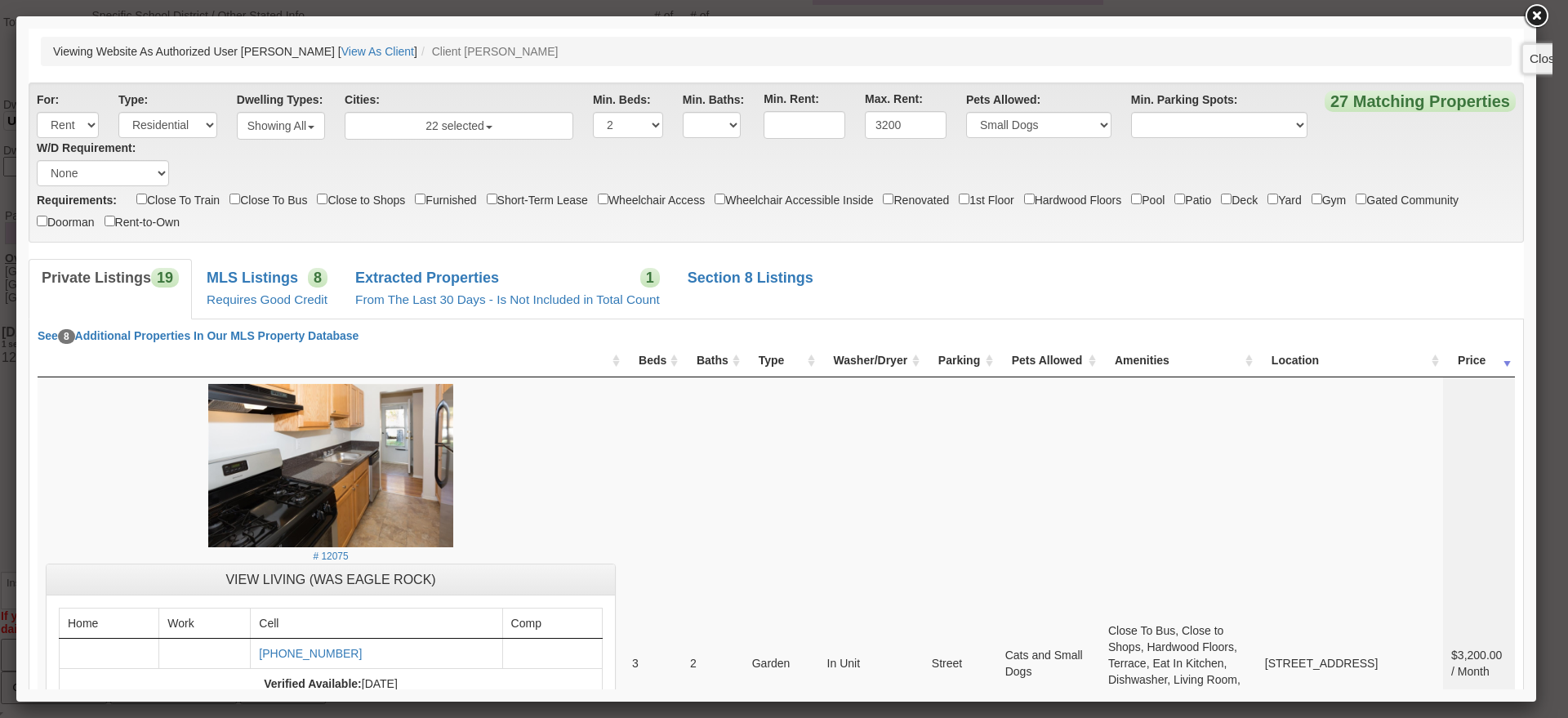
click at [1537, 19] on link at bounding box center [1536, 17] width 30 height 30
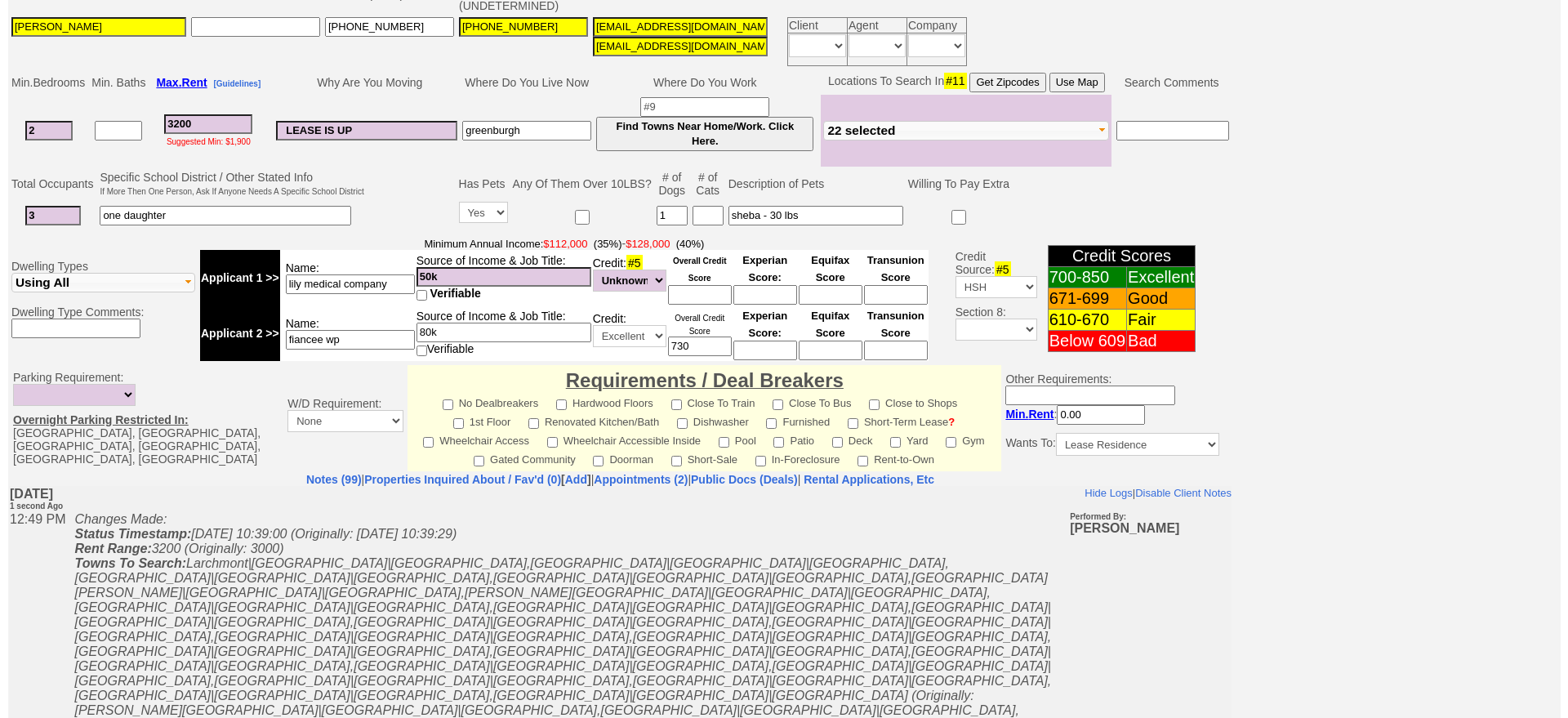
scroll to position [480, 0]
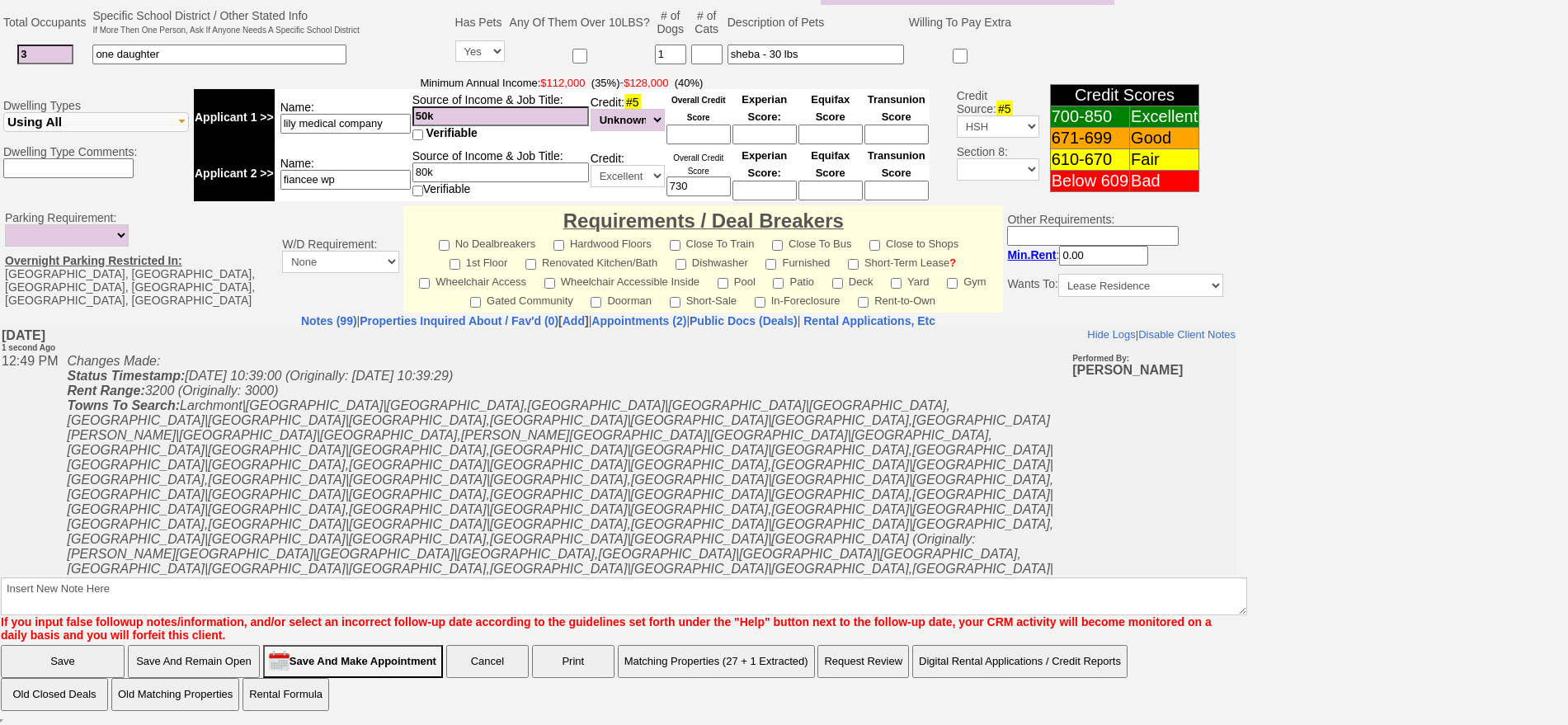
click at [751, 673] on button "Matching Properties (27 + 1 Extracted)" at bounding box center [716, 660] width 197 height 33
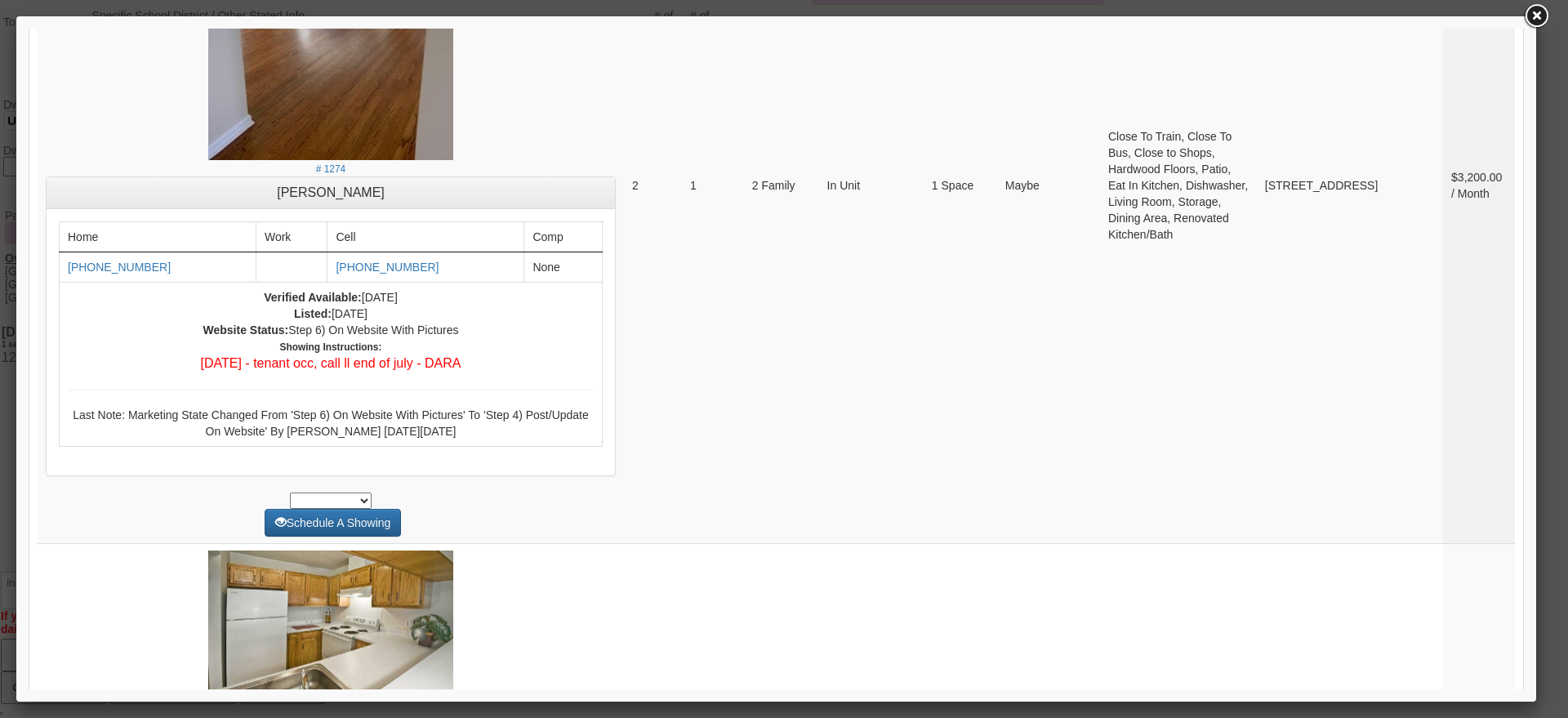
scroll to position [3008, 0]
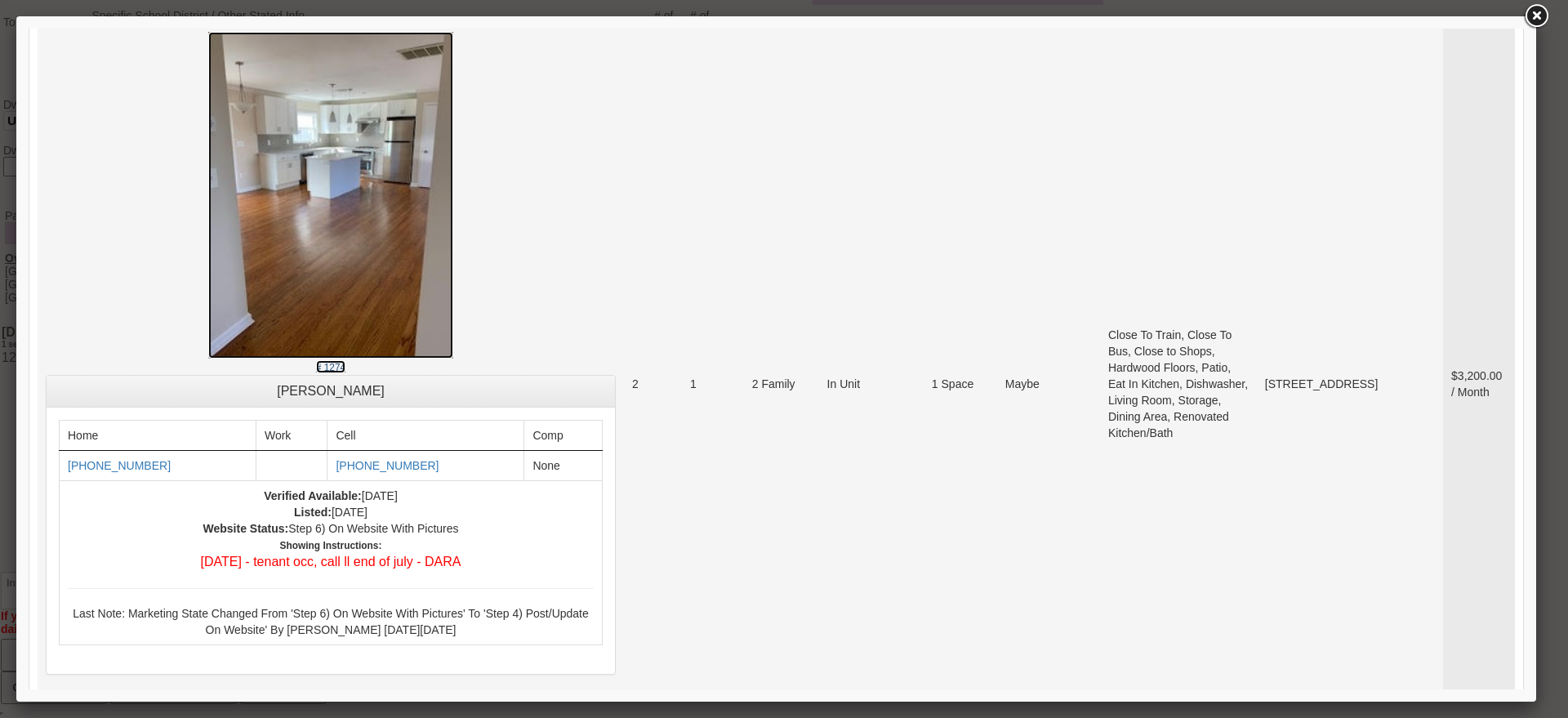
click at [230, 287] on img at bounding box center [331, 195] width 245 height 327
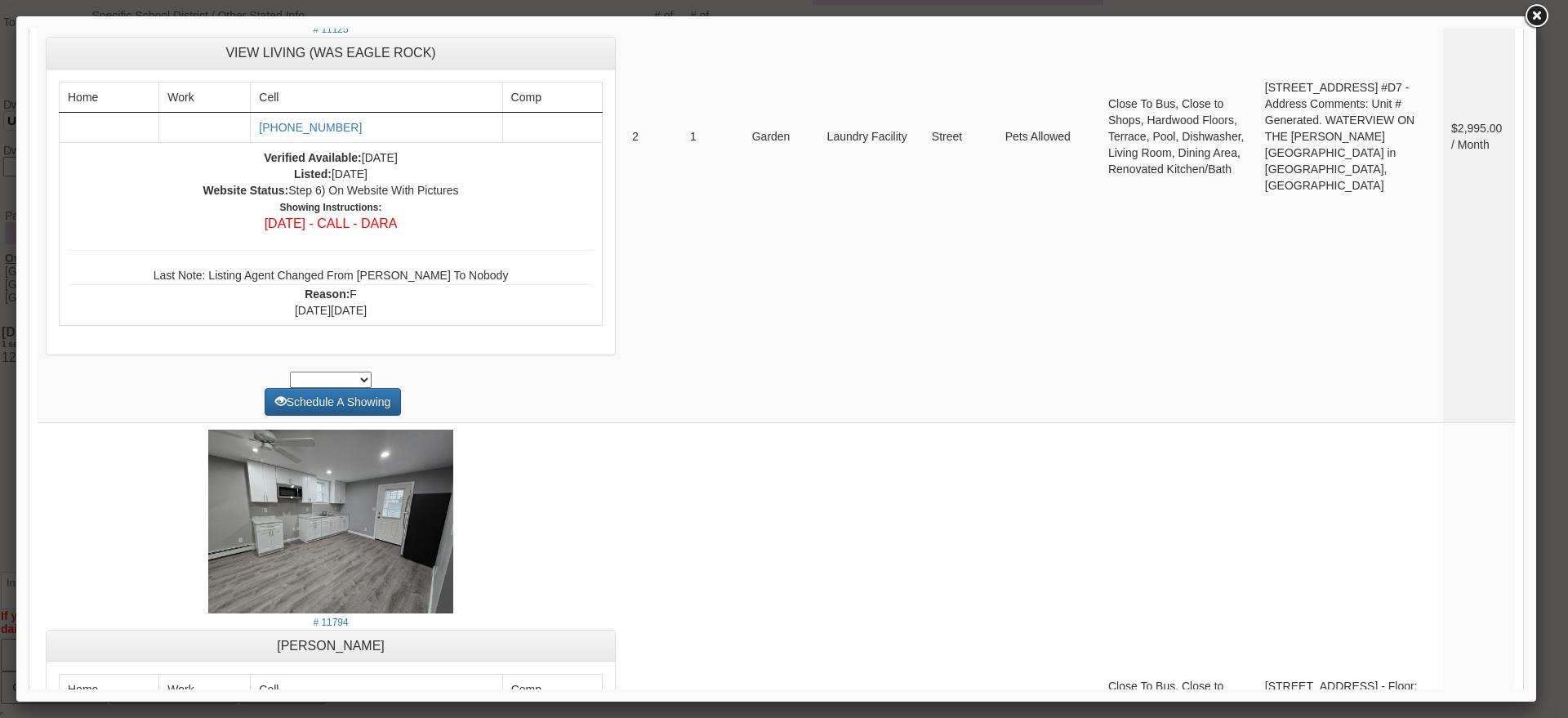
scroll to position [6237, 0]
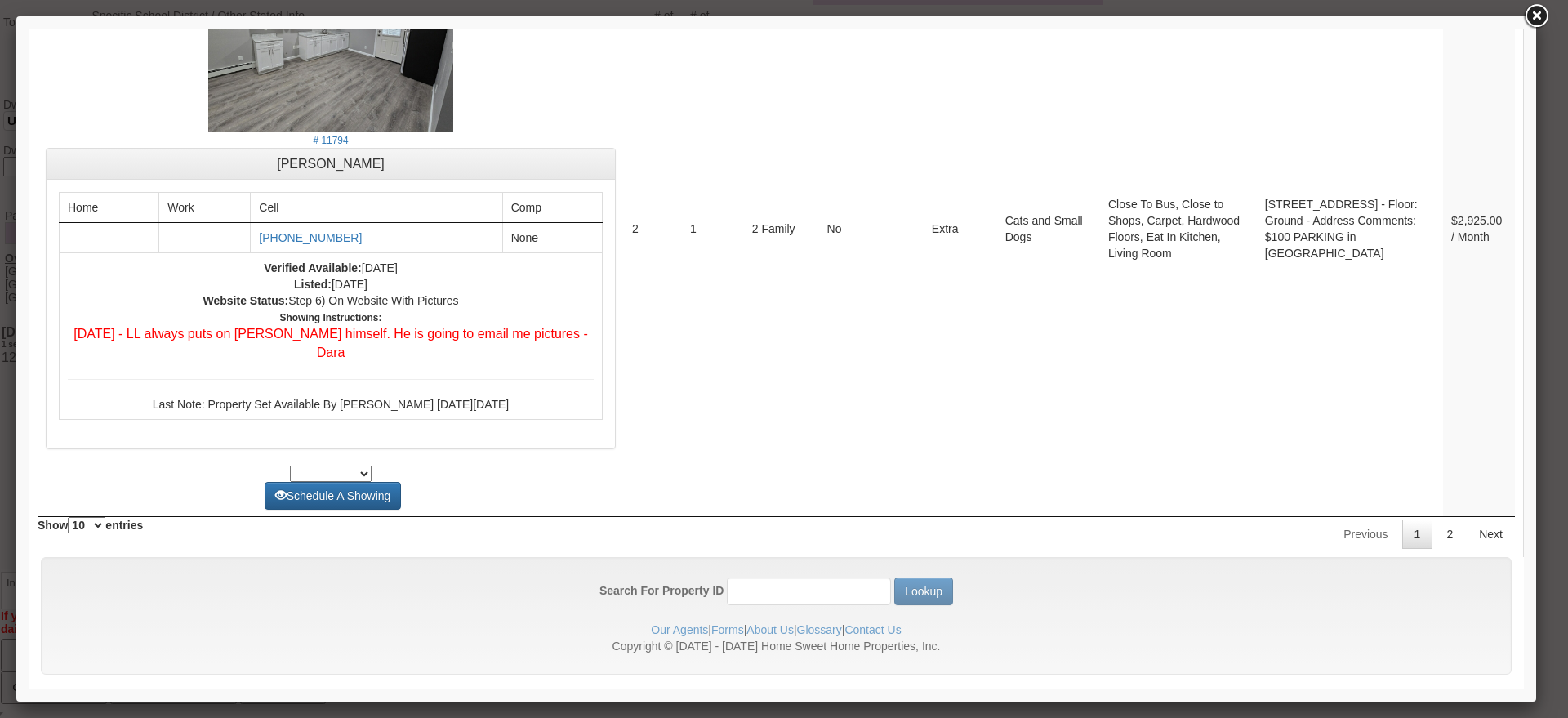
drag, startPoint x: 1521, startPoint y: 424, endPoint x: 1555, endPoint y: 717, distance: 295.0
click at [1434, 522] on link "2" at bounding box center [1449, 534] width 31 height 30
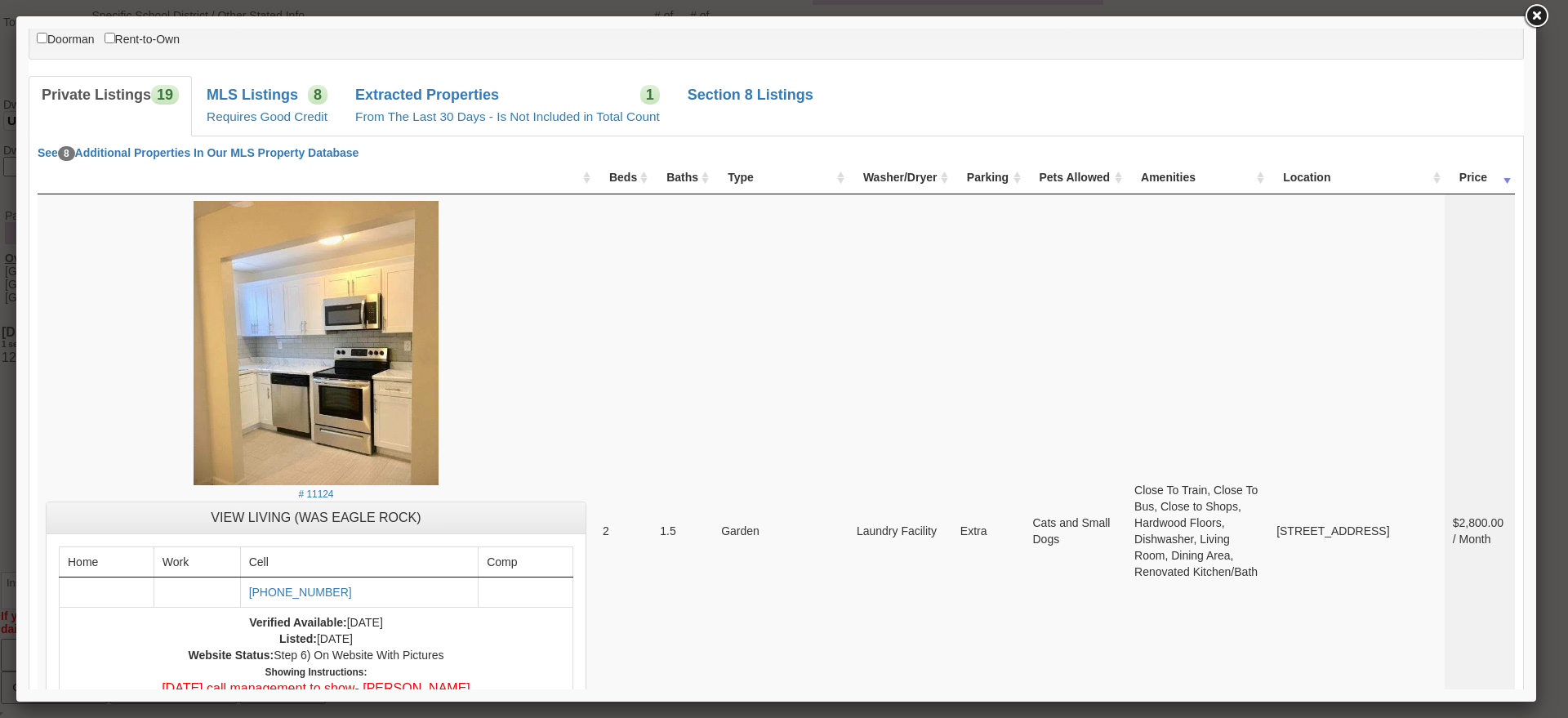
scroll to position [0, 0]
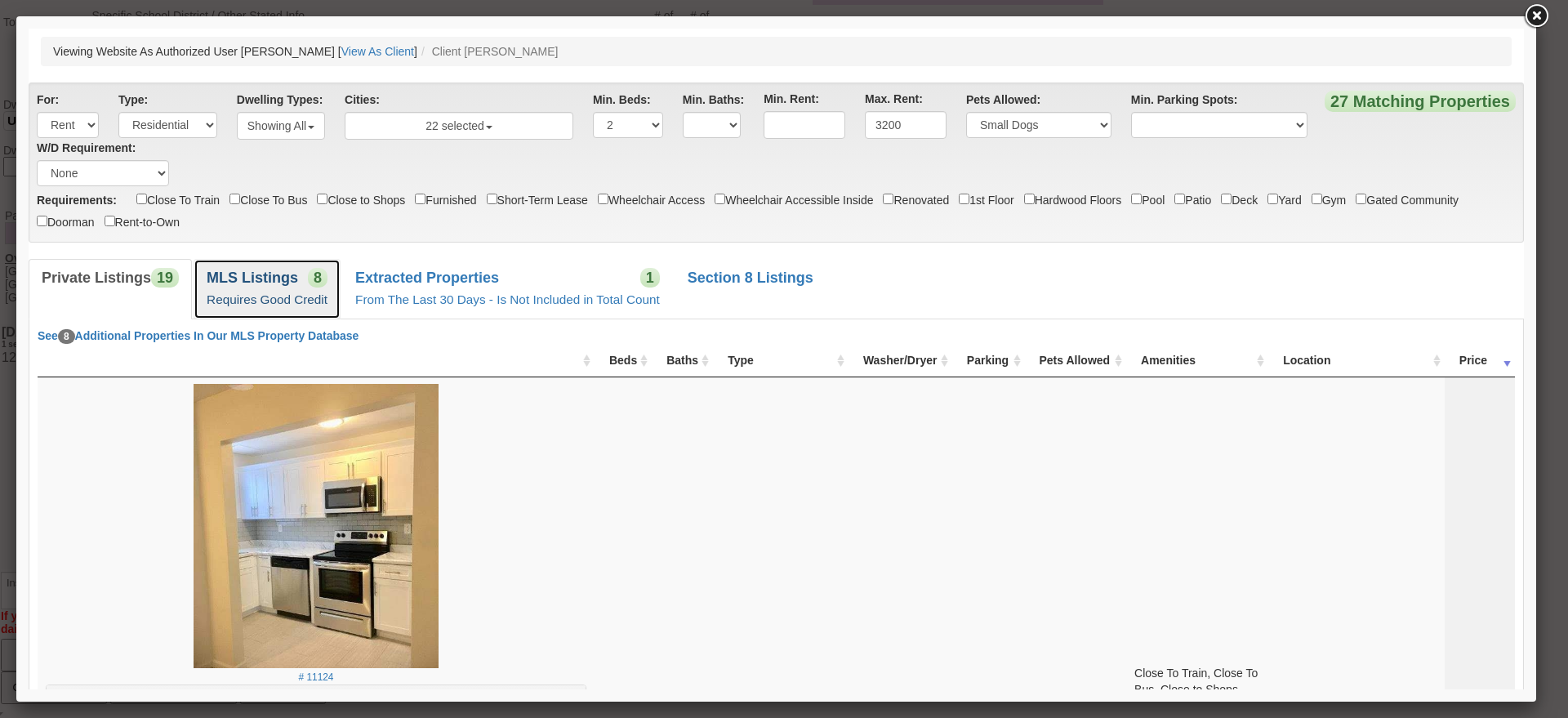
click at [273, 308] on link "MLS Listings 8 Requires Good Credit" at bounding box center [267, 289] width 147 height 59
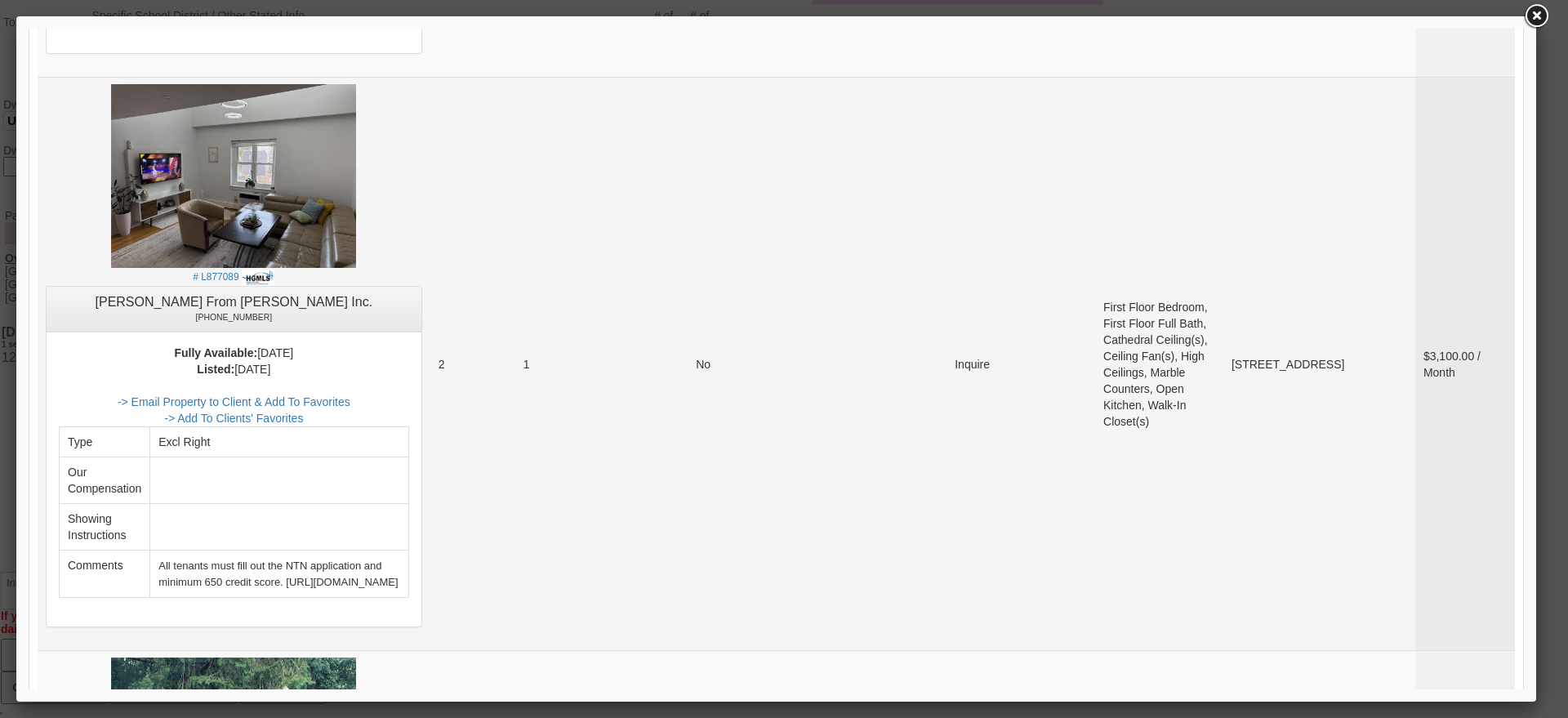
scroll to position [919, 0]
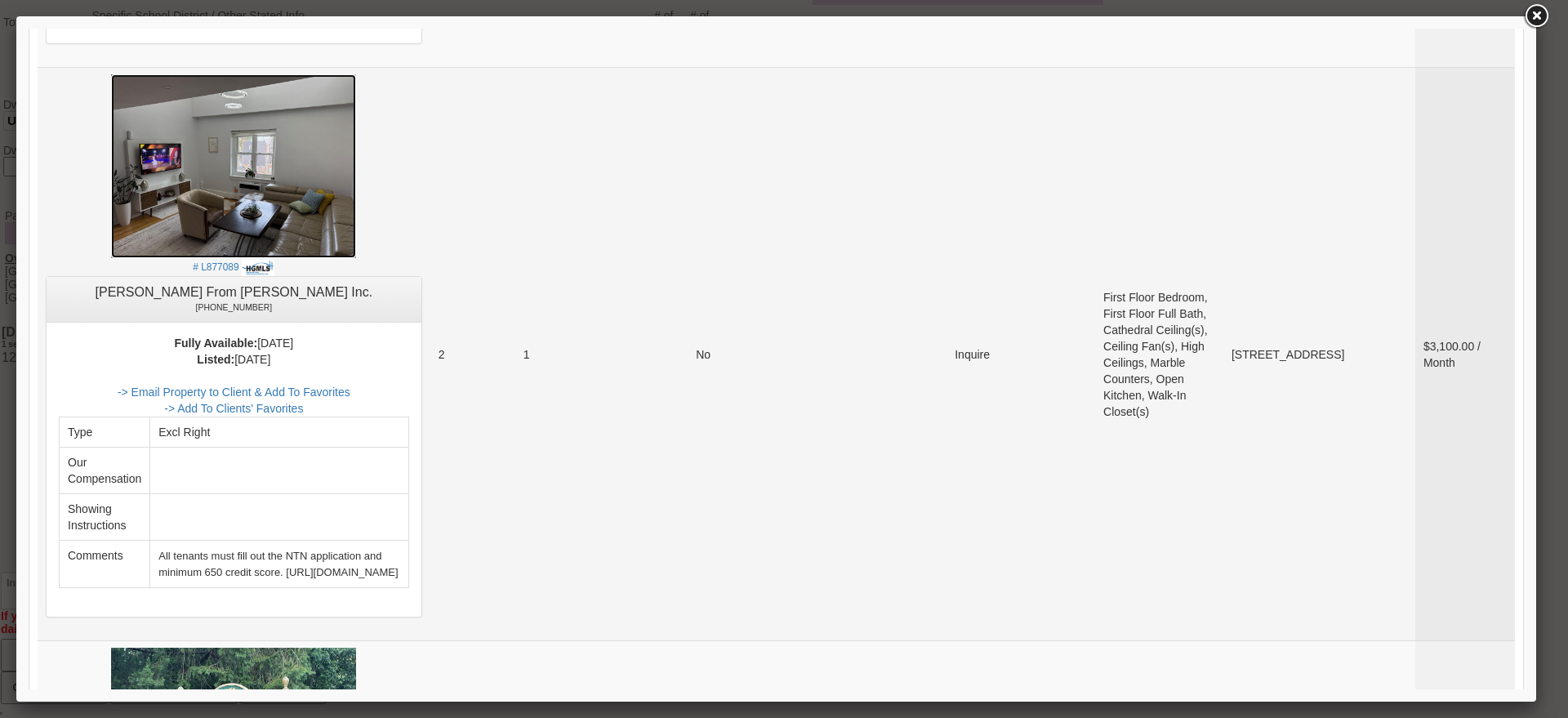
click at [318, 209] on img at bounding box center [234, 166] width 245 height 184
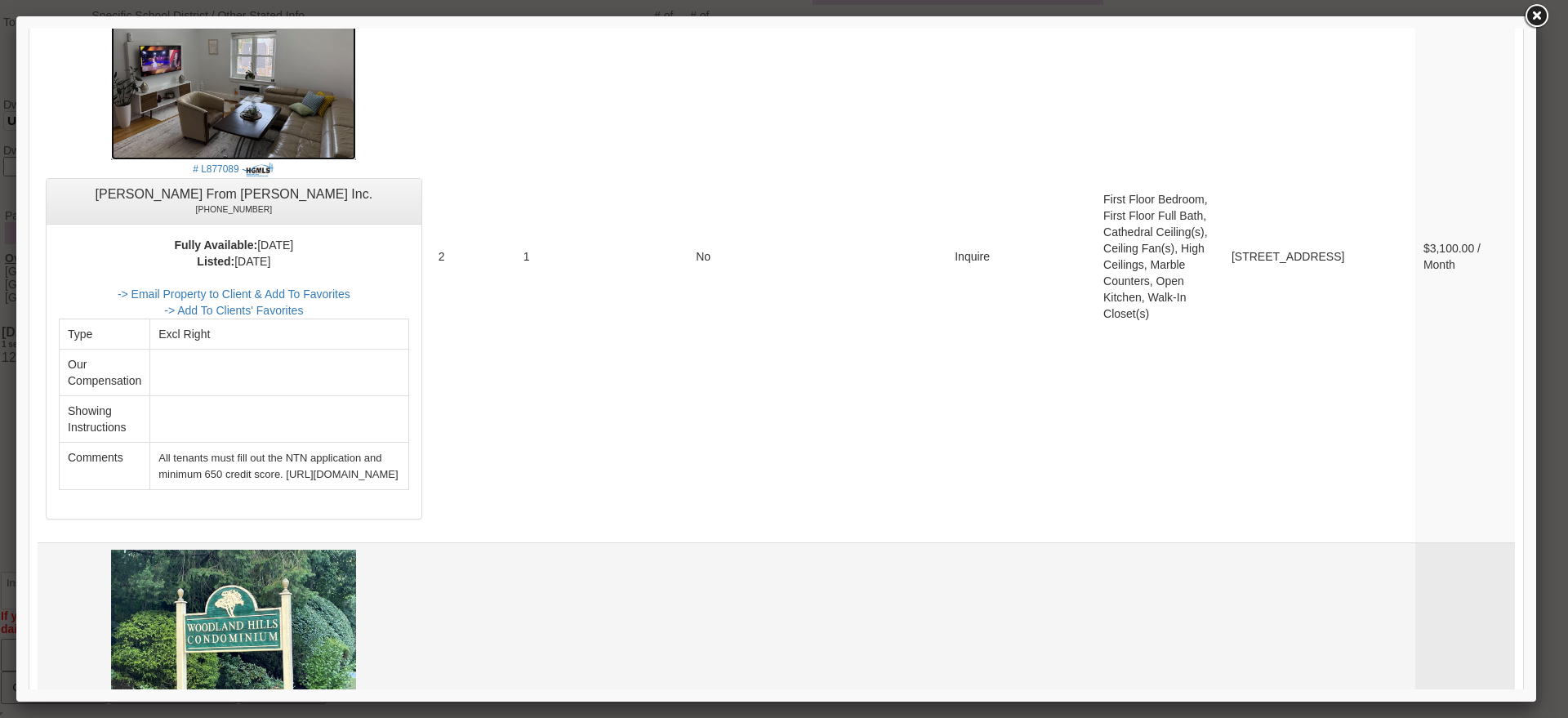
scroll to position [1429, 0]
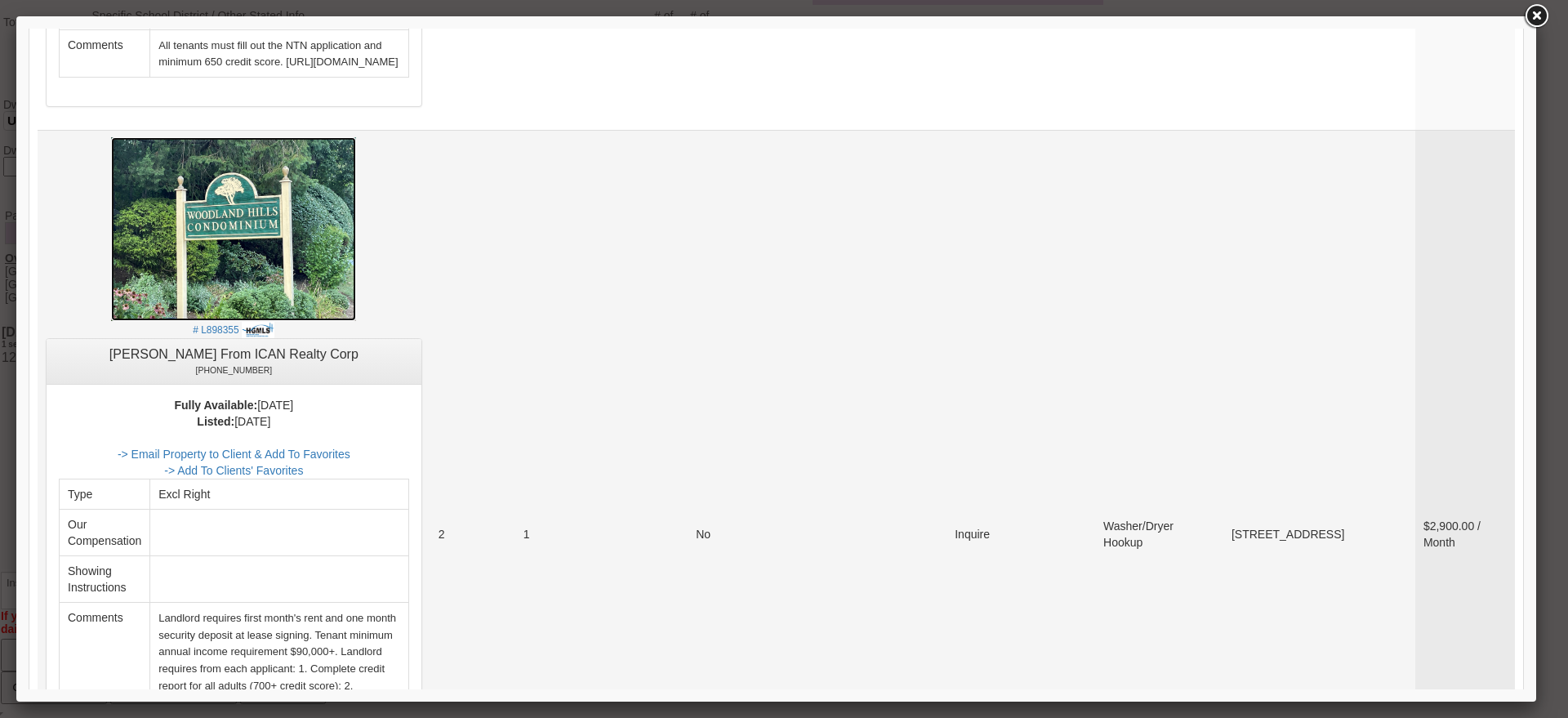
click at [318, 234] on img at bounding box center [234, 229] width 245 height 184
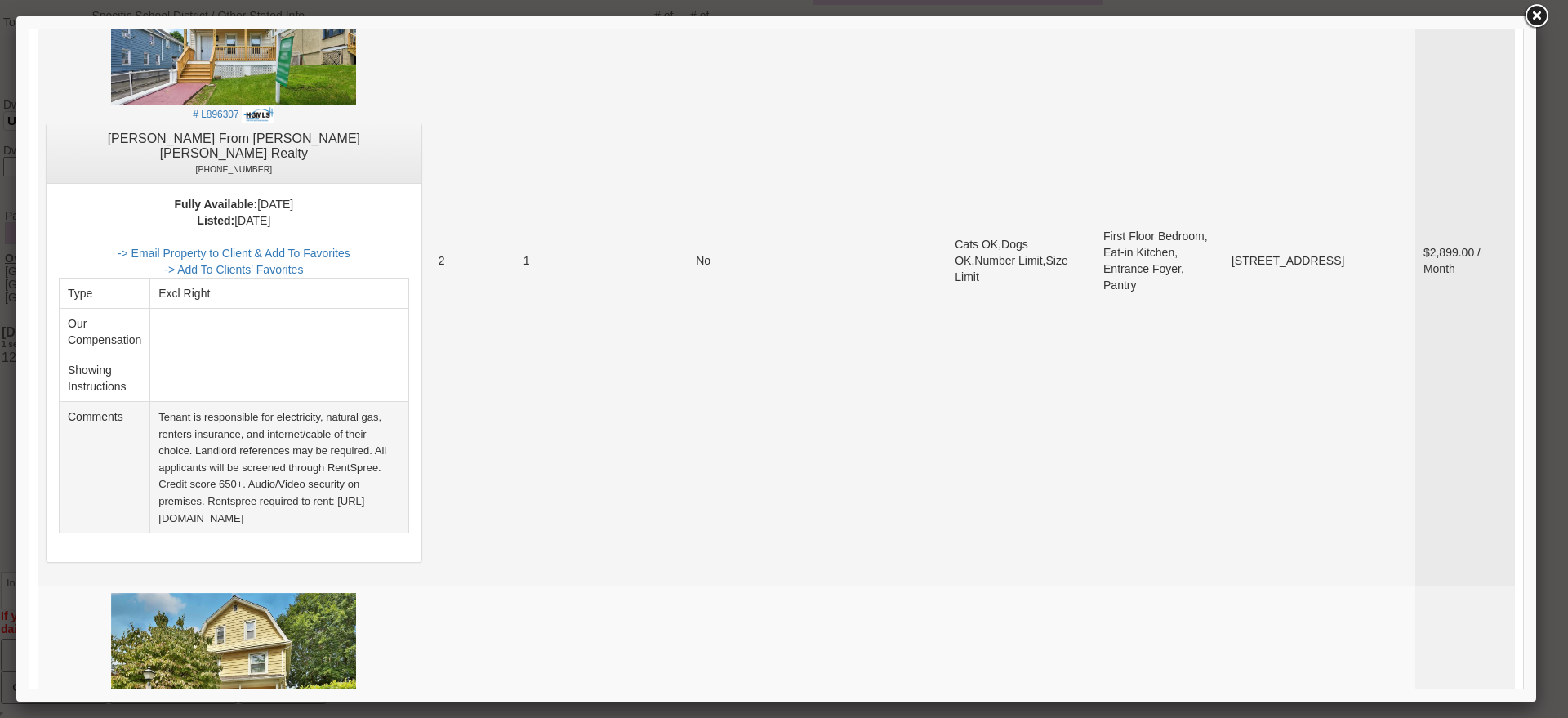
scroll to position [2552, 0]
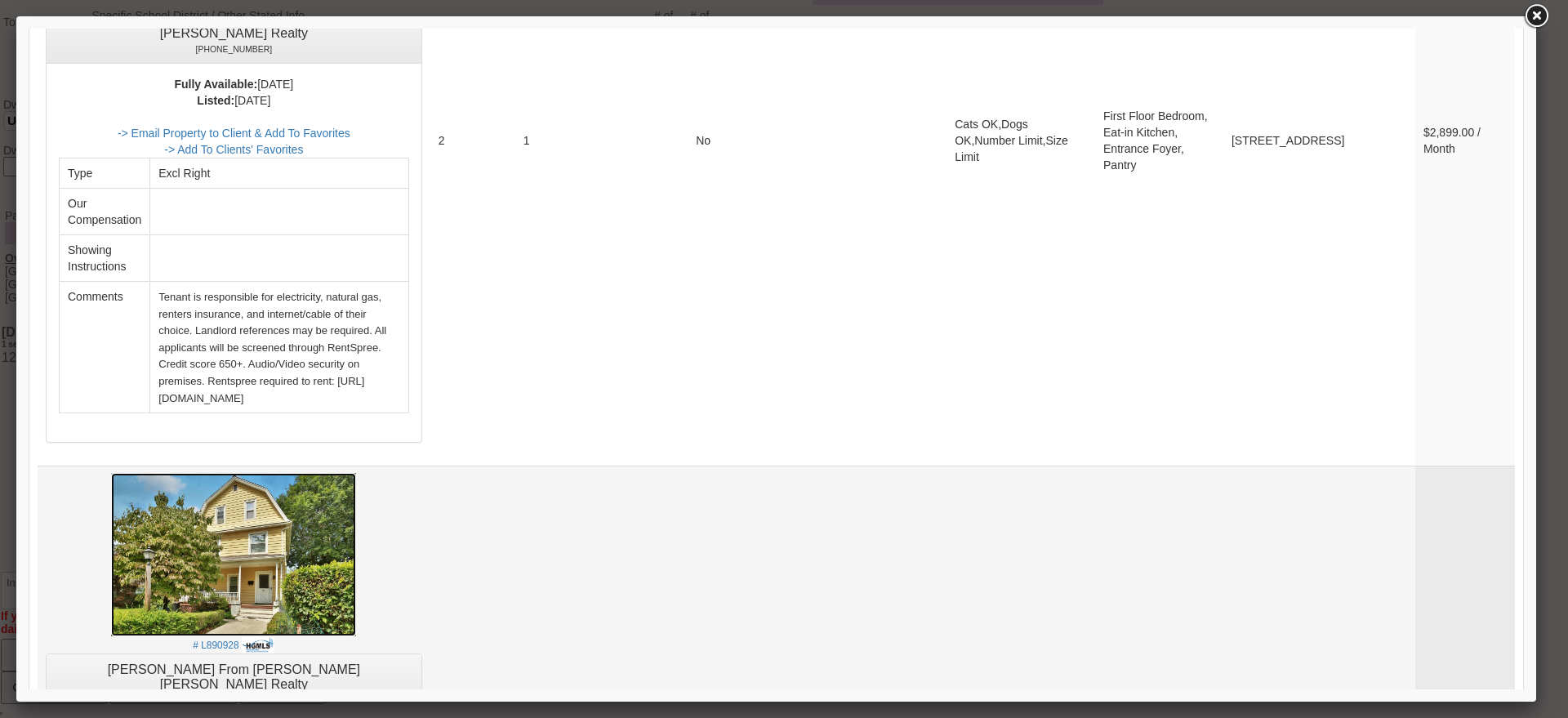
click at [321, 473] on img at bounding box center [234, 555] width 245 height 163
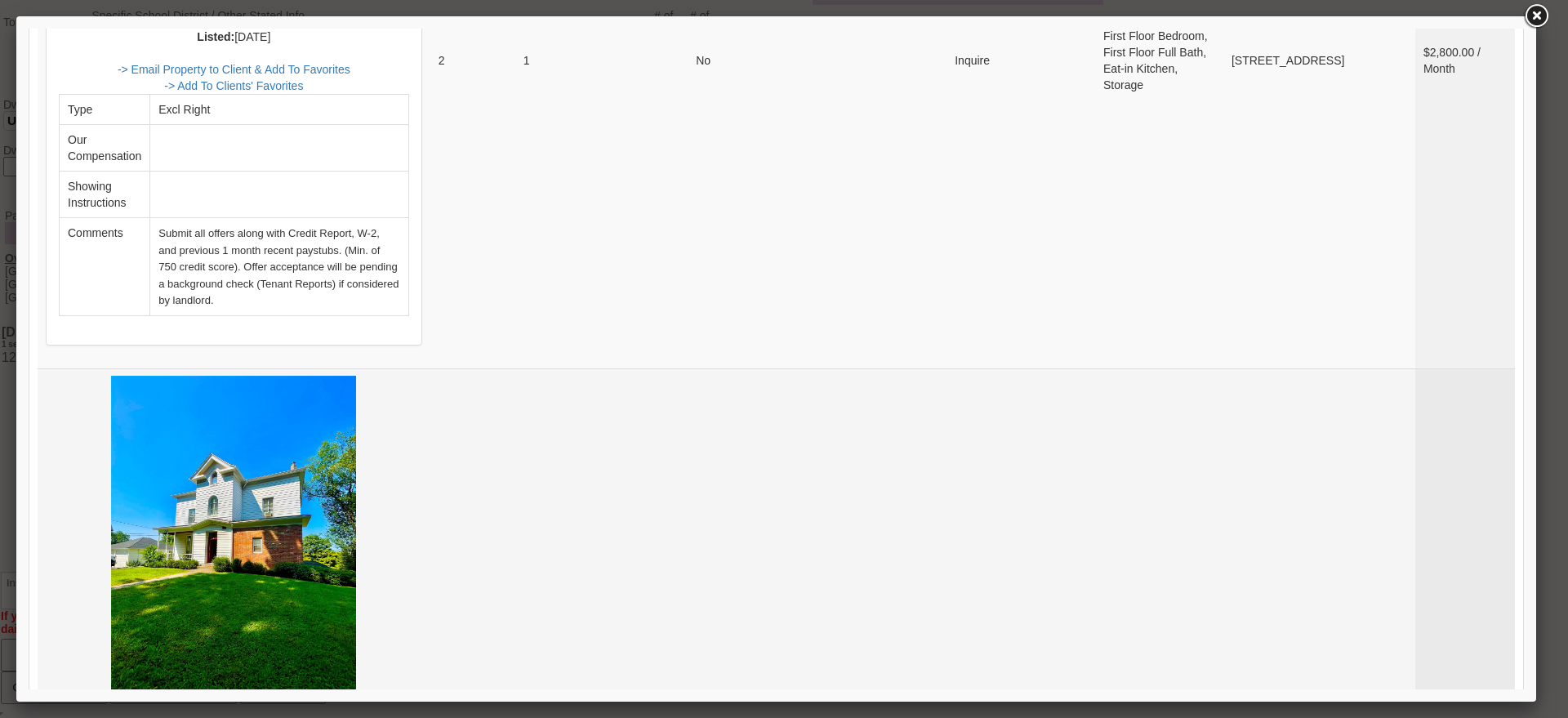
scroll to position [3572, 0]
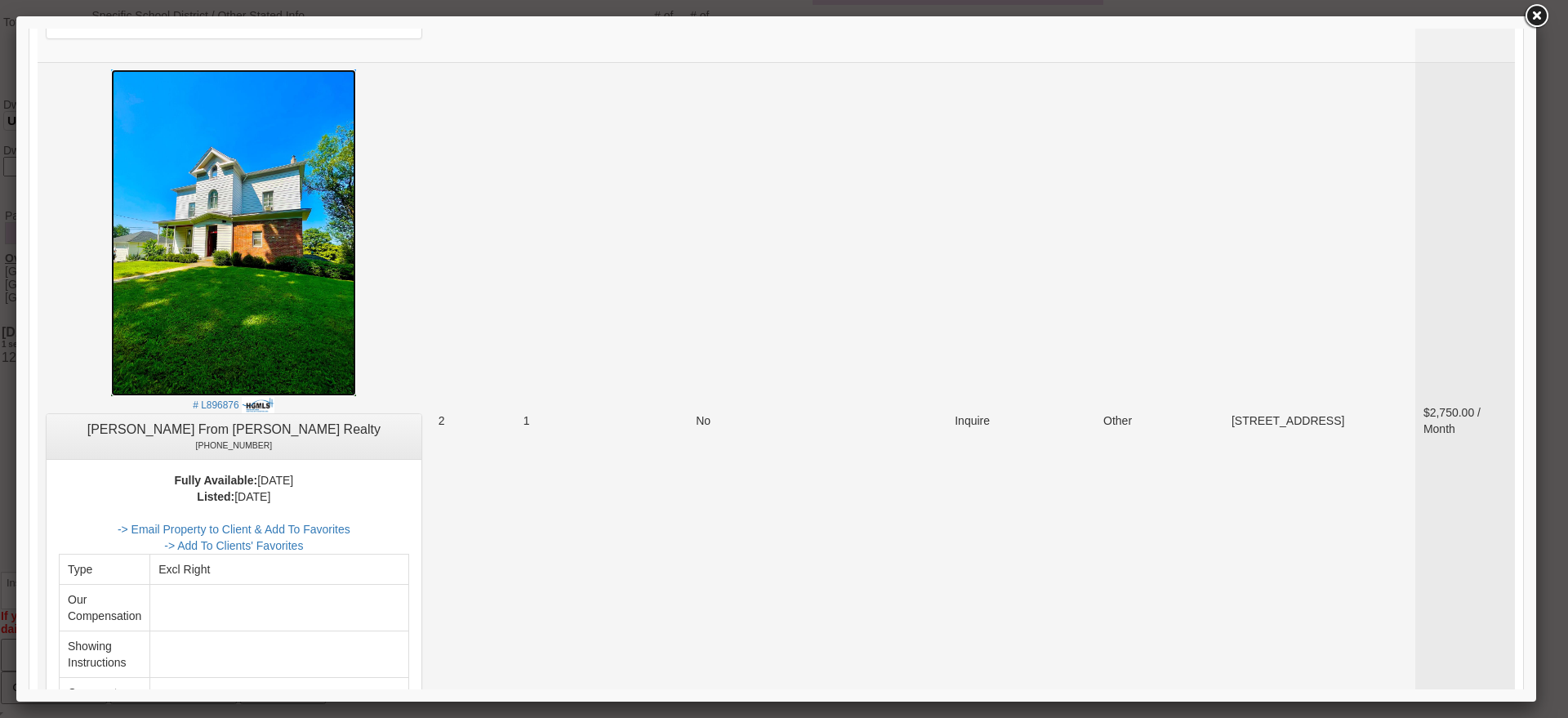
click at [321, 125] on img at bounding box center [234, 233] width 245 height 327
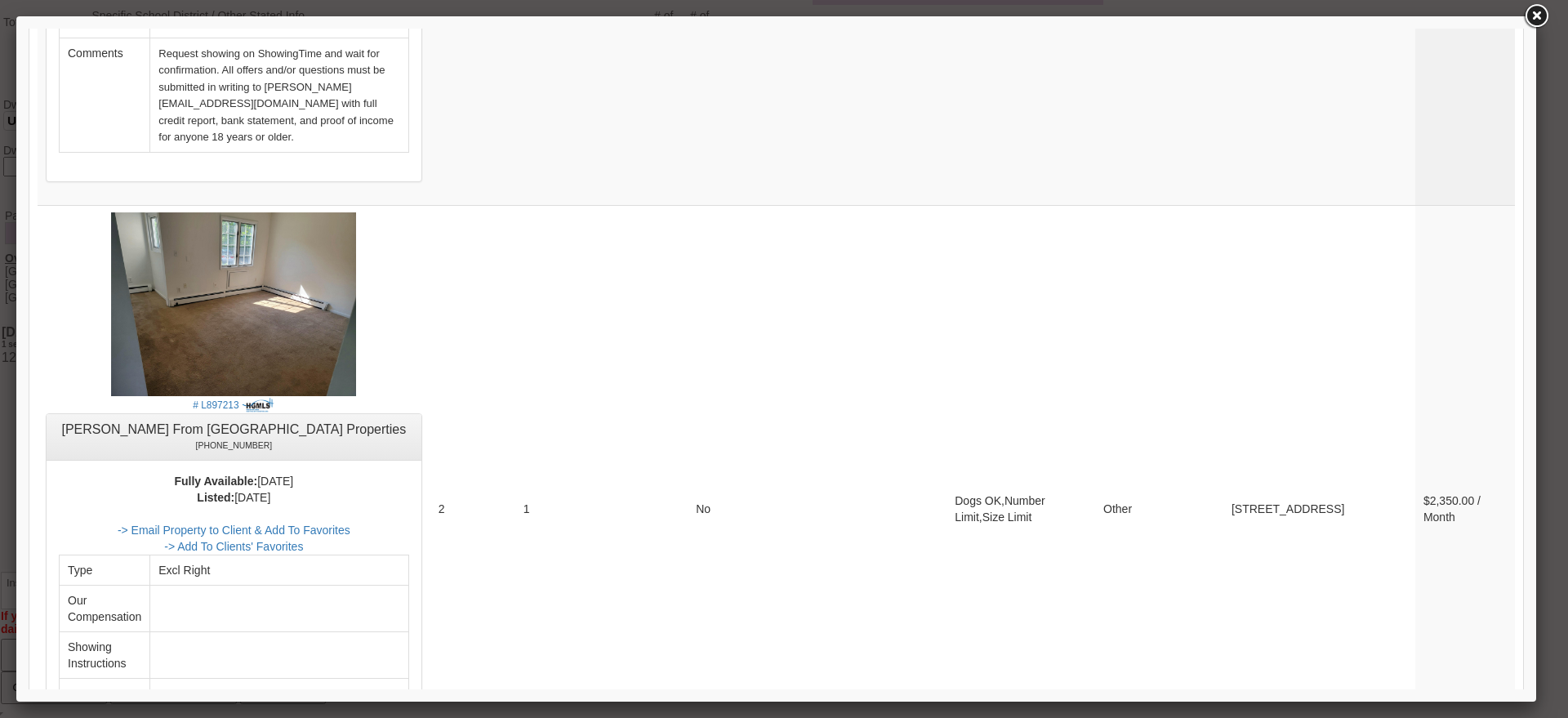
scroll to position [4634, 0]
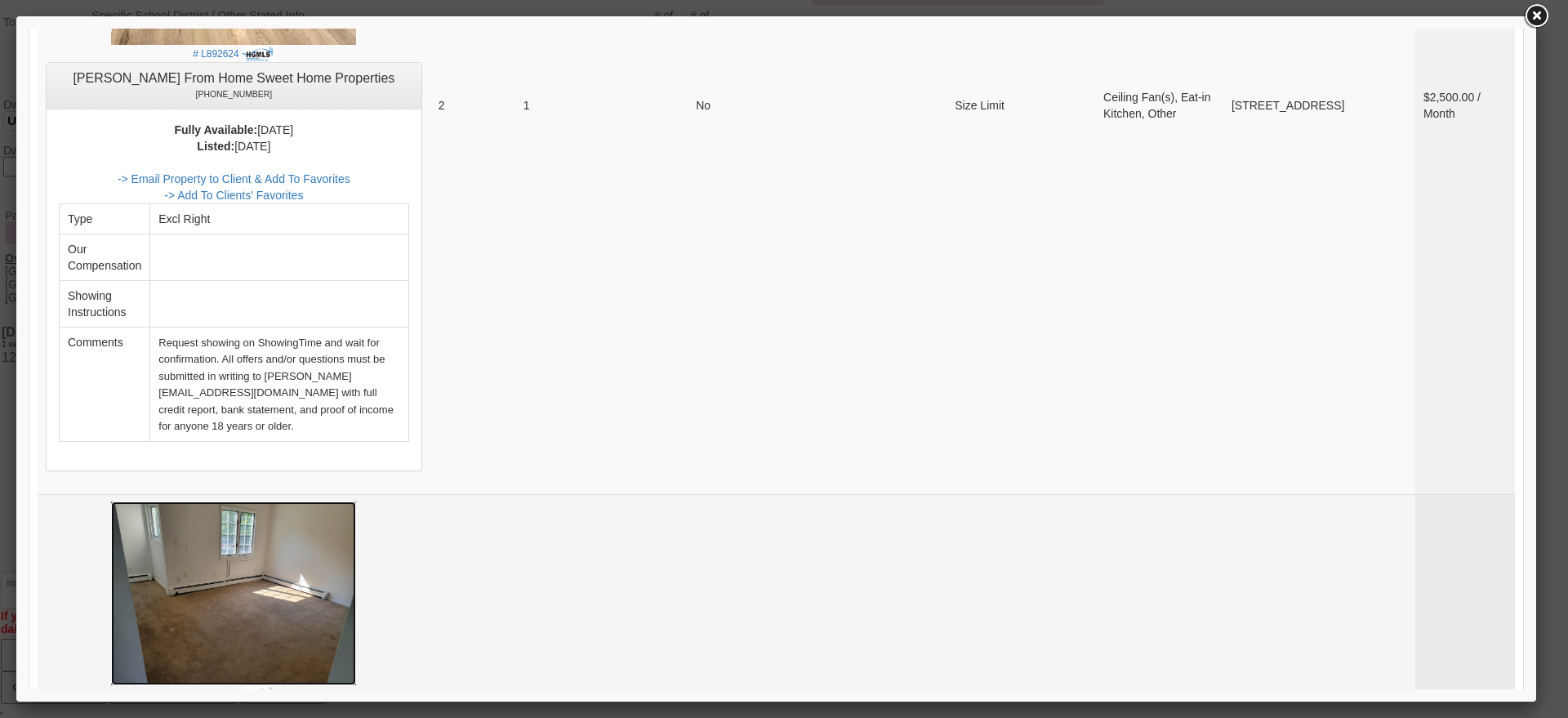
click at [275, 502] on img at bounding box center [234, 594] width 245 height 184
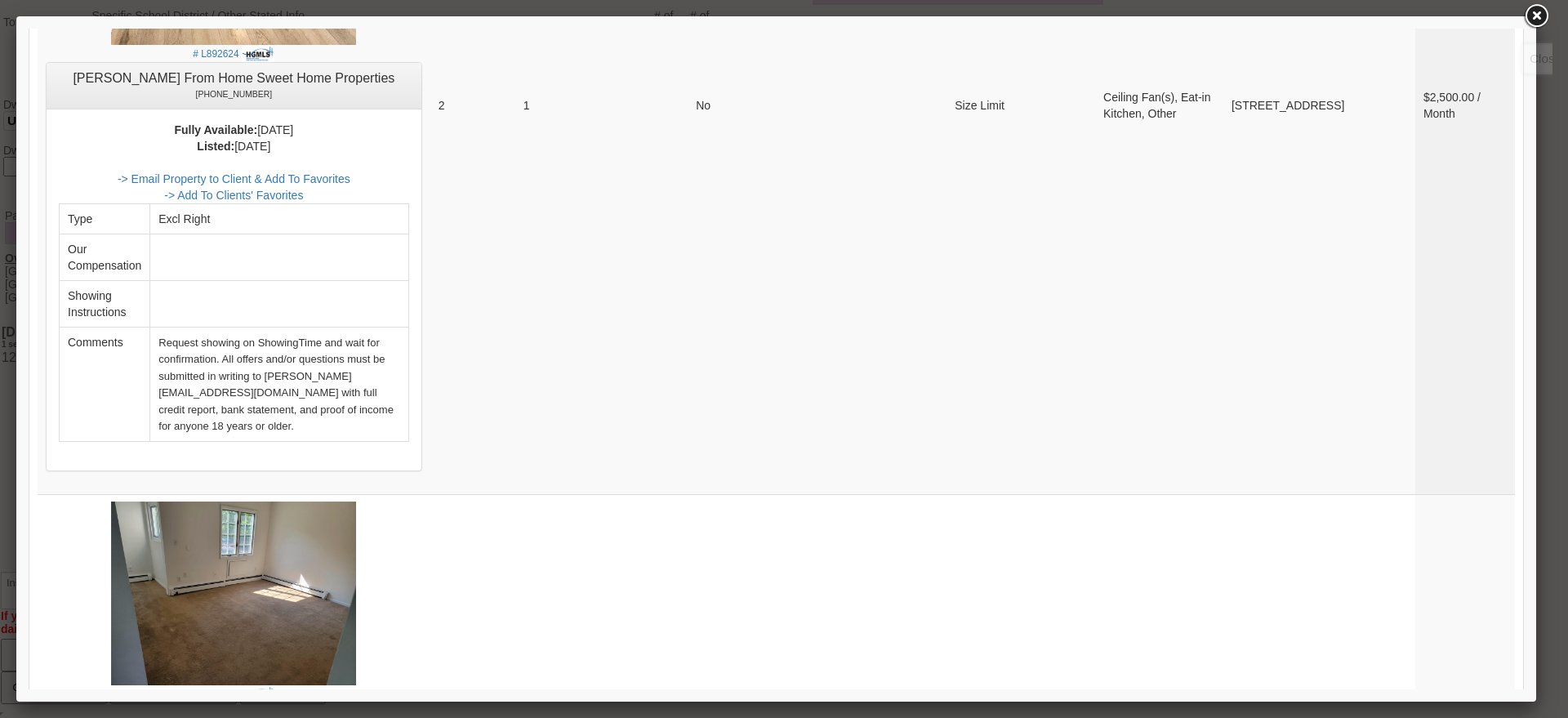
click at [1544, 11] on link at bounding box center [1536, 17] width 30 height 30
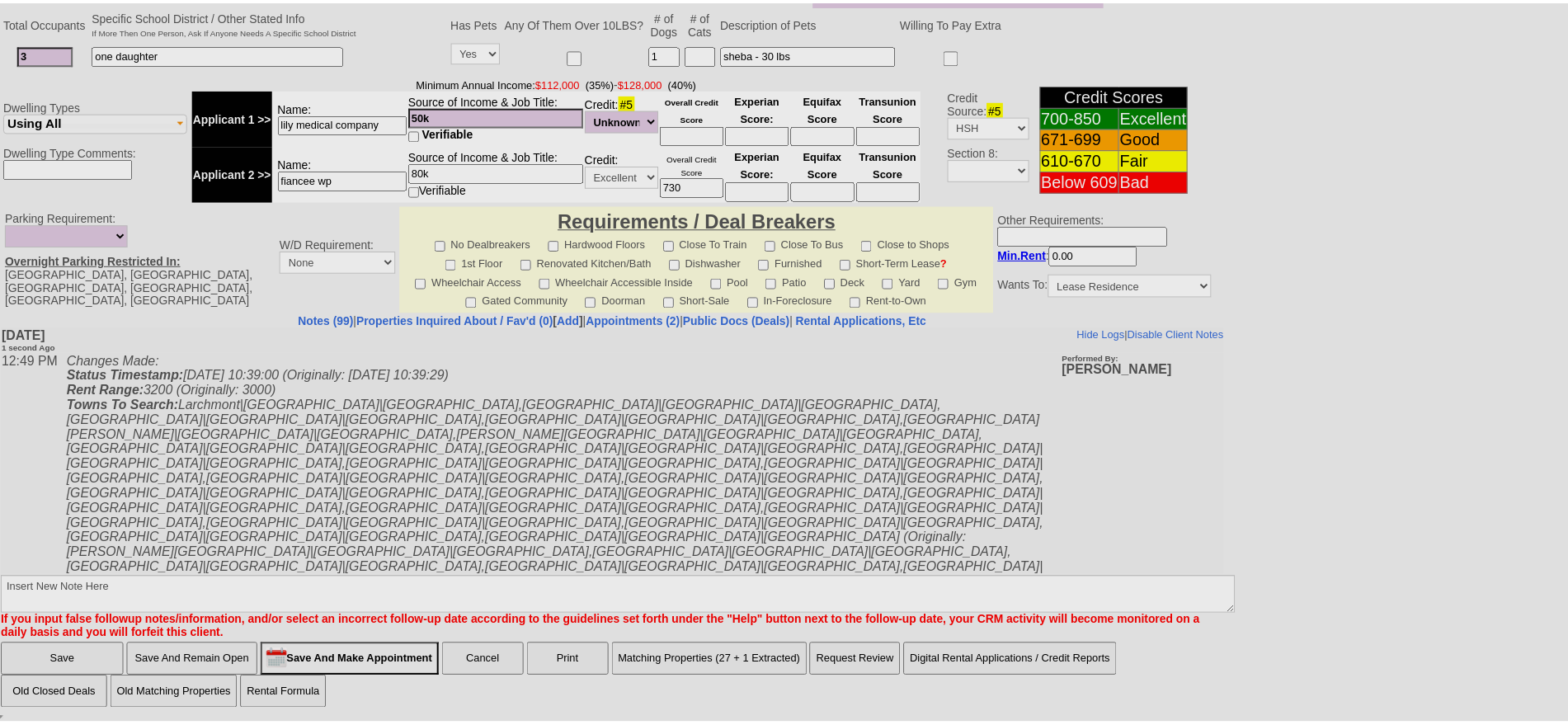
scroll to position [0, 0]
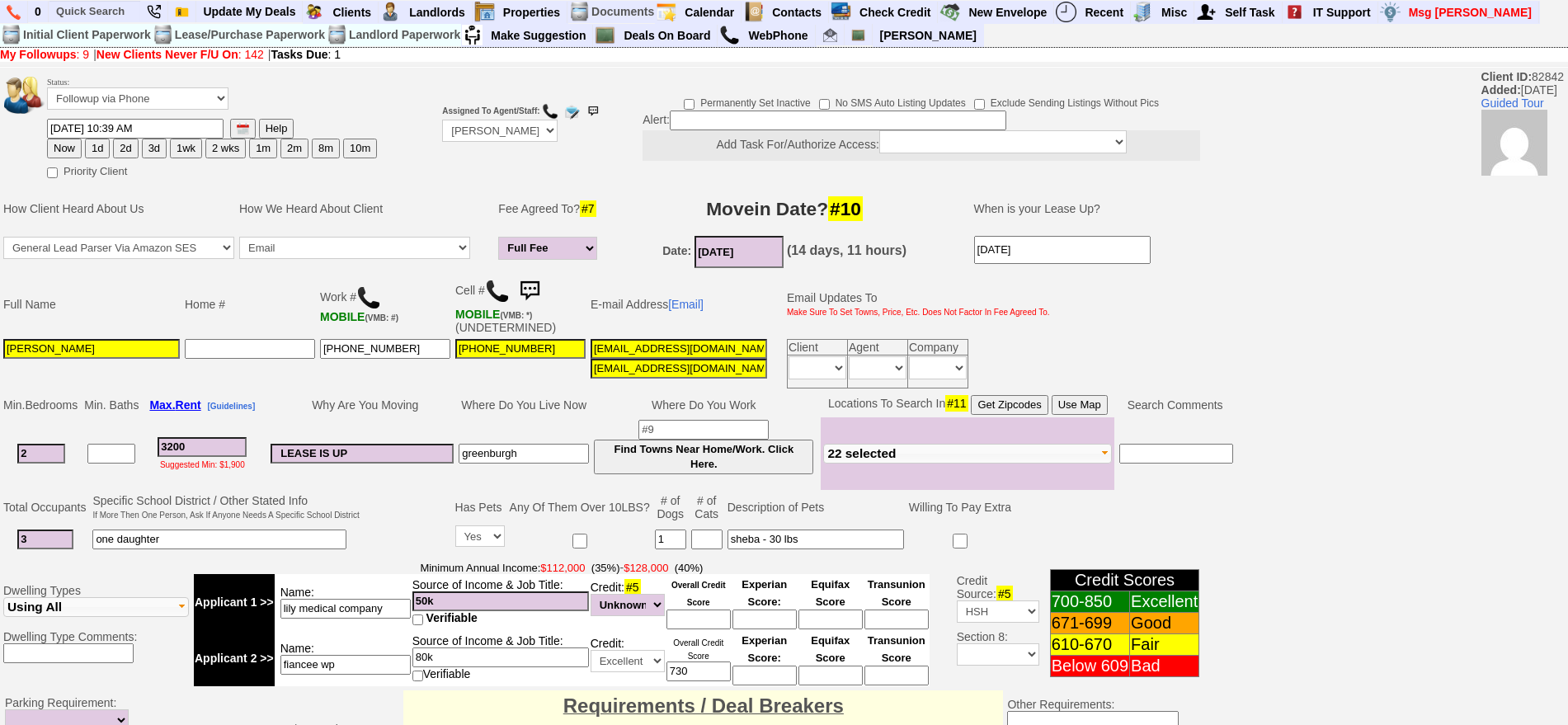
click at [540, 283] on img at bounding box center [529, 291] width 33 height 33
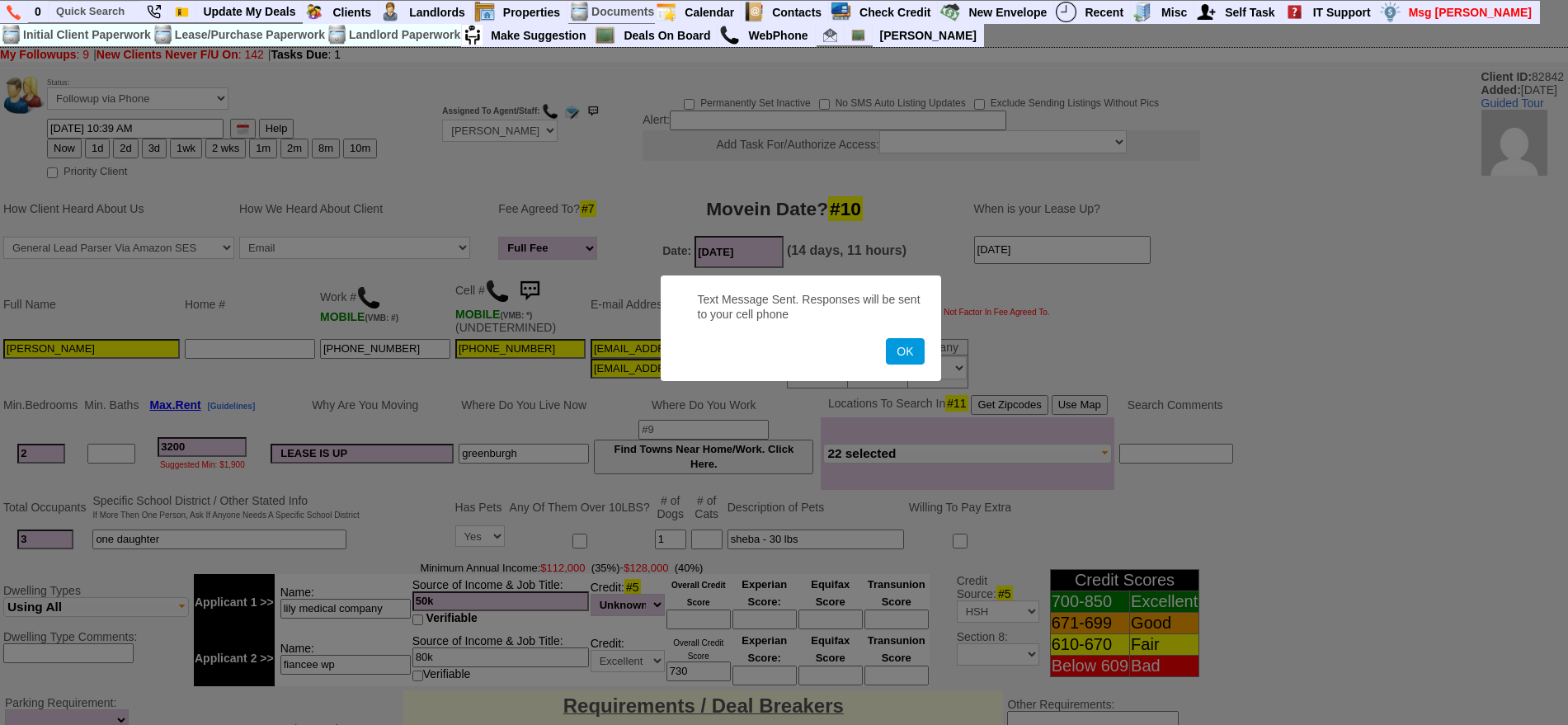
click at [886, 338] on button "OK" at bounding box center [905, 351] width 38 height 26
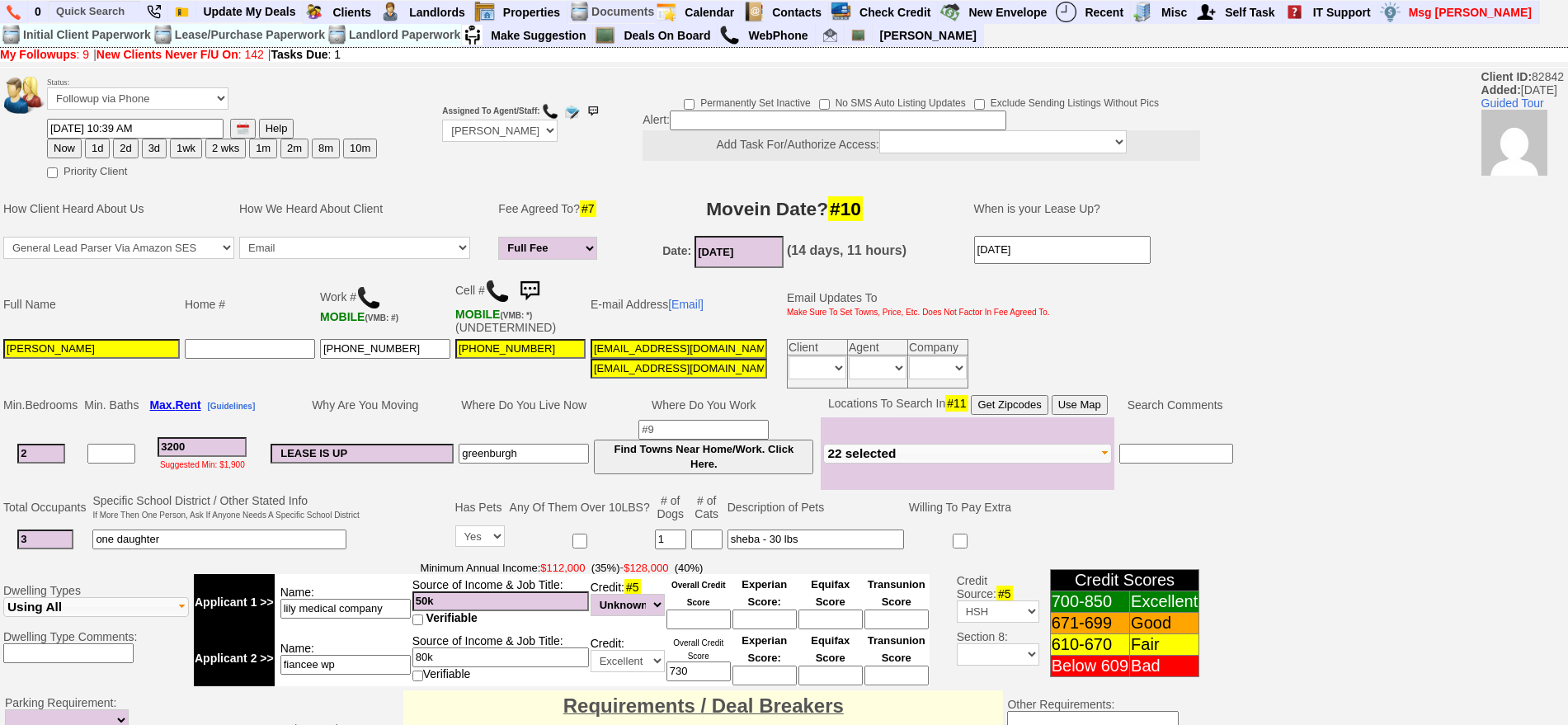
click at [542, 286] on img at bounding box center [529, 291] width 33 height 33
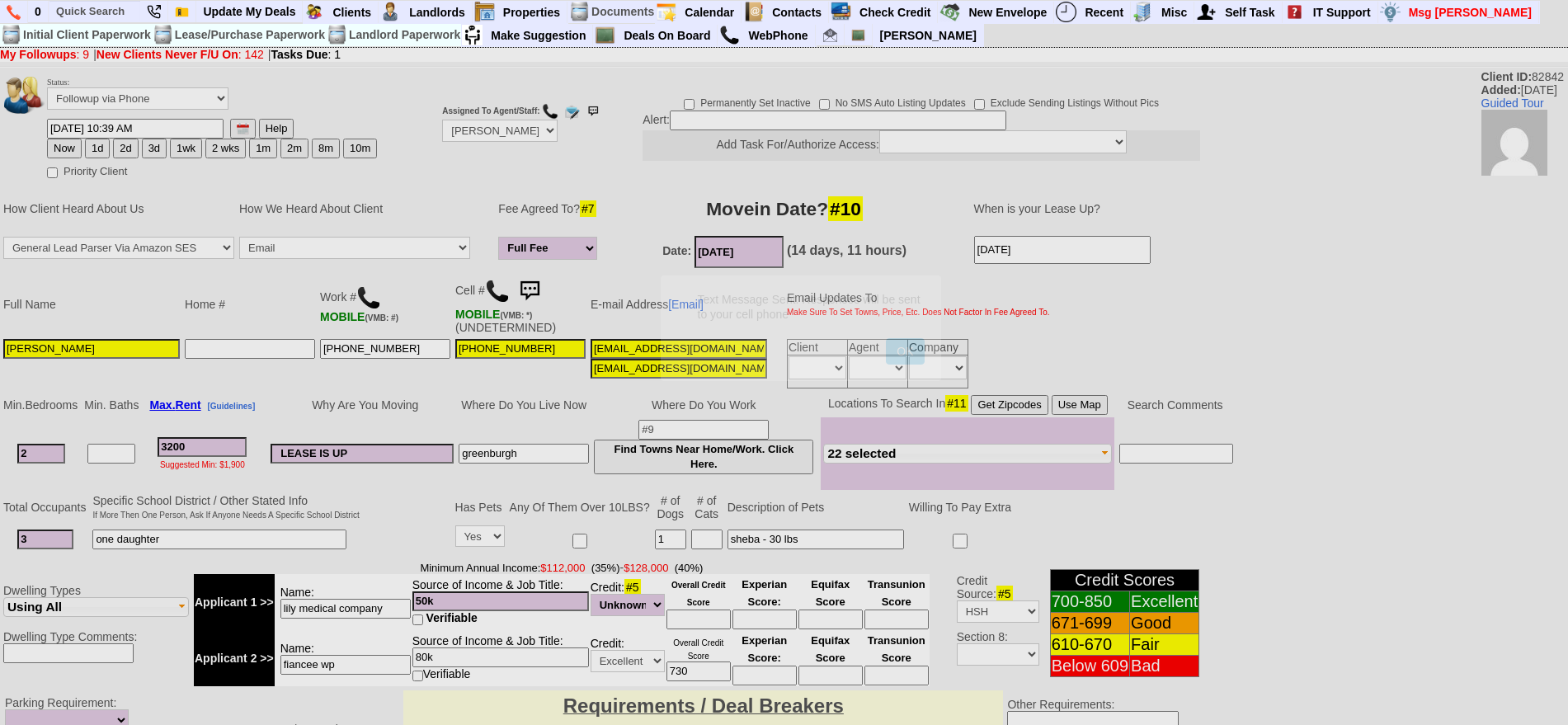
click at [886, 338] on button "OK" at bounding box center [905, 351] width 38 height 26
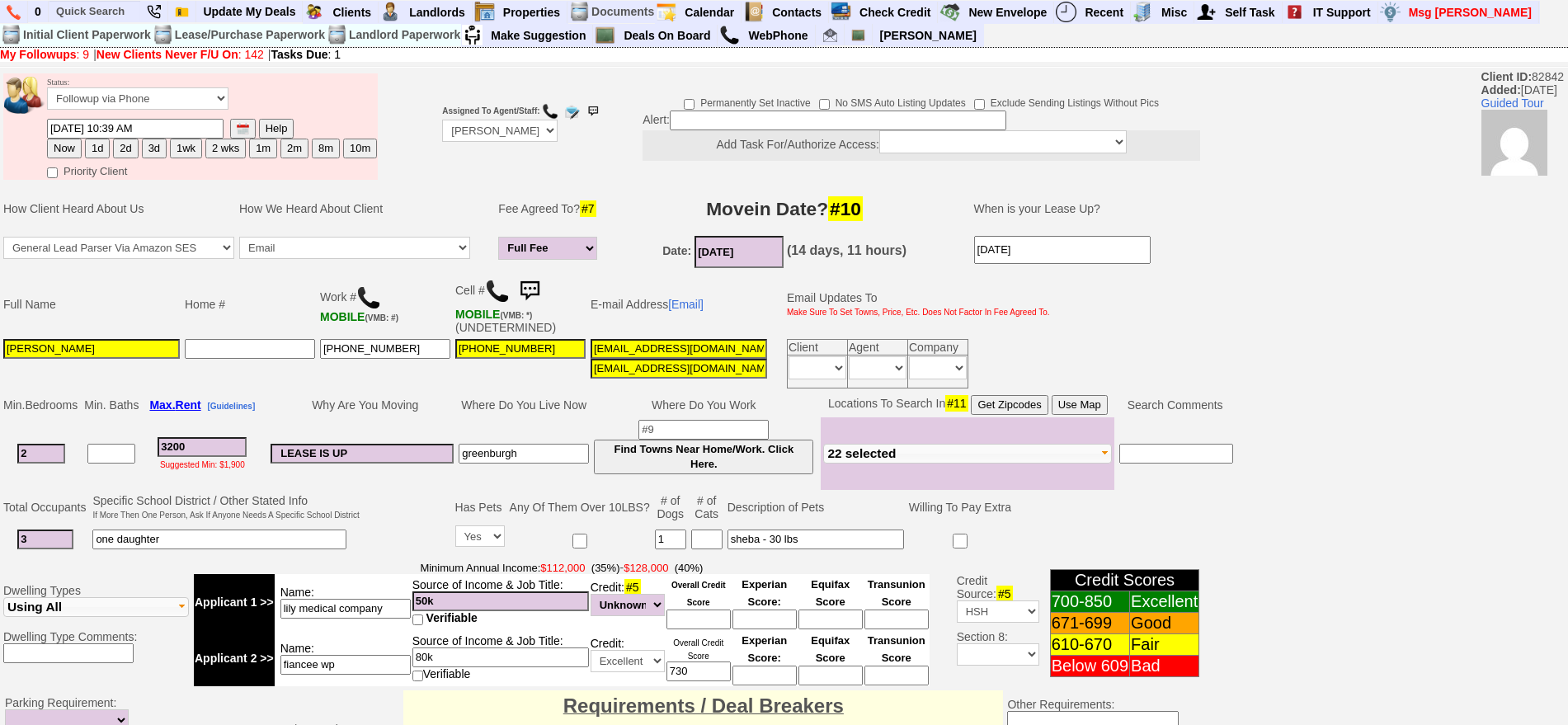
click at [546, 287] on img at bounding box center [529, 291] width 33 height 33
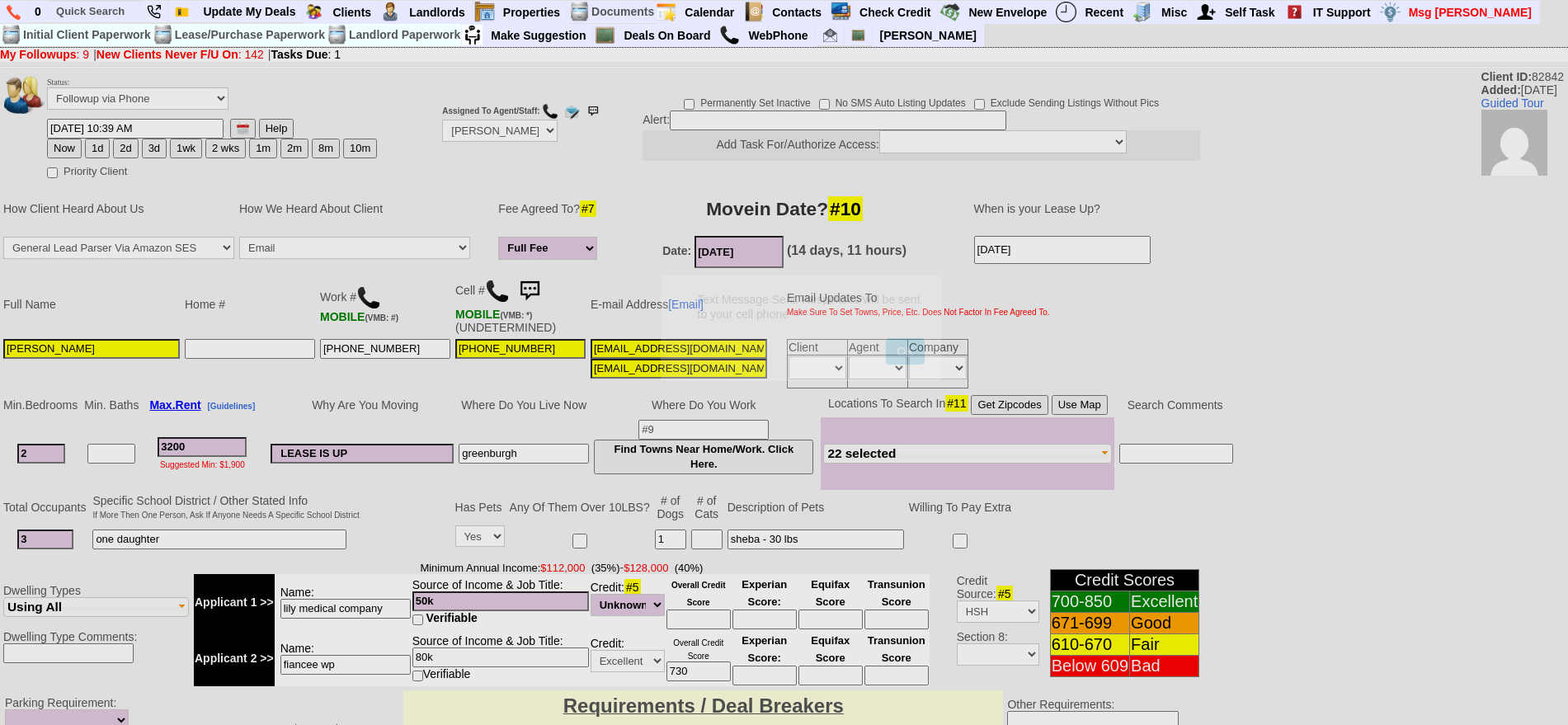
click at [886, 338] on button "OK" at bounding box center [905, 351] width 38 height 26
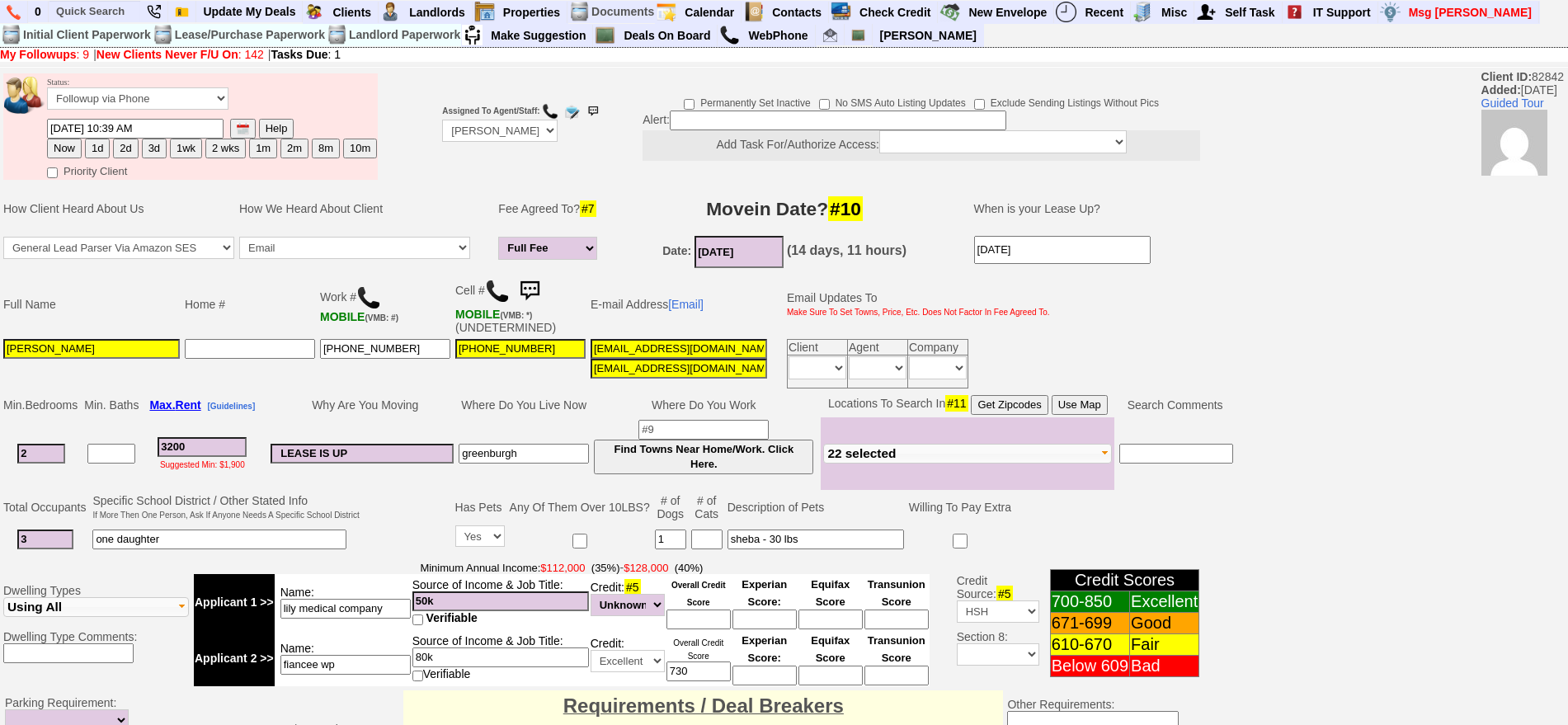
click at [535, 277] on img at bounding box center [529, 291] width 33 height 33
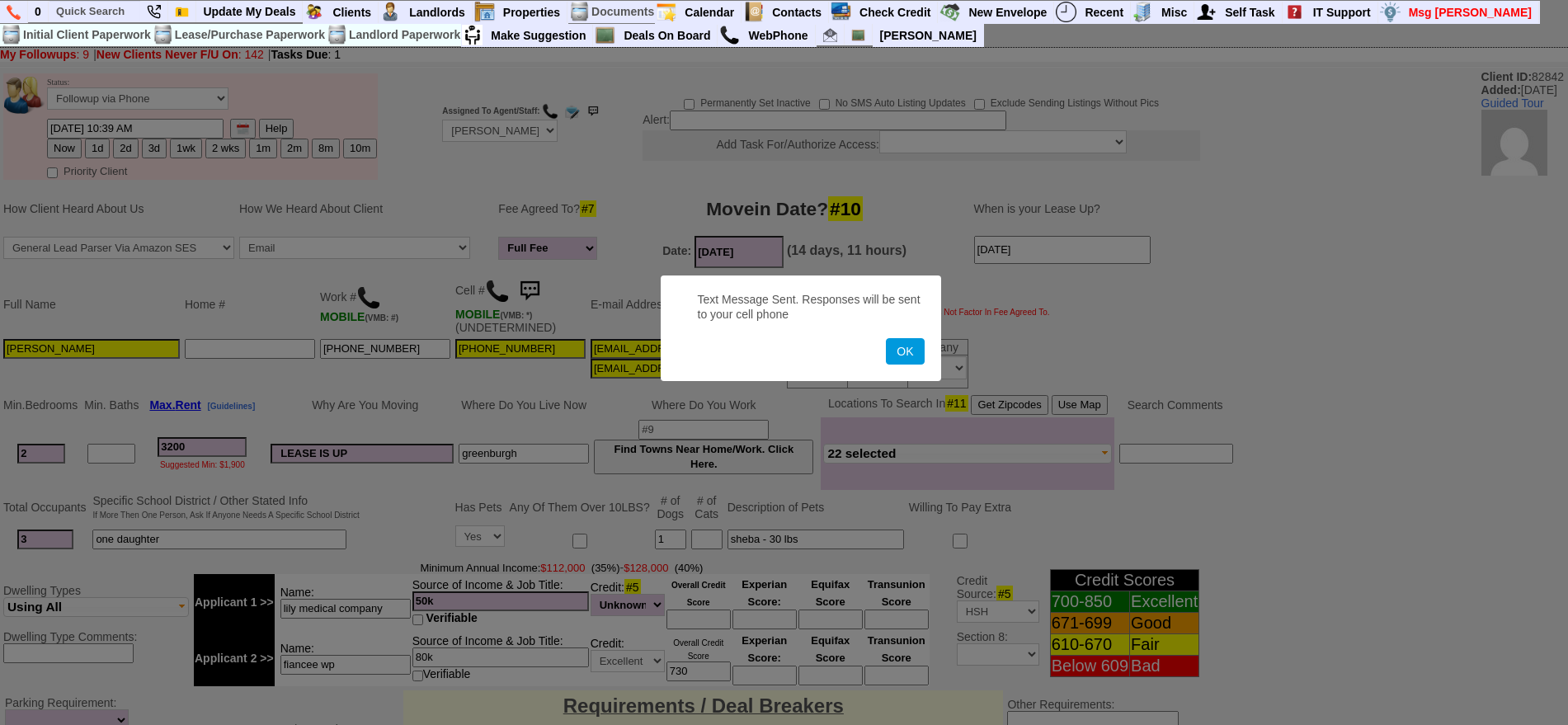
click at [886, 338] on button "OK" at bounding box center [905, 351] width 38 height 26
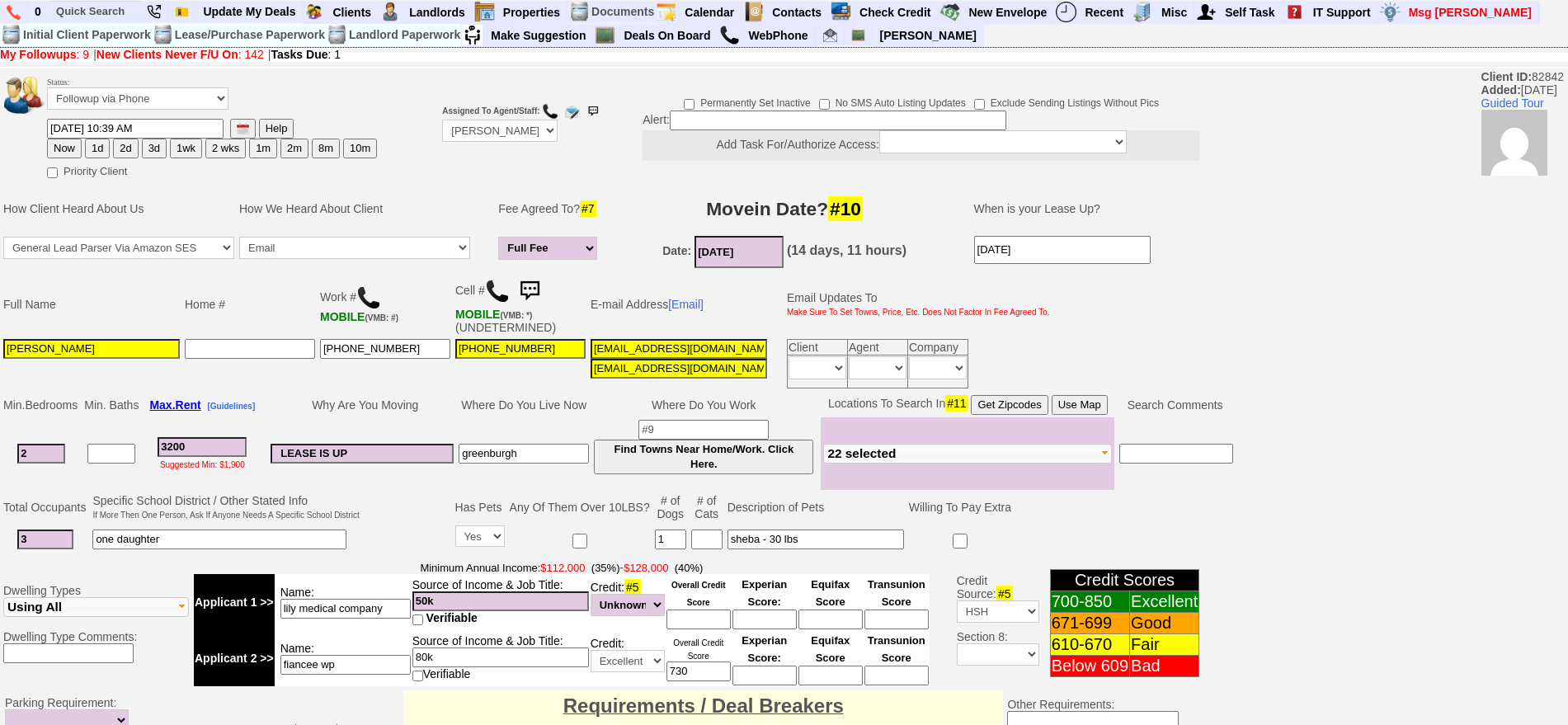
click at [540, 296] on img at bounding box center [529, 291] width 33 height 33
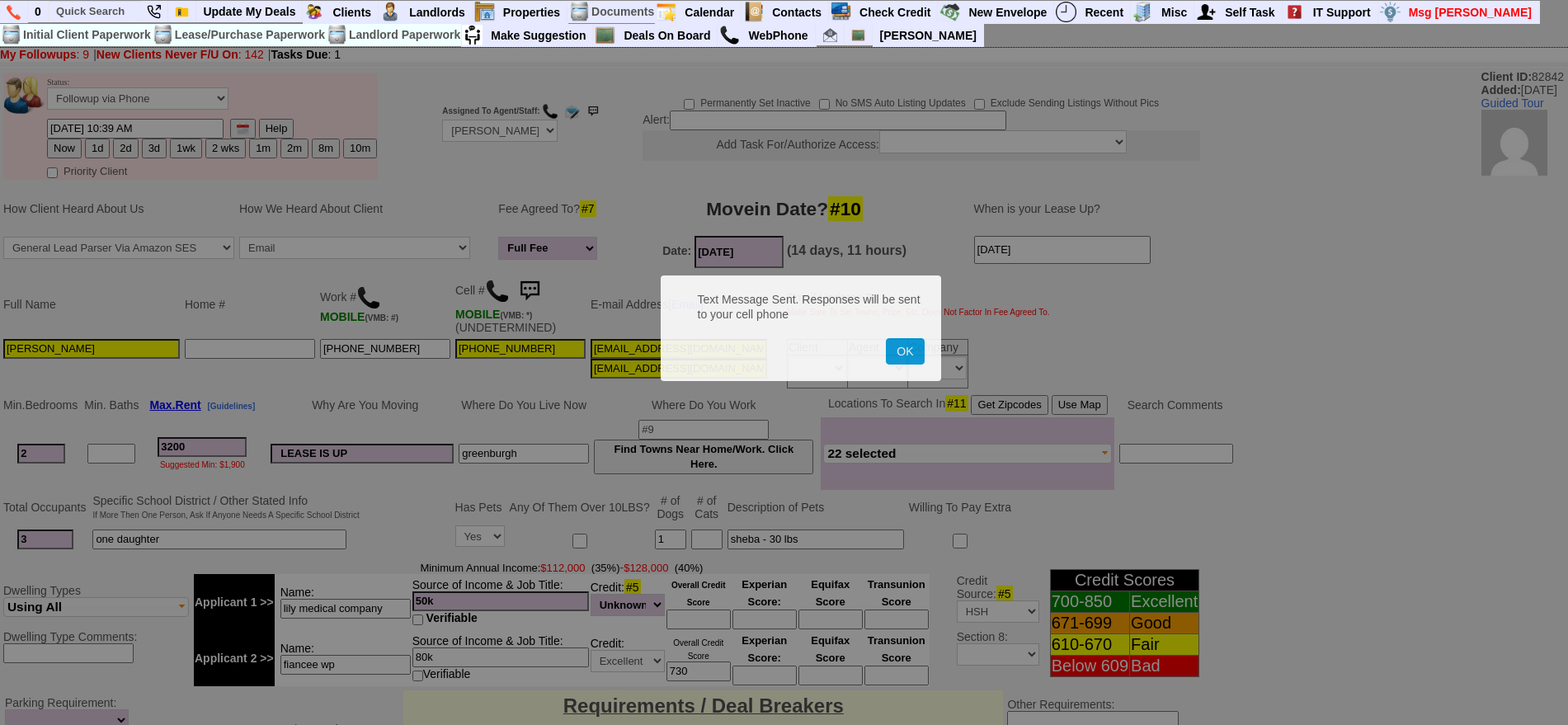
click at [886, 338] on button "OK" at bounding box center [905, 351] width 38 height 26
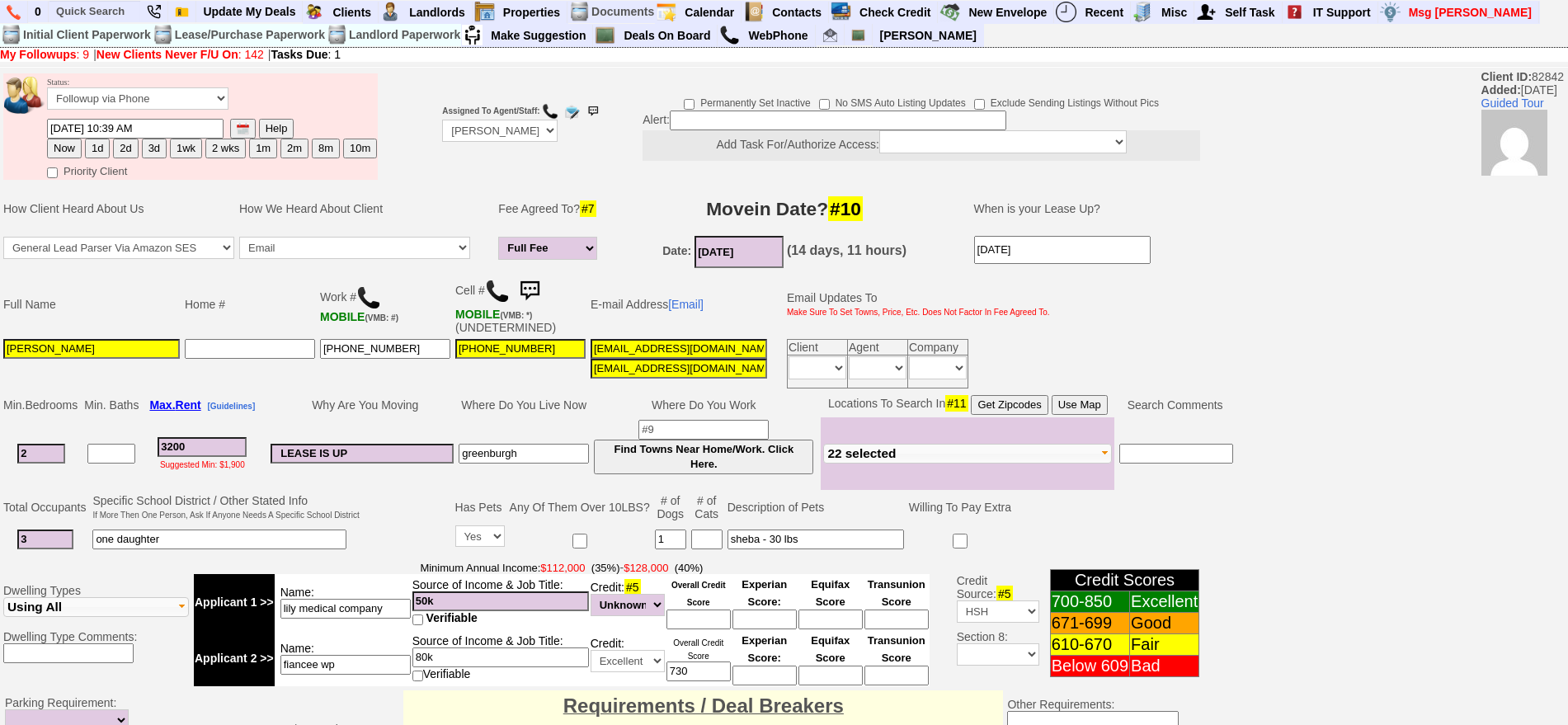
click at [533, 291] on img at bounding box center [529, 291] width 33 height 33
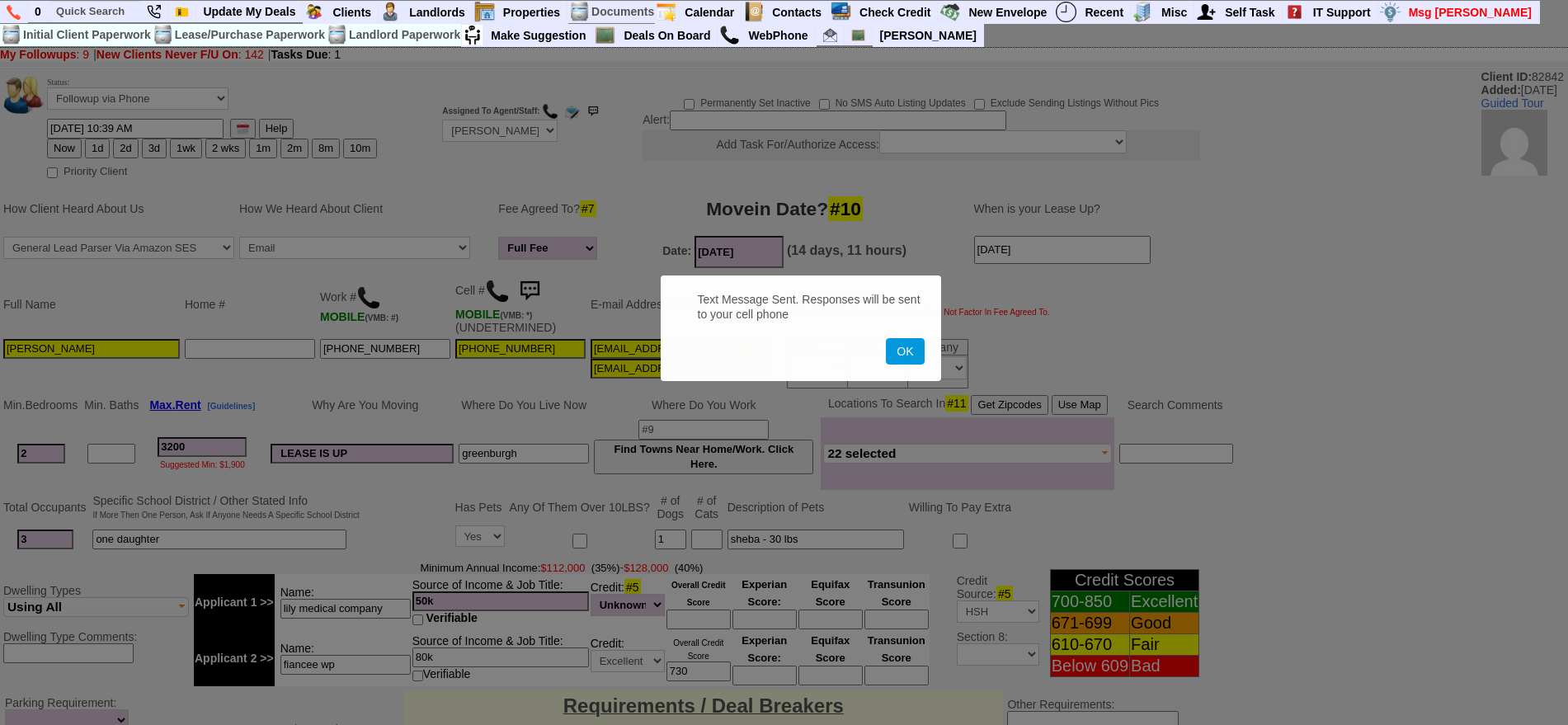
click at [886, 338] on button "OK" at bounding box center [905, 351] width 38 height 26
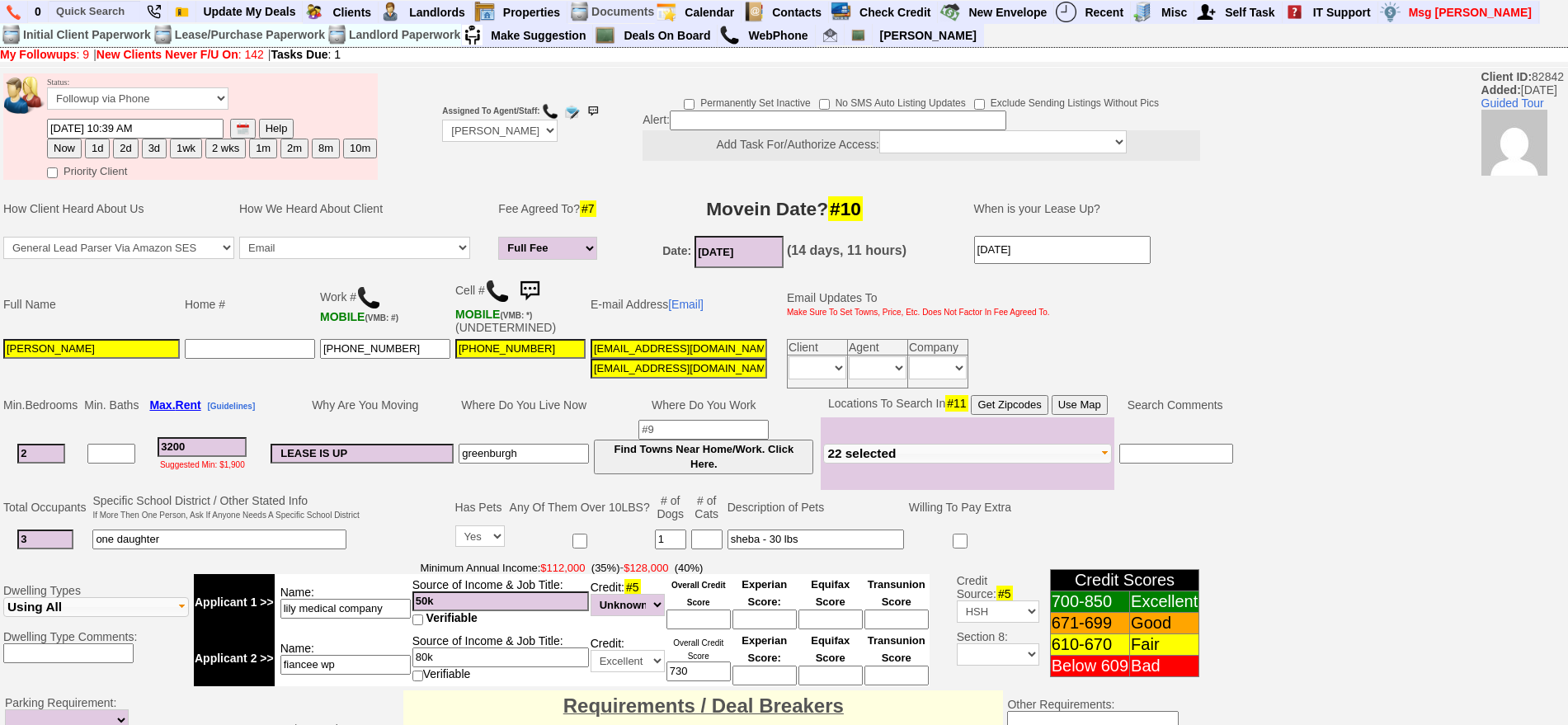
click at [533, 291] on img at bounding box center [529, 291] width 33 height 33
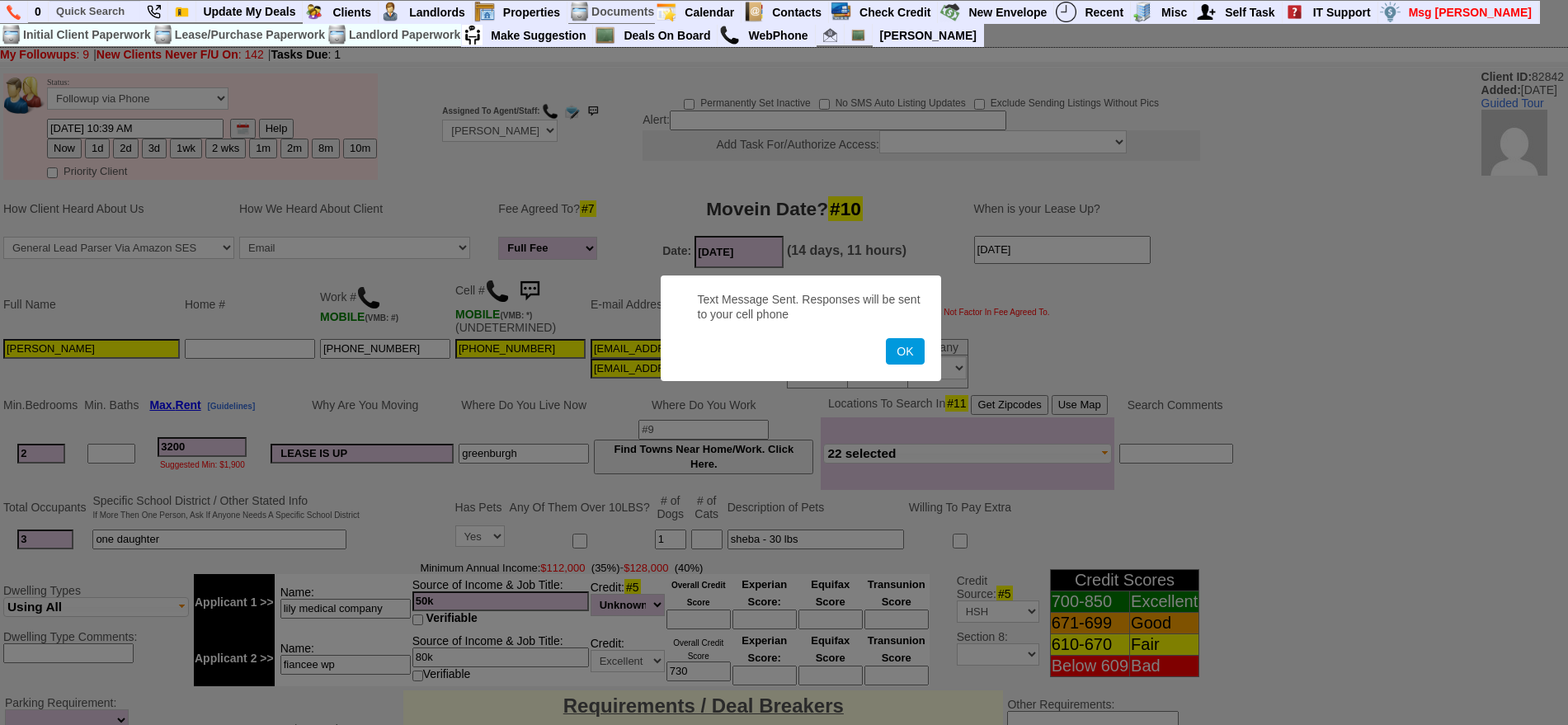
click at [886, 338] on button "OK" at bounding box center [905, 351] width 38 height 26
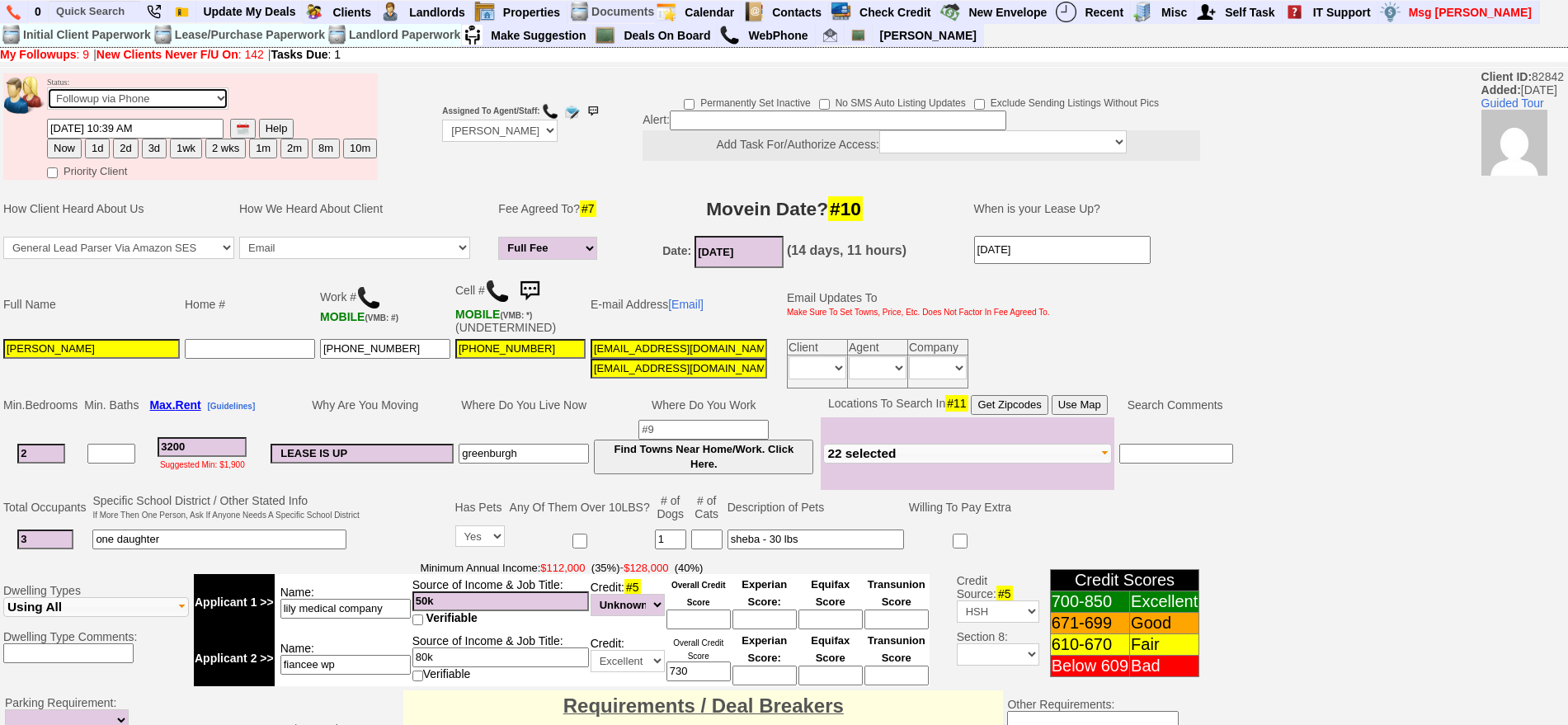
click at [144, 92] on select "Followup via Phone Followup via Email Followup When Section 8 Property Found De…" at bounding box center [137, 98] width 181 height 23
select select "Inactive"
click at [47, 93] on select "Followup via Phone Followup via Email Followup When Section 8 Property Found De…" at bounding box center [137, 98] width 181 height 23
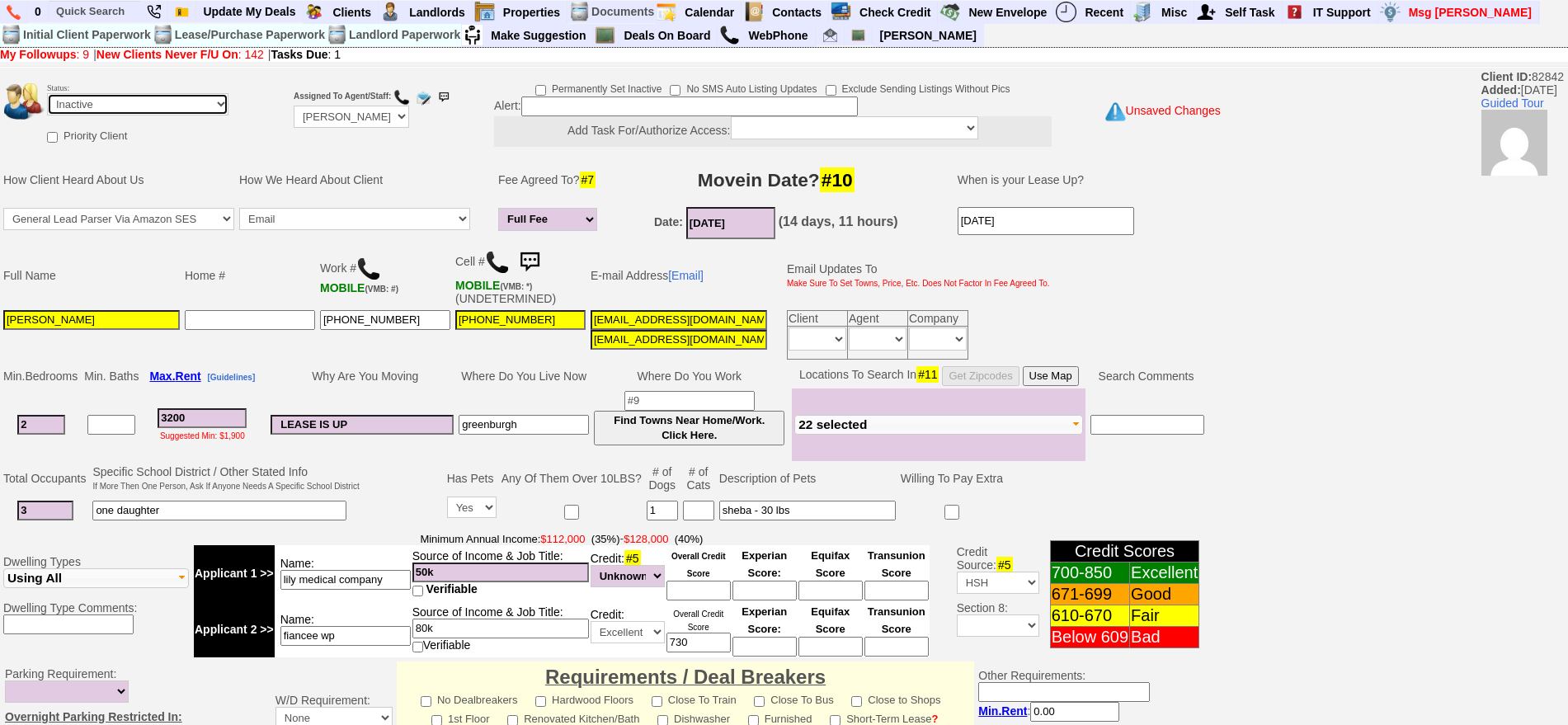
scroll to position [456, 0]
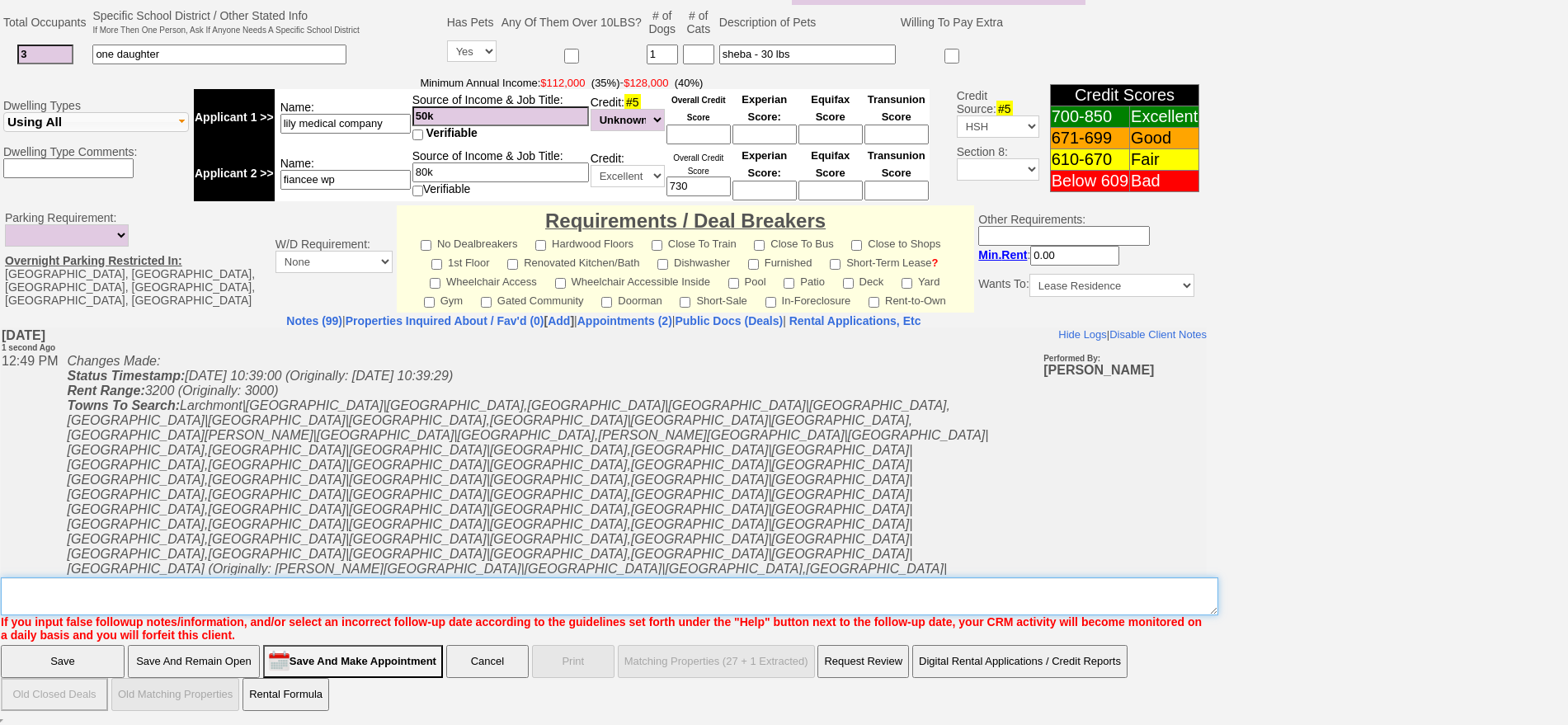
click at [884, 594] on textarea "Insert New Note Here" at bounding box center [610, 596] width 1218 height 38
type textarea "no go at grand st ia"
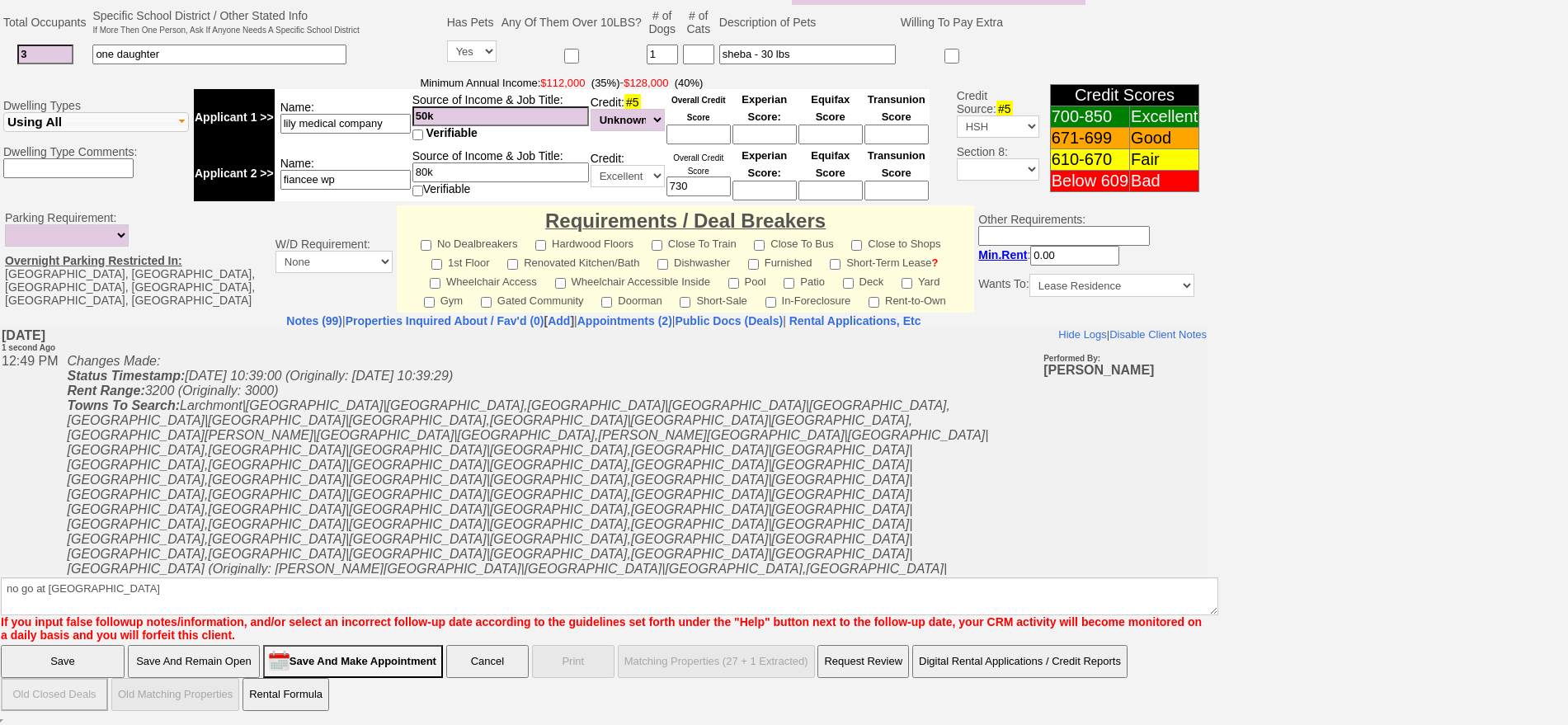
click input "Save" at bounding box center [63, 660] width 124 height 33
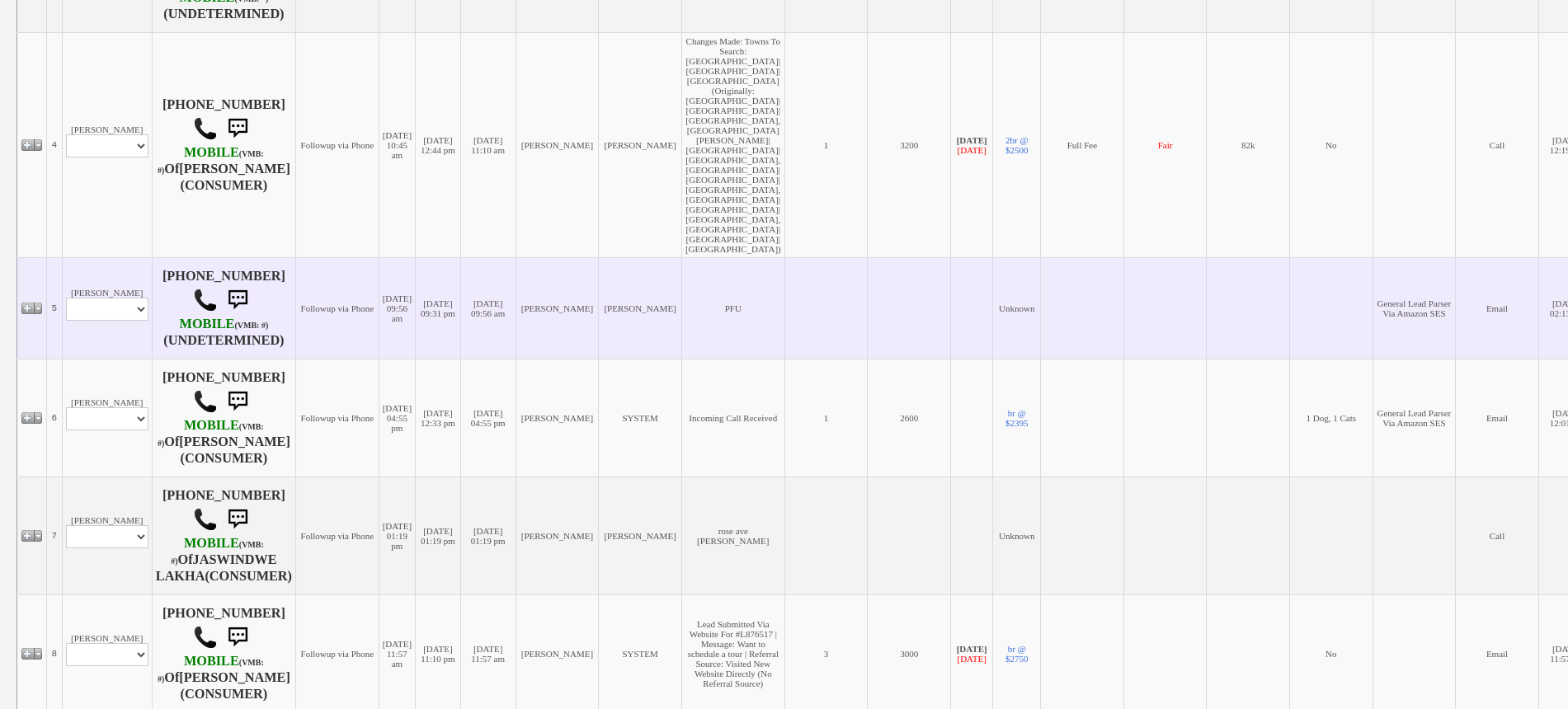
scroll to position [721, 0]
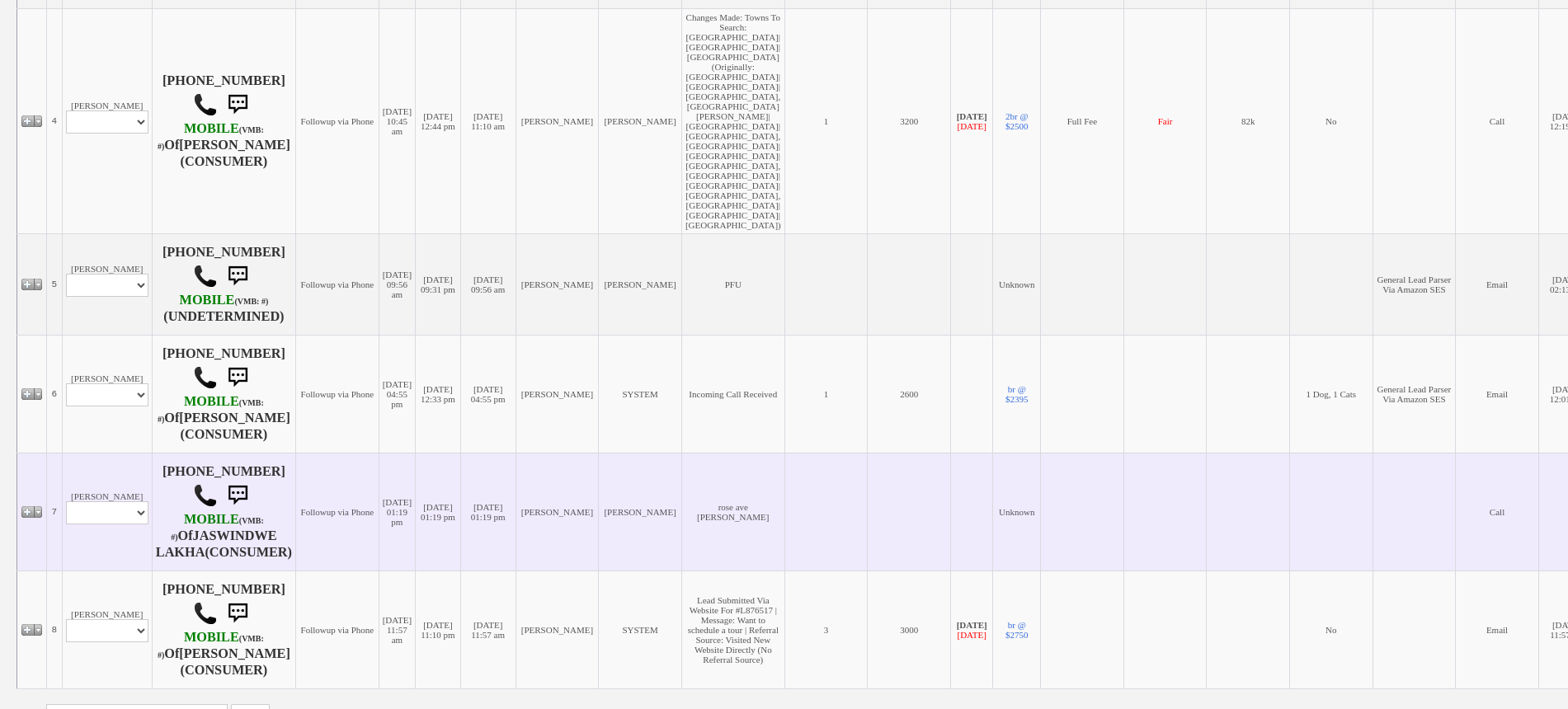
click at [112, 453] on td "[PERSON_NAME] Profile Edit Print Email Externally (Will Not Be Tracked In CRM) …" at bounding box center [107, 512] width 90 height 118
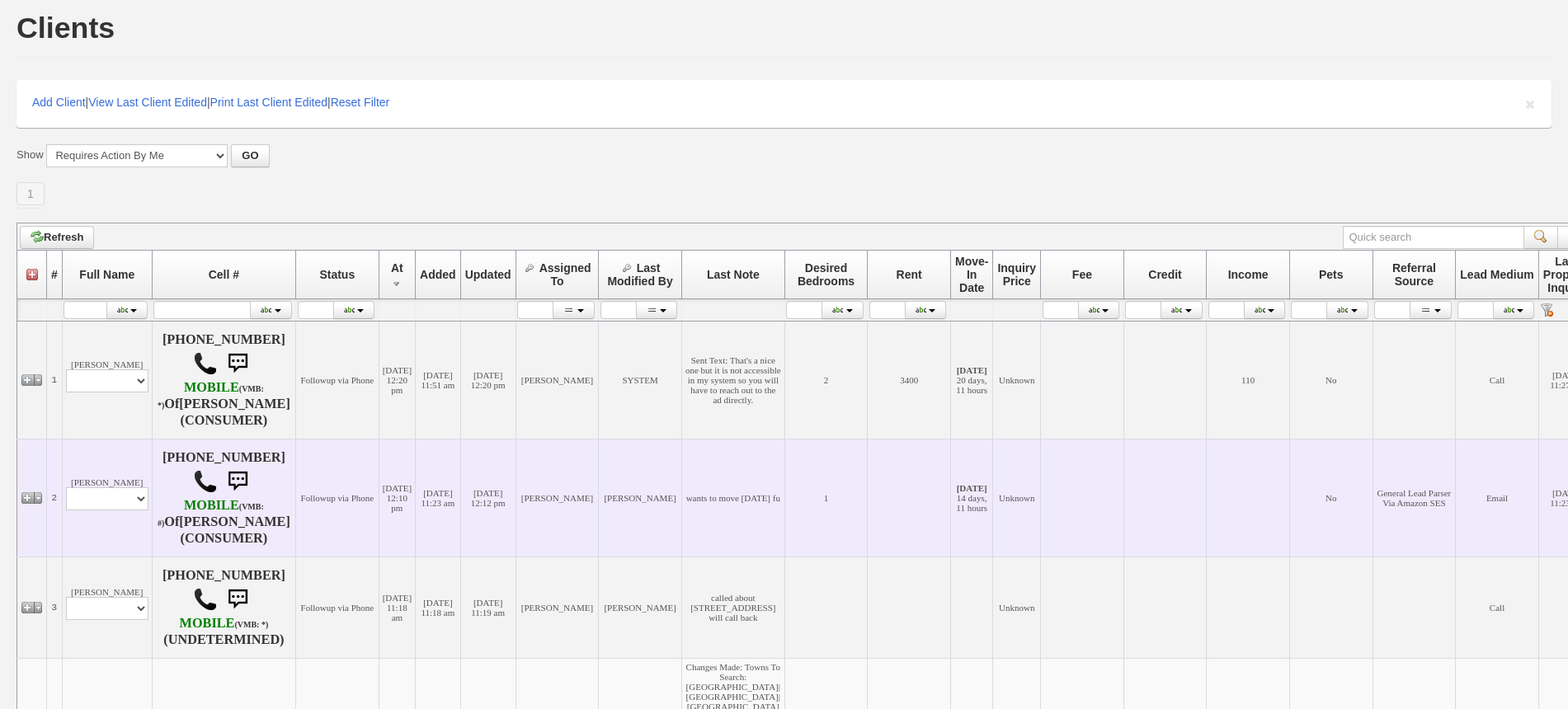
scroll to position [0, 0]
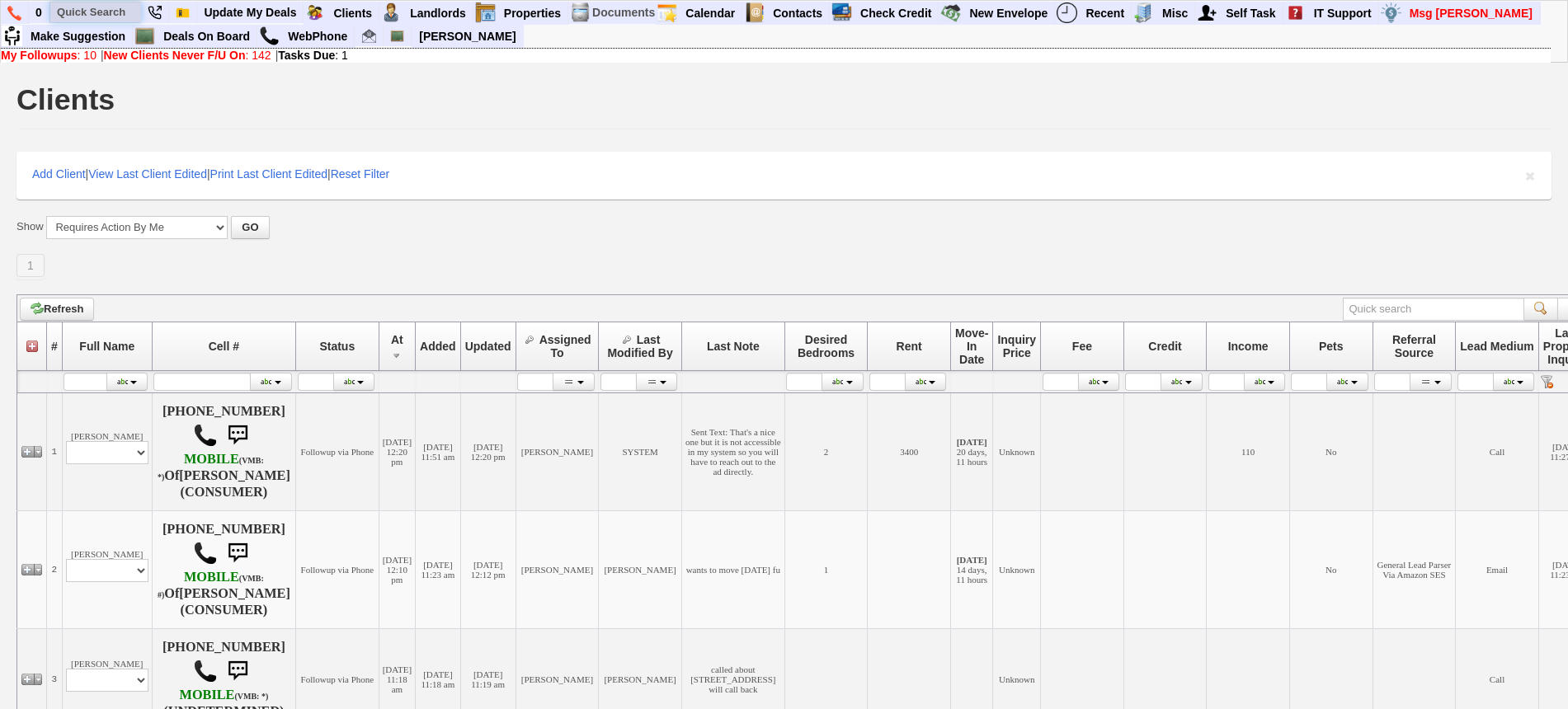
click at [96, 7] on input "text" at bounding box center [96, 12] width 91 height 21
click at [120, 8] on input "1035 old" at bounding box center [96, 12] width 91 height 21
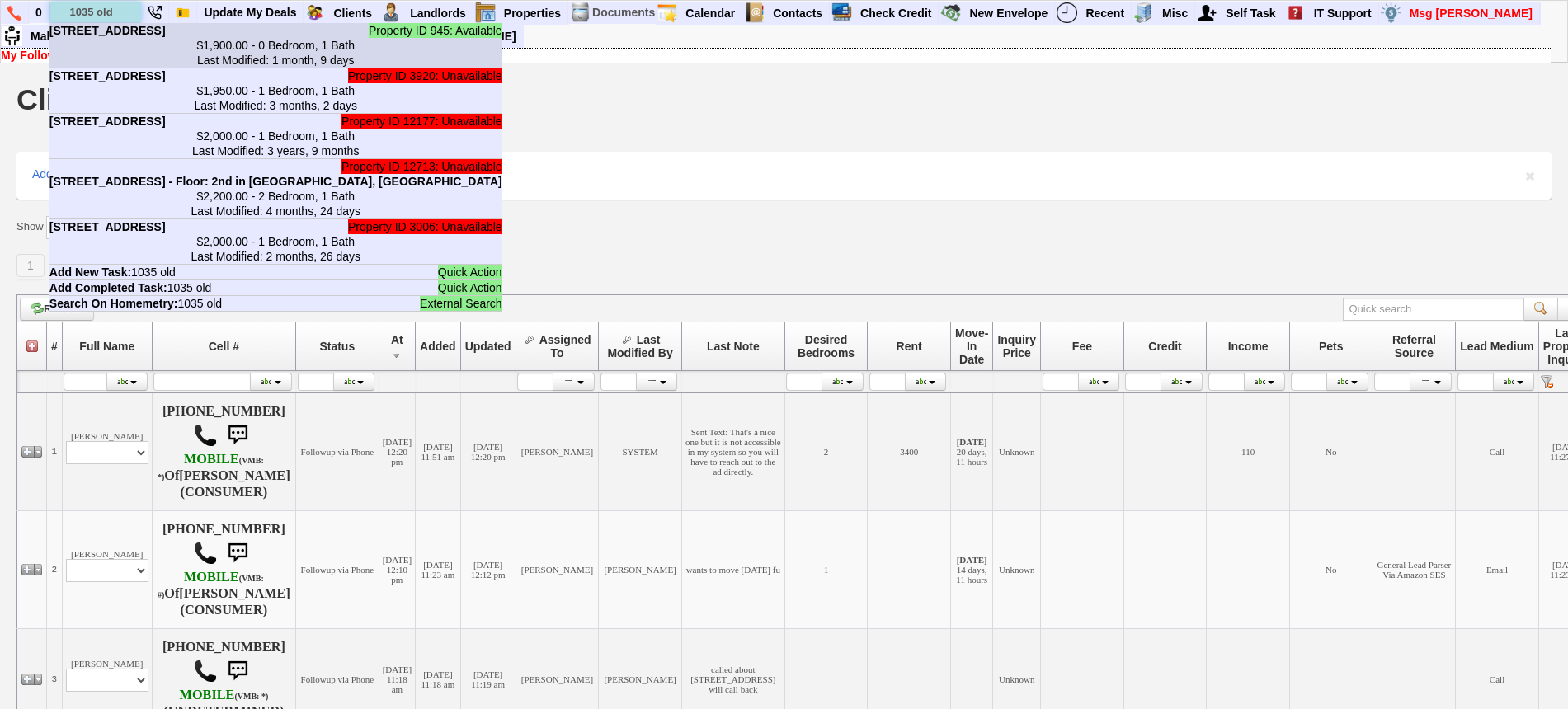
type input "1035 old"
click at [137, 38] on b "[STREET_ADDRESS]" at bounding box center [108, 30] width 116 height 13
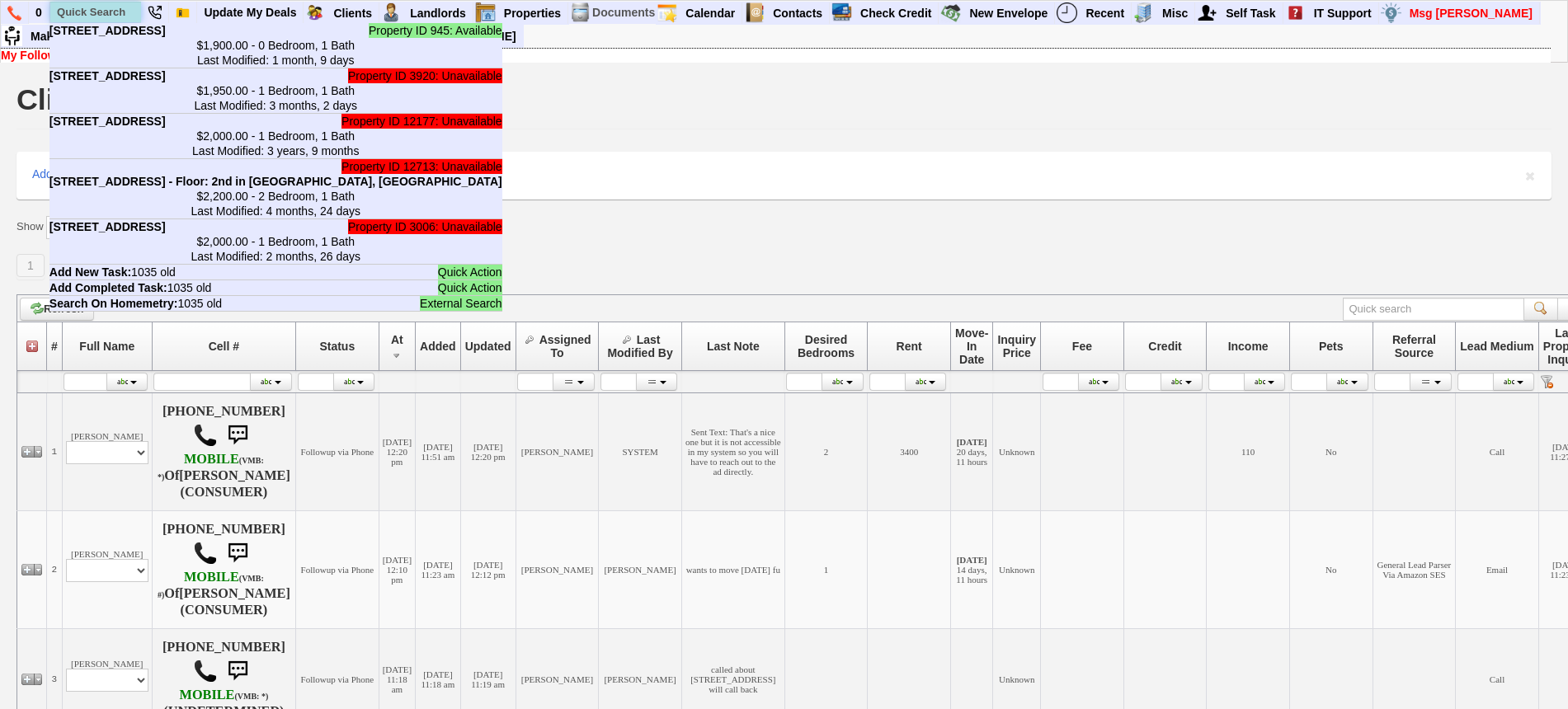
click at [121, 12] on input "text" at bounding box center [96, 12] width 91 height 21
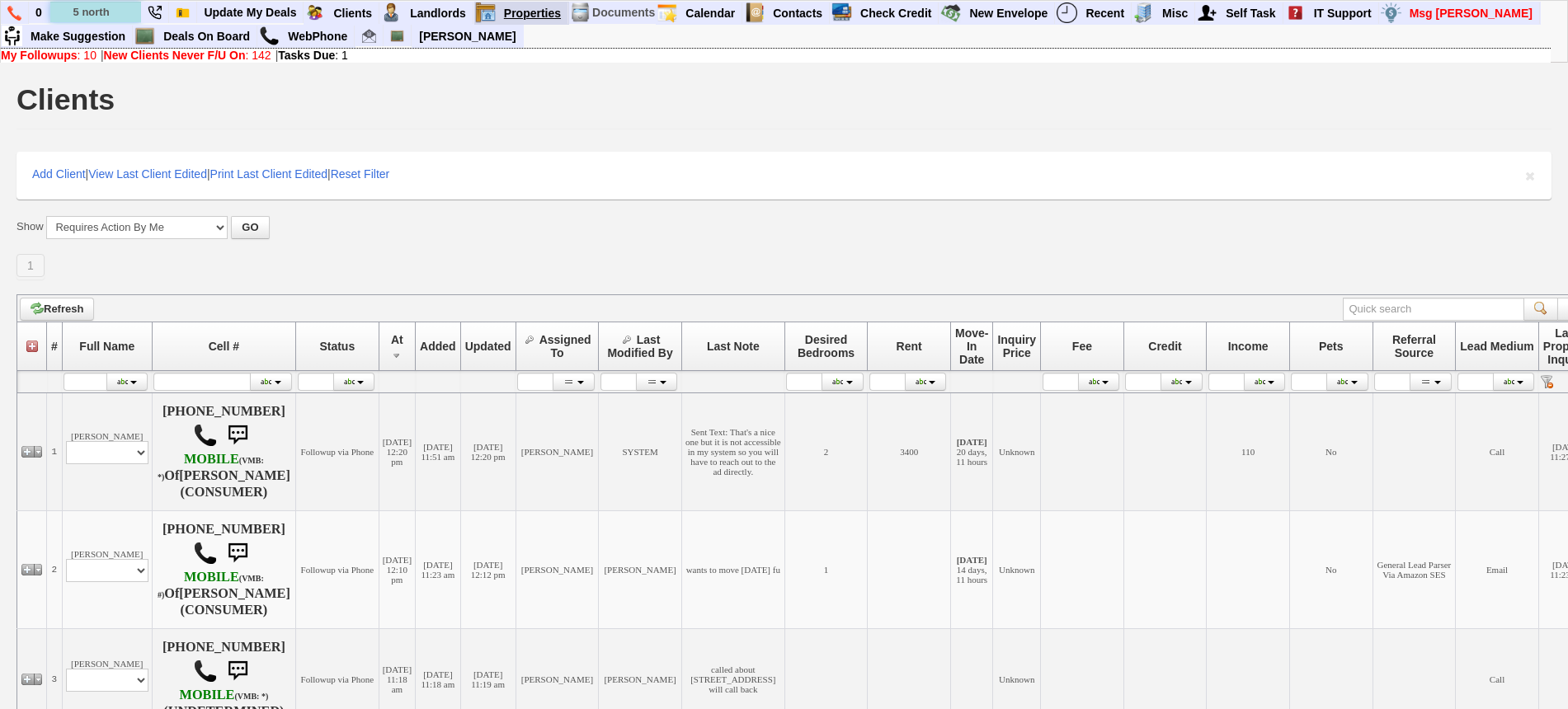
type input "5 north"
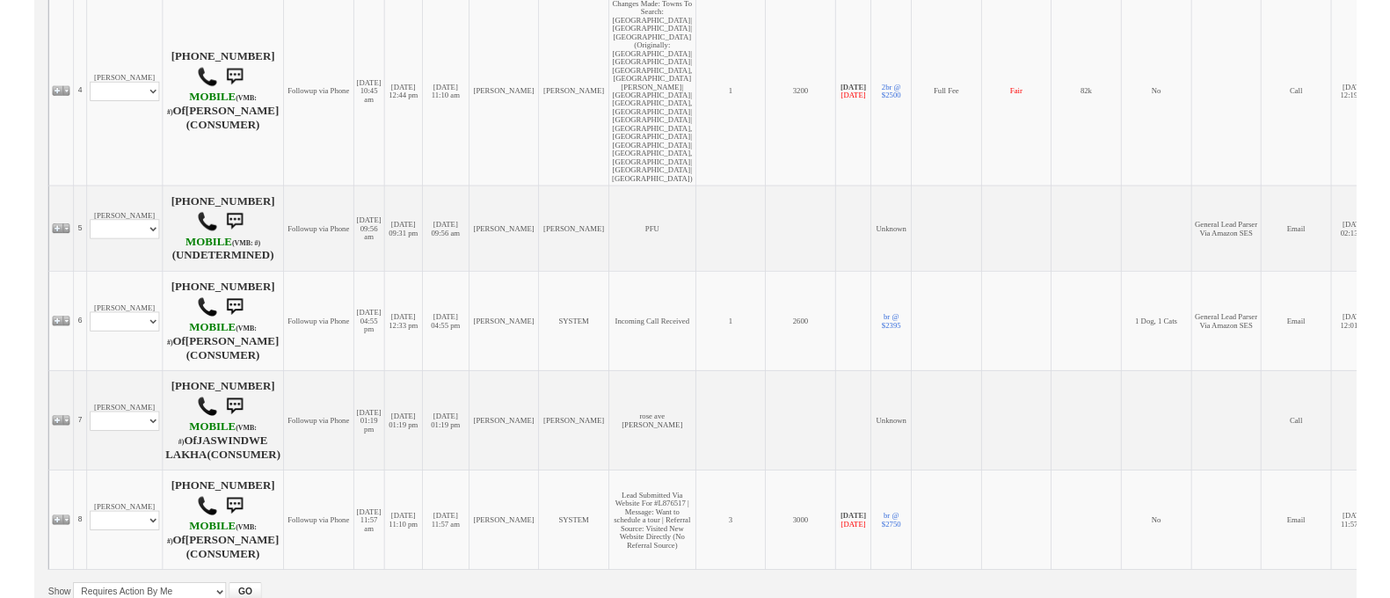
scroll to position [782, 0]
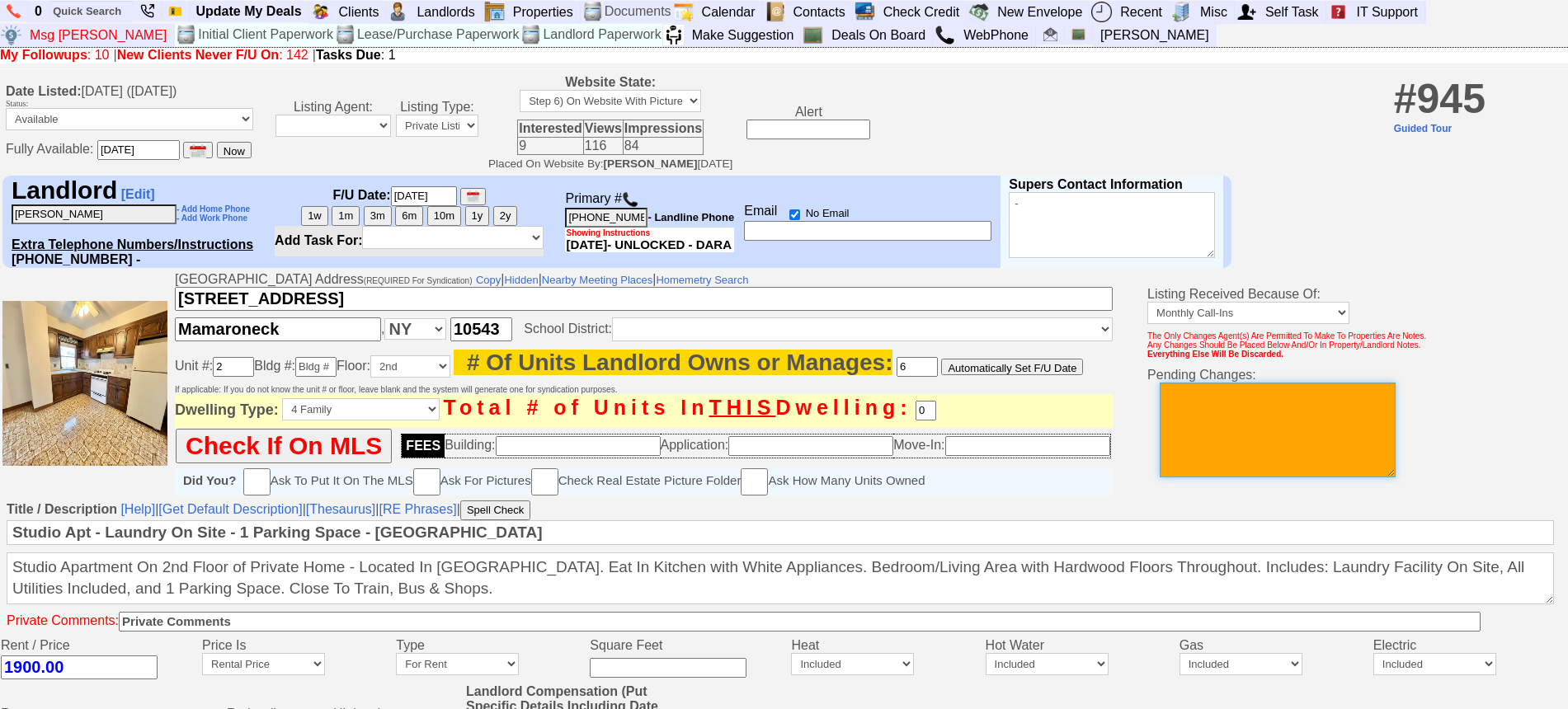
click at [1259, 433] on textarea at bounding box center [1277, 430] width 236 height 95
type textarea "price cha"
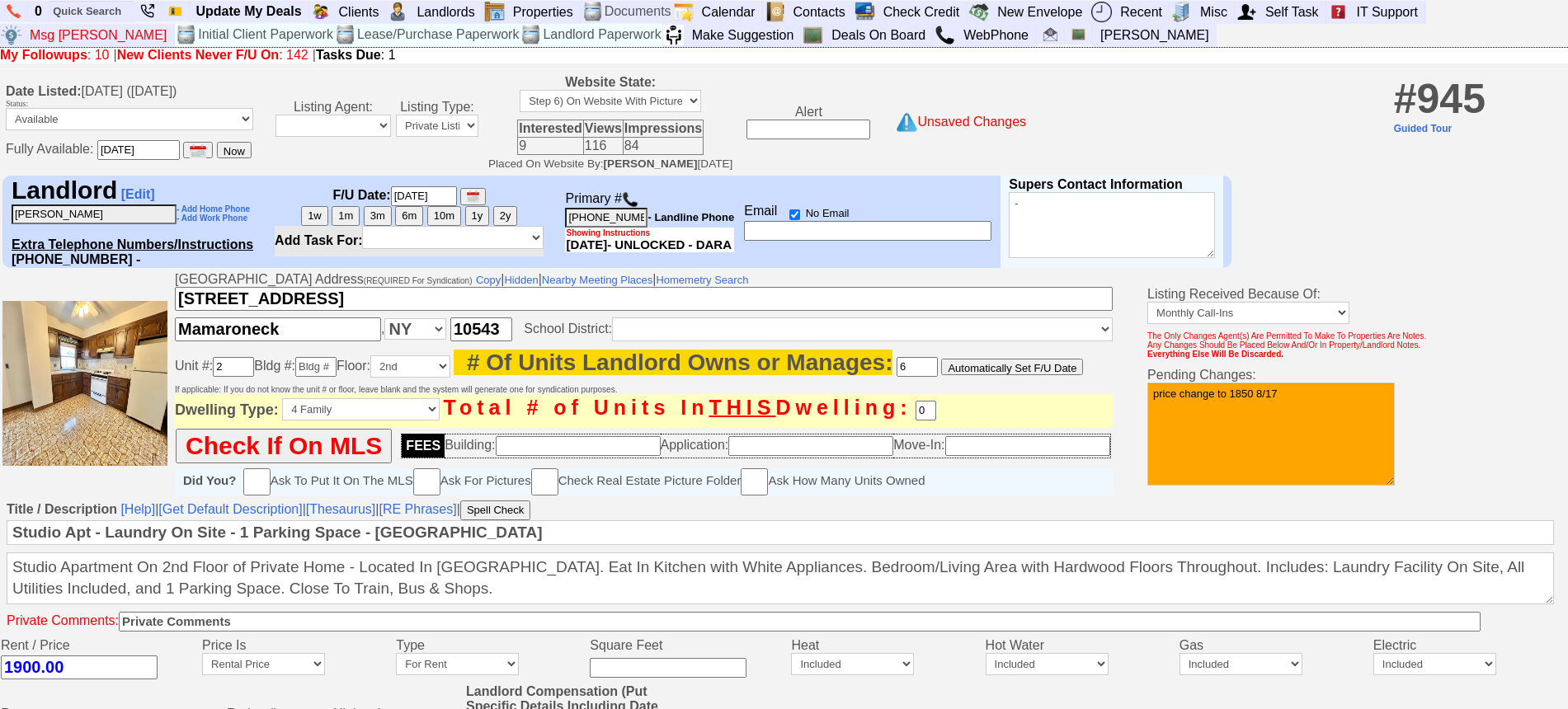
click at [1303, 407] on textarea "price change to 1850 8/17" at bounding box center [1271, 434] width 248 height 103
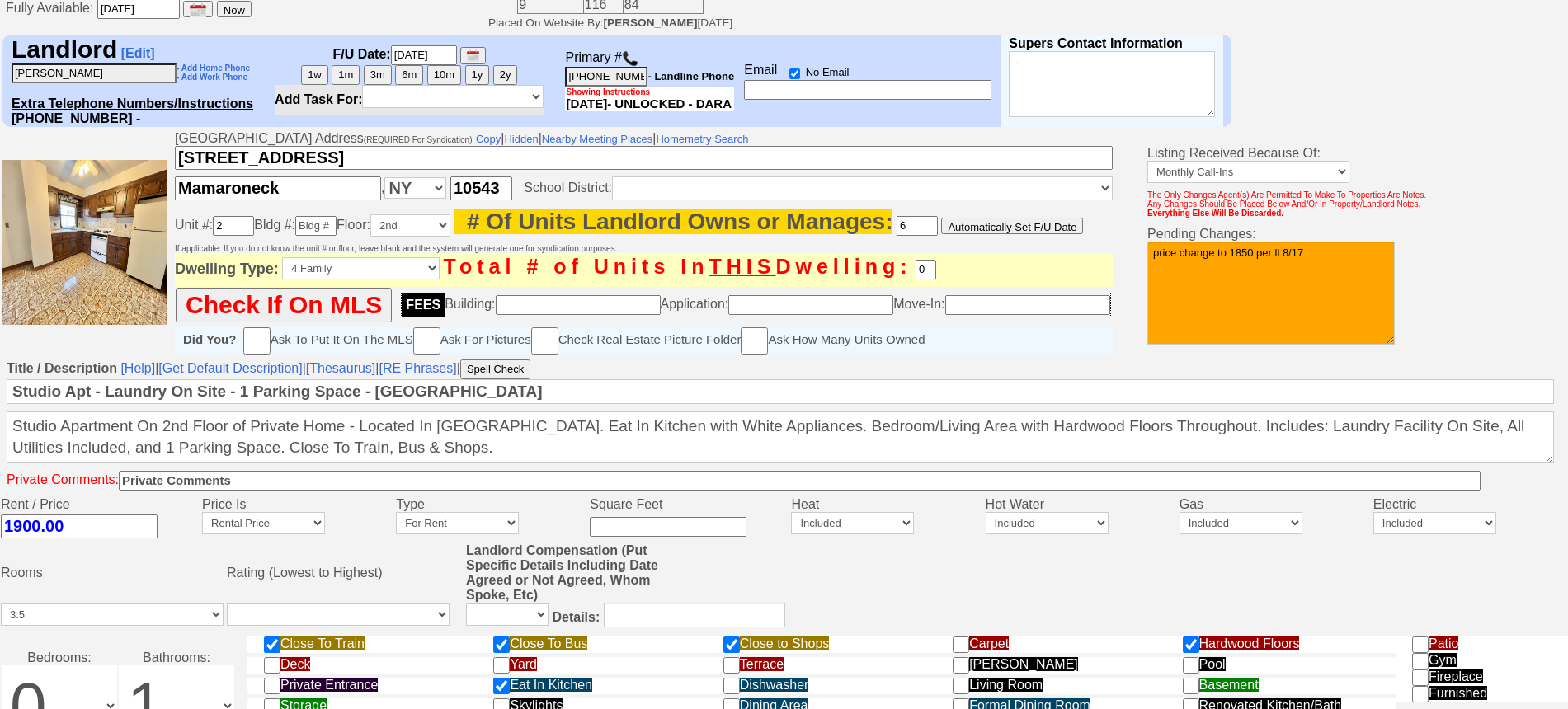
scroll to position [665, 0]
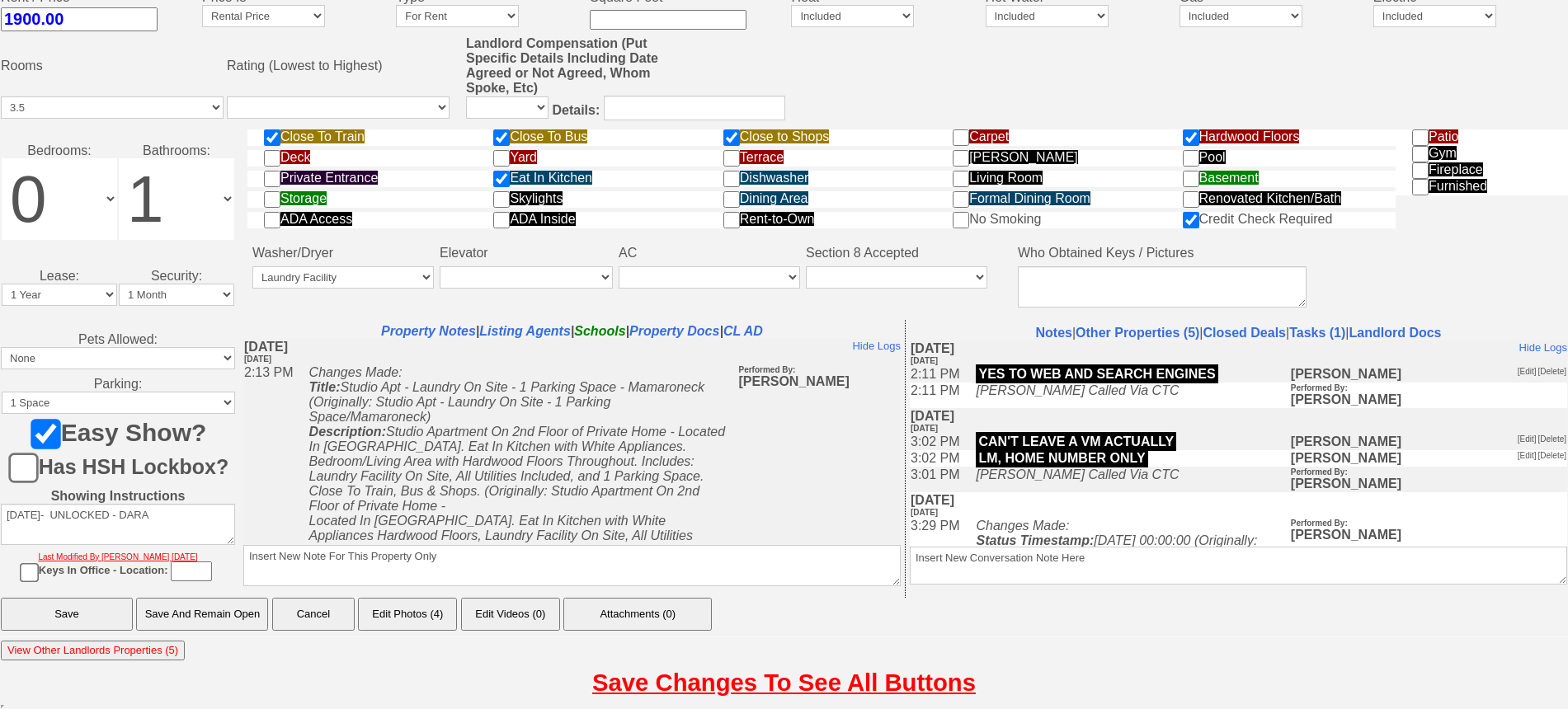
type textarea "price change to 1850 per ll 8/17"
click at [246, 614] on input "Save And Remain Open" at bounding box center [202, 613] width 132 height 33
